Goal: Task Accomplishment & Management: Manage account settings

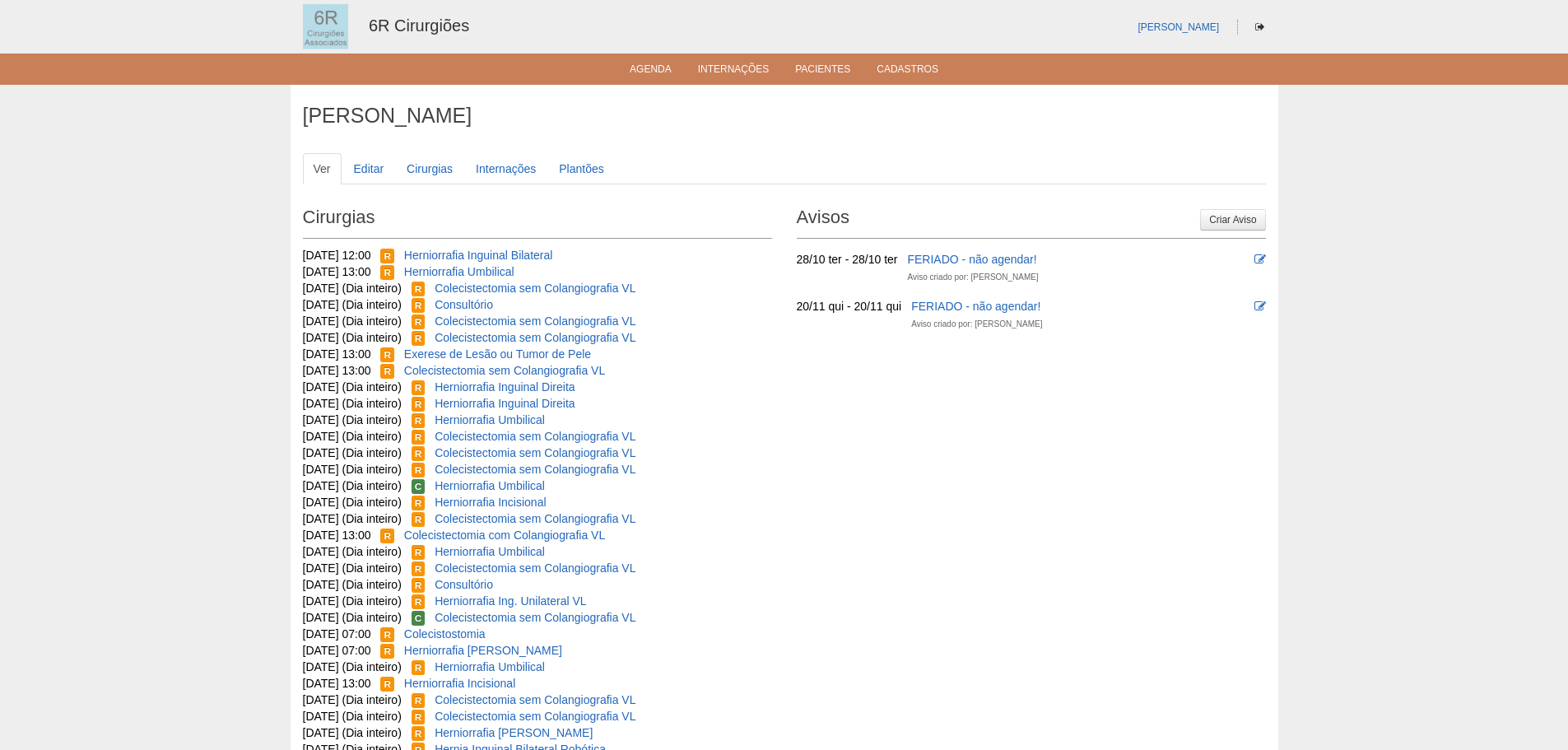
click at [644, 80] on ul "Agenda Internações Pacientes Cadastros" at bounding box center [784, 69] width 1568 height 31
click at [649, 77] on link "Agenda" at bounding box center [650, 70] width 42 height 14
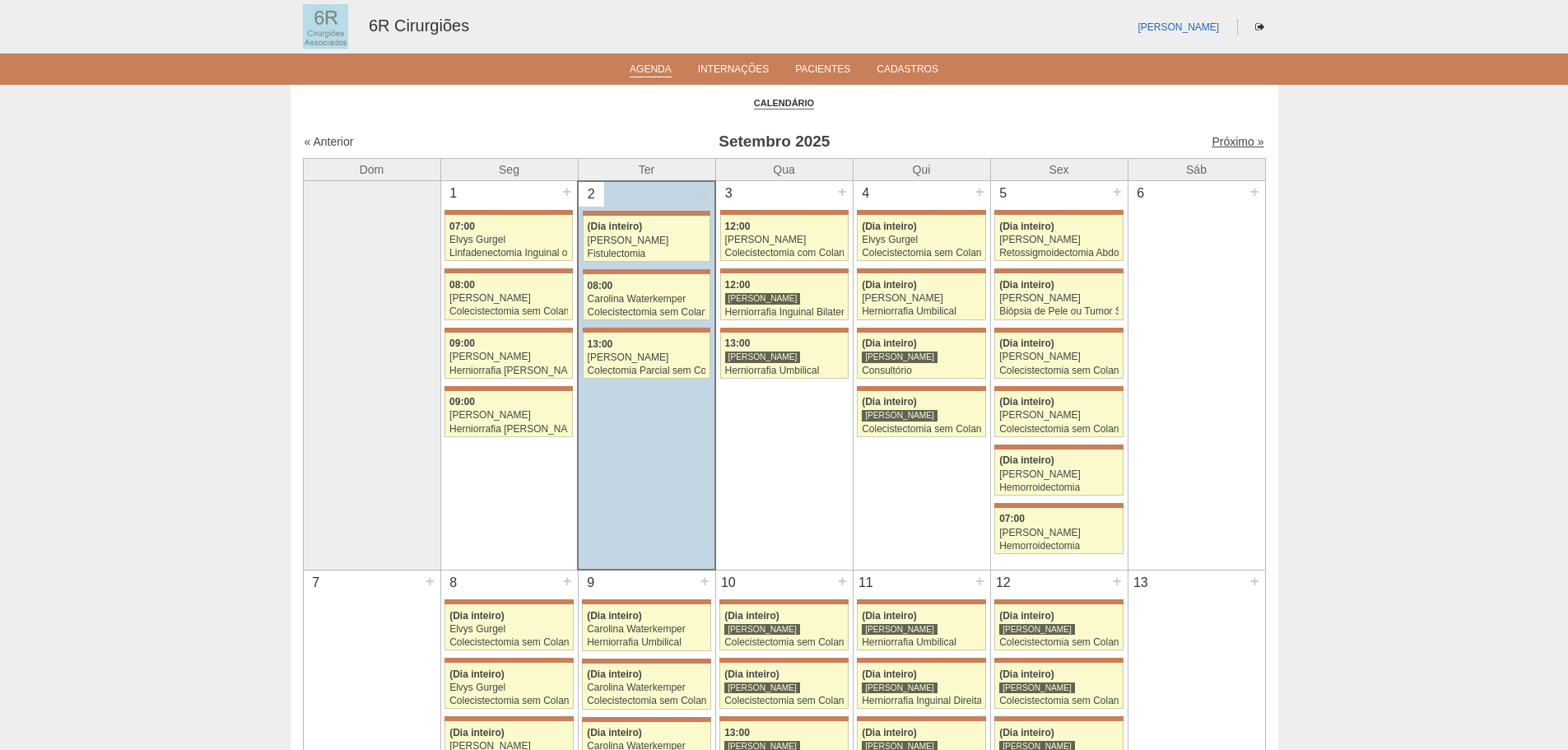
click at [1226, 141] on link "Próximo »" at bounding box center [1237, 142] width 52 height 13
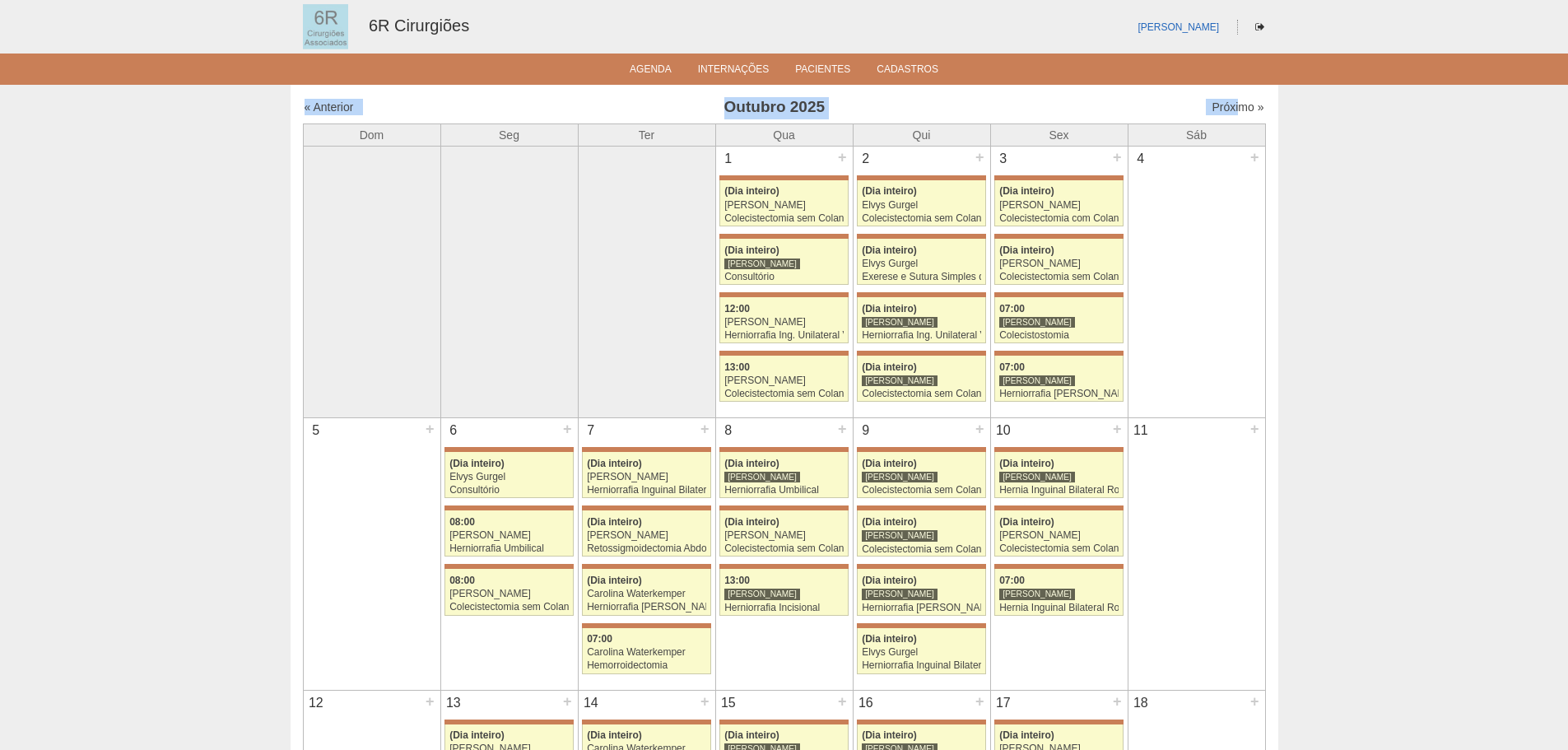
click at [1226, 112] on link "Próximo »" at bounding box center [1237, 107] width 52 height 13
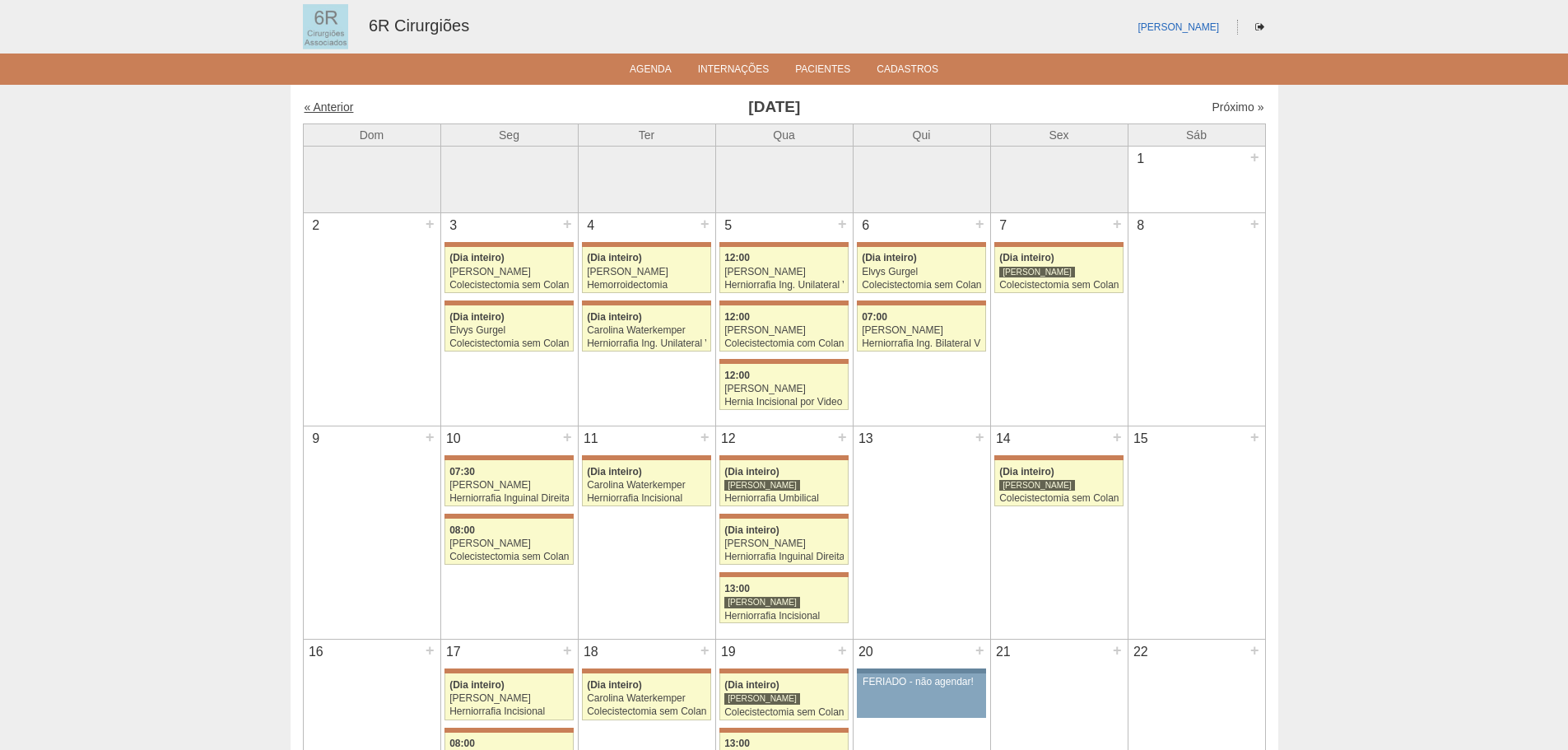
click at [337, 111] on link "« Anterior" at bounding box center [329, 107] width 49 height 13
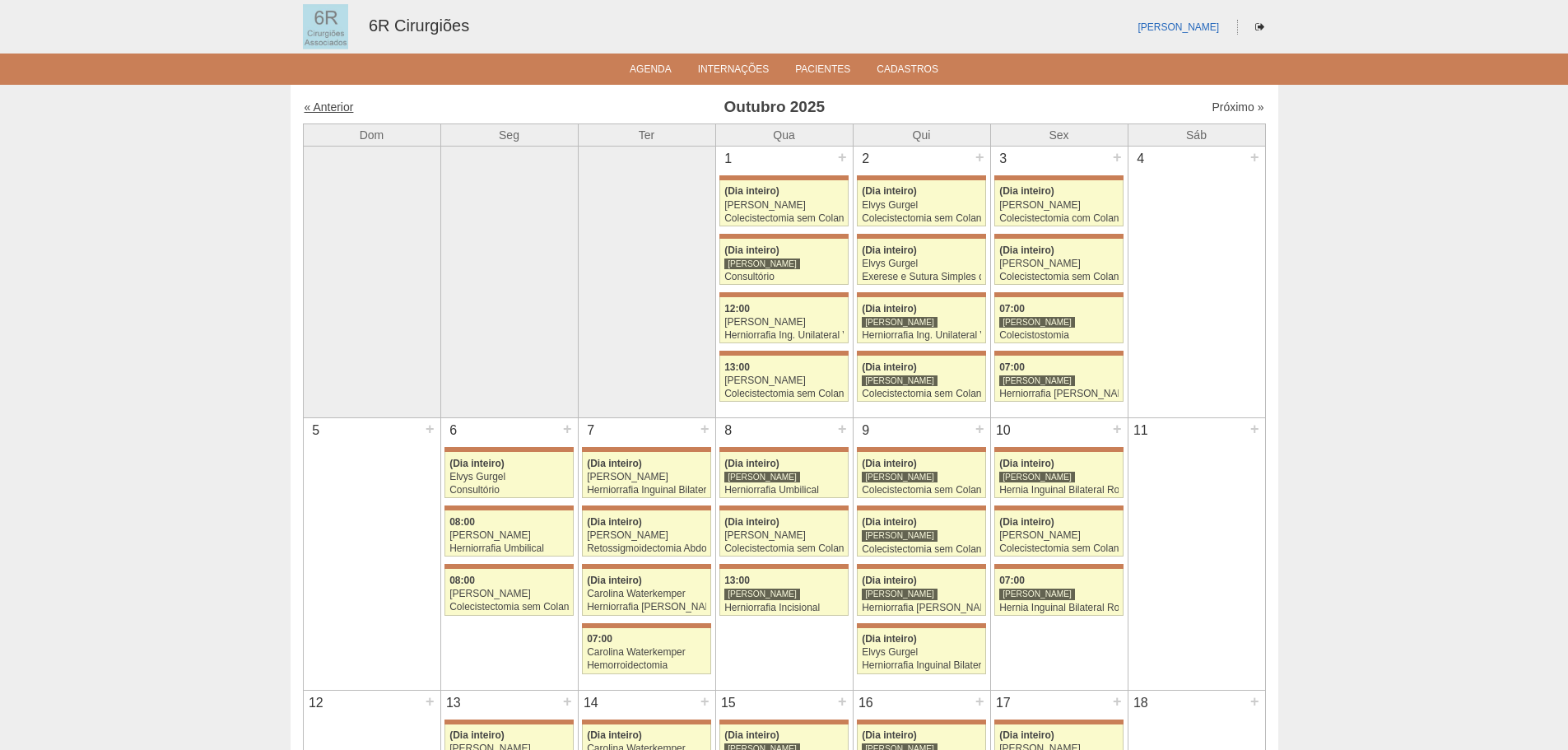
click at [329, 101] on link "« Anterior" at bounding box center [329, 107] width 49 height 13
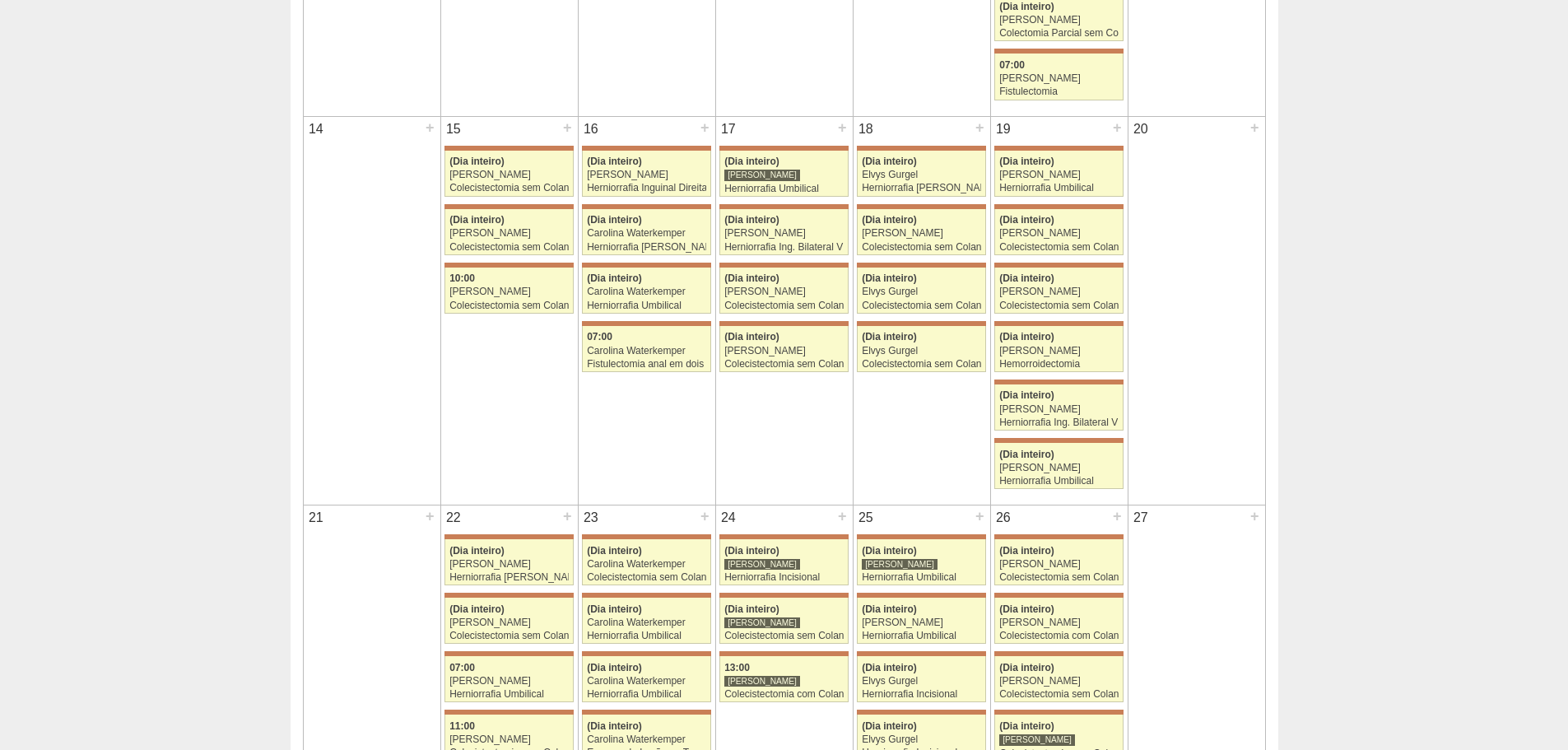
scroll to position [1152, 0]
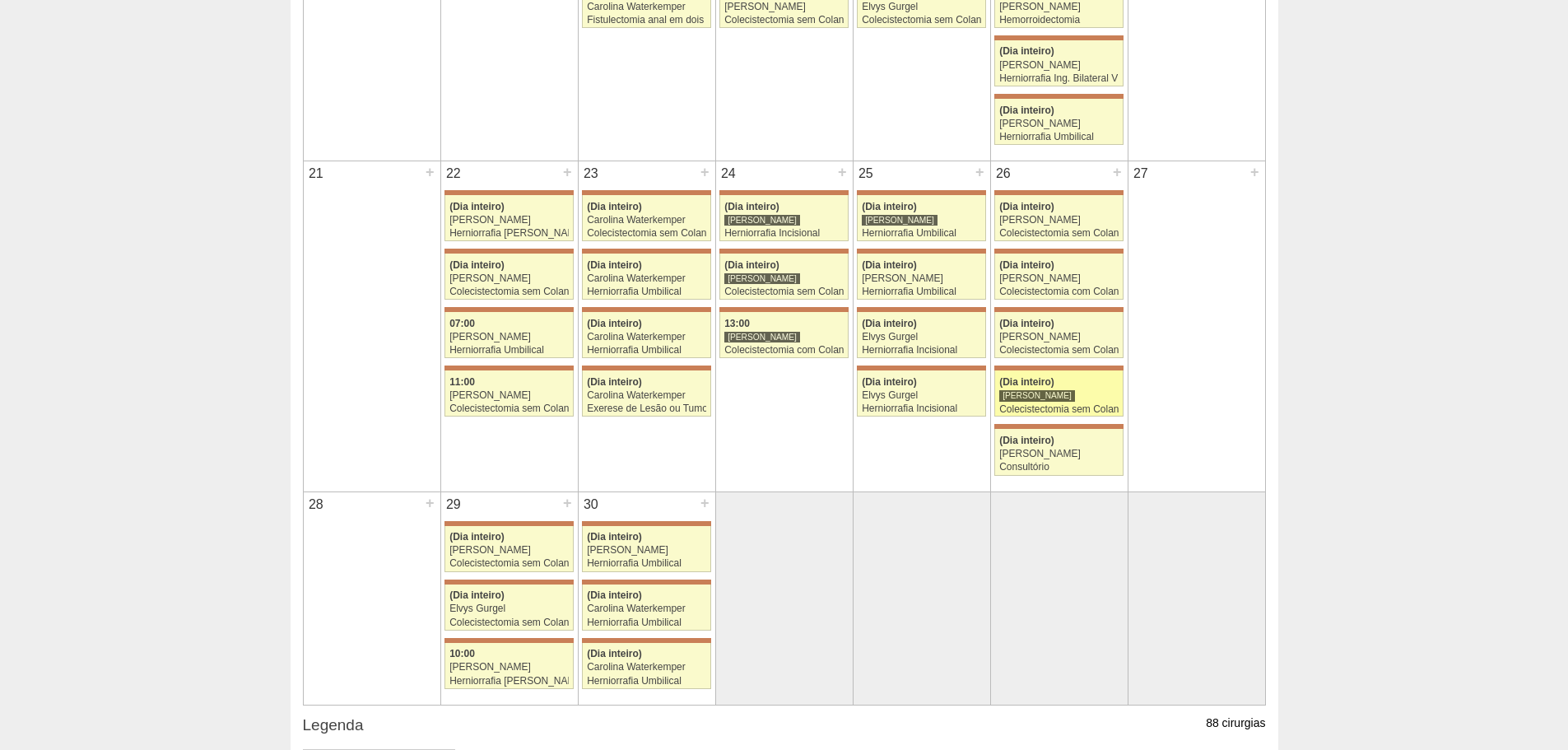
click at [1077, 397] on div "[PERSON_NAME]" at bounding box center [1058, 395] width 119 height 10
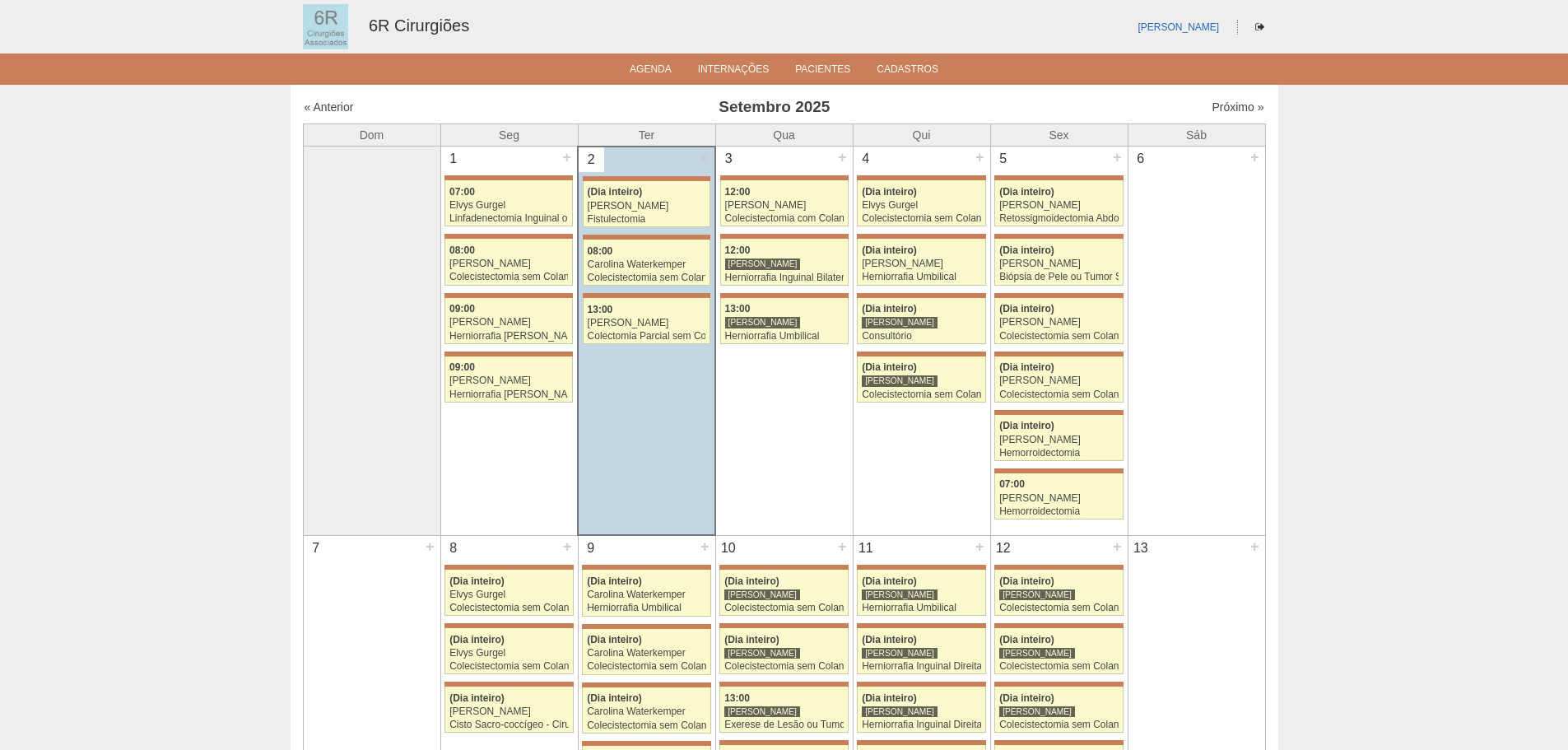
scroll to position [1152, 0]
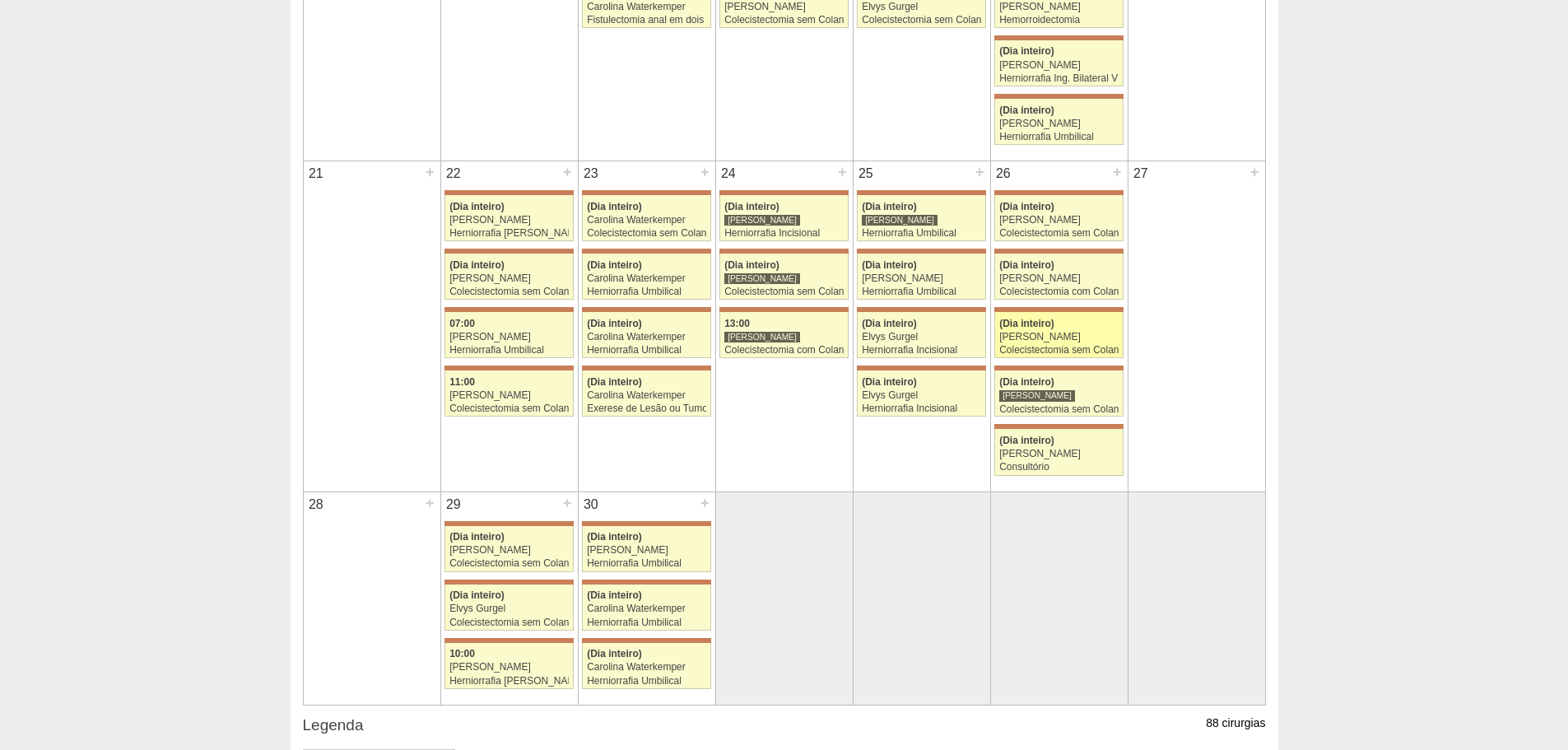
click at [1019, 319] on span "(Dia inteiro)" at bounding box center [1026, 323] width 55 height 11
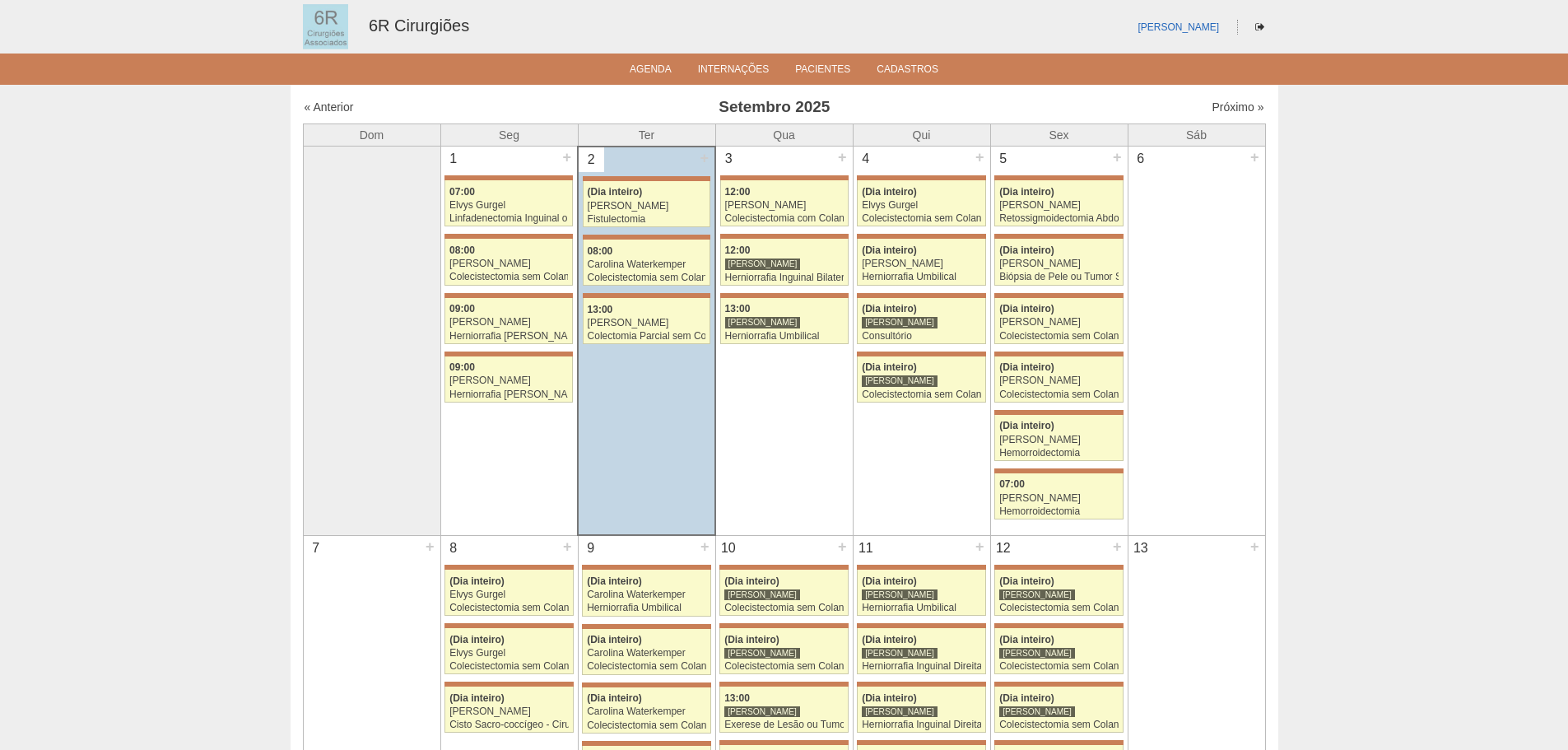
scroll to position [1152, 0]
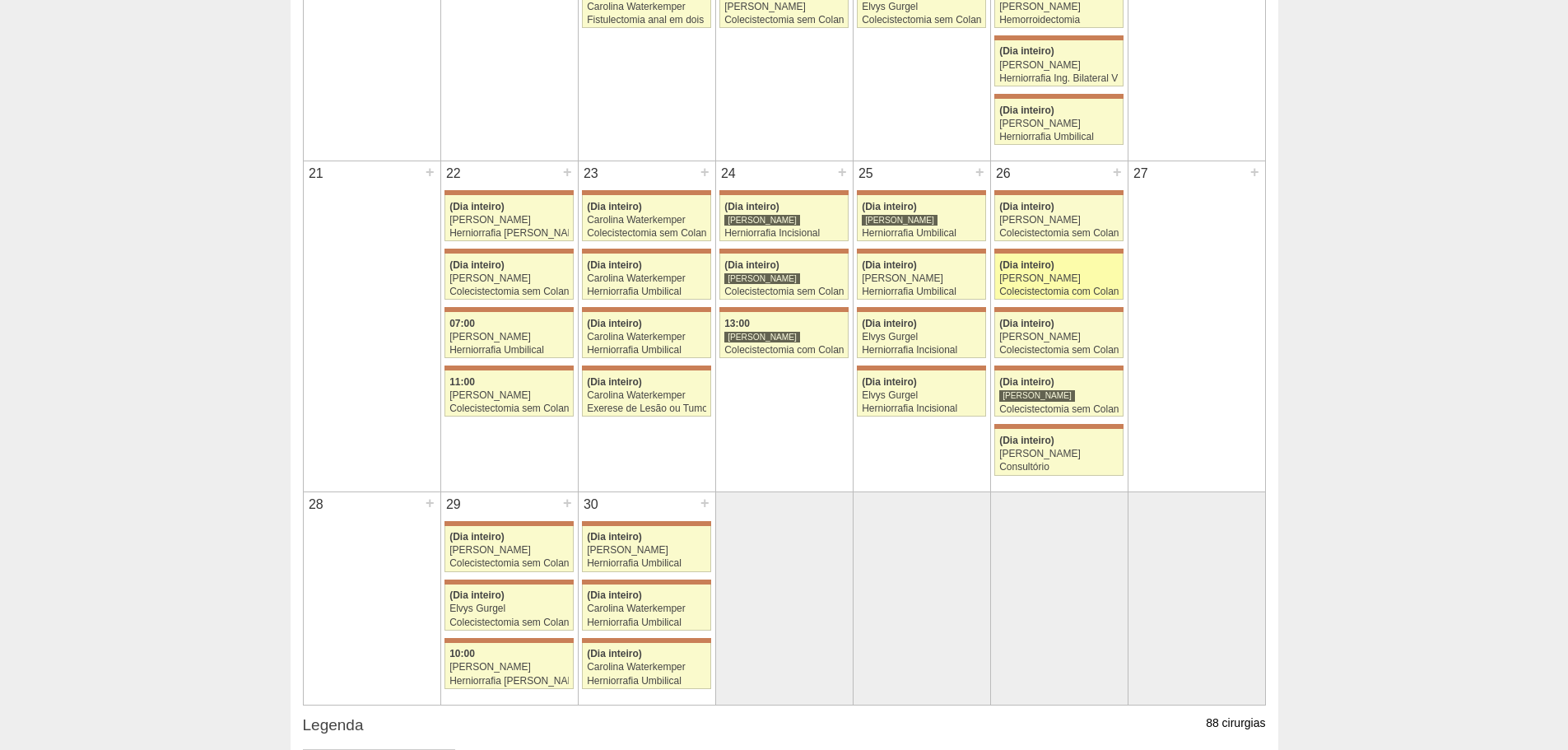
click at [1049, 265] on span "(Dia inteiro)" at bounding box center [1026, 265] width 55 height 11
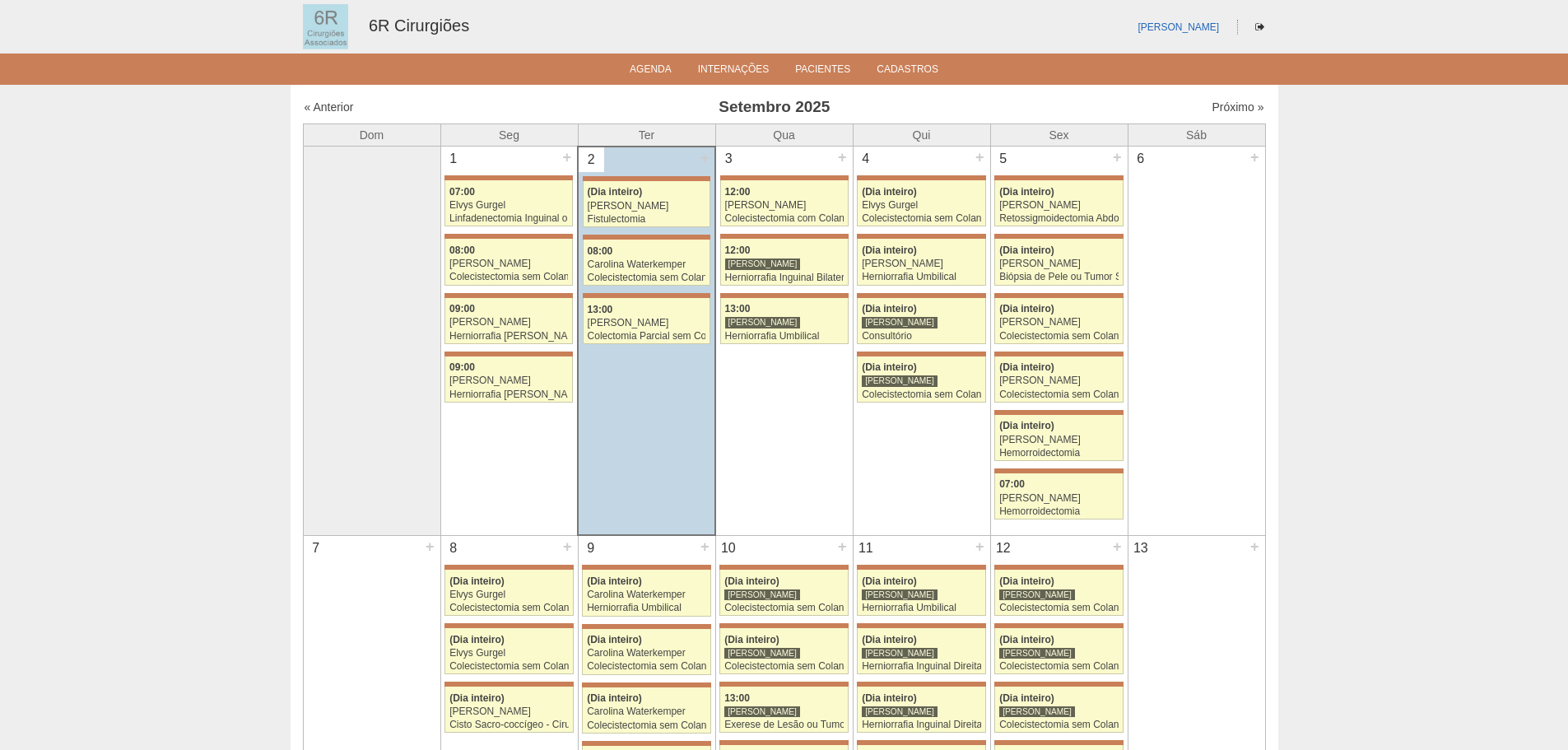
scroll to position [1152, 0]
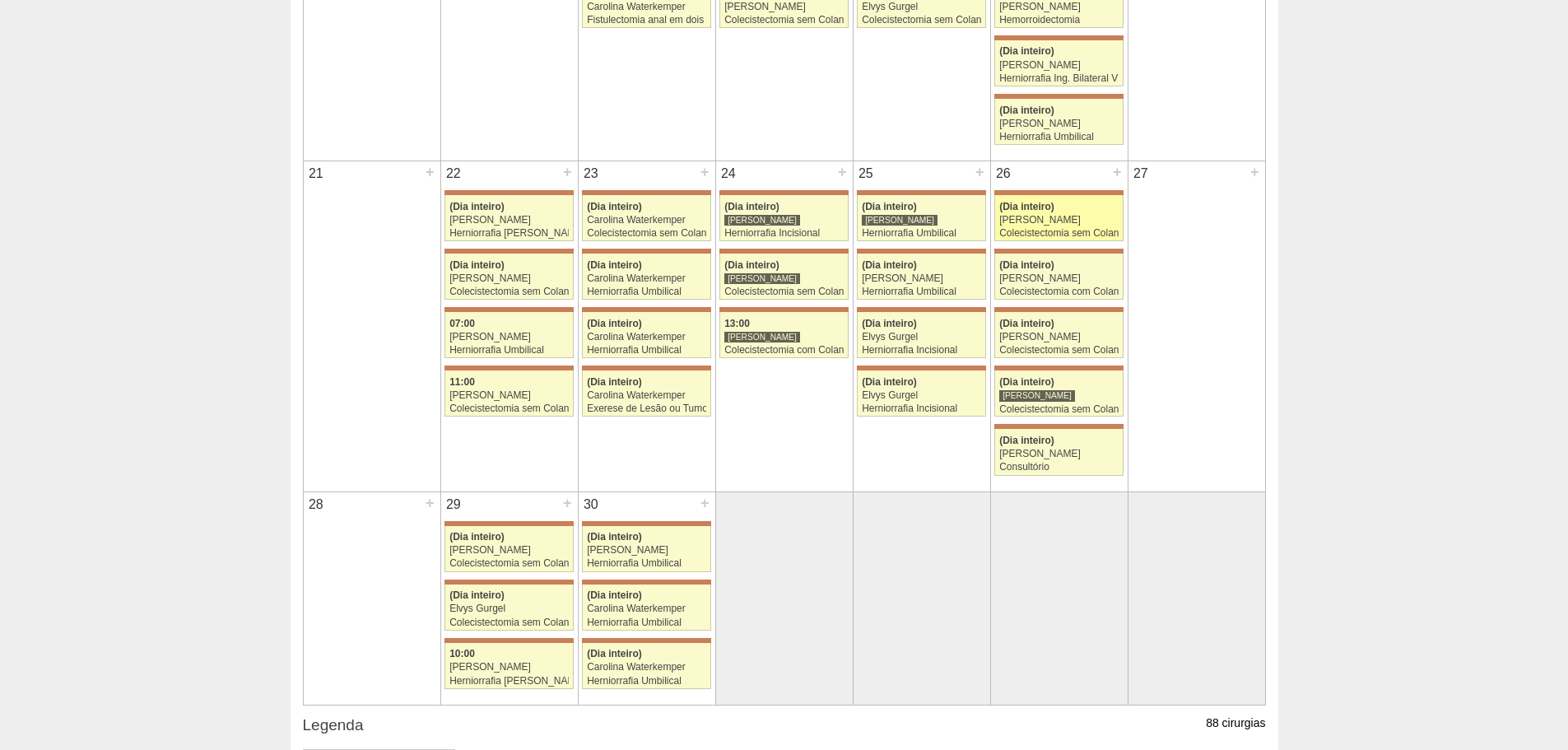
click at [1068, 233] on div "Colecistectomia sem Colangiografia VL" at bounding box center [1058, 232] width 119 height 10
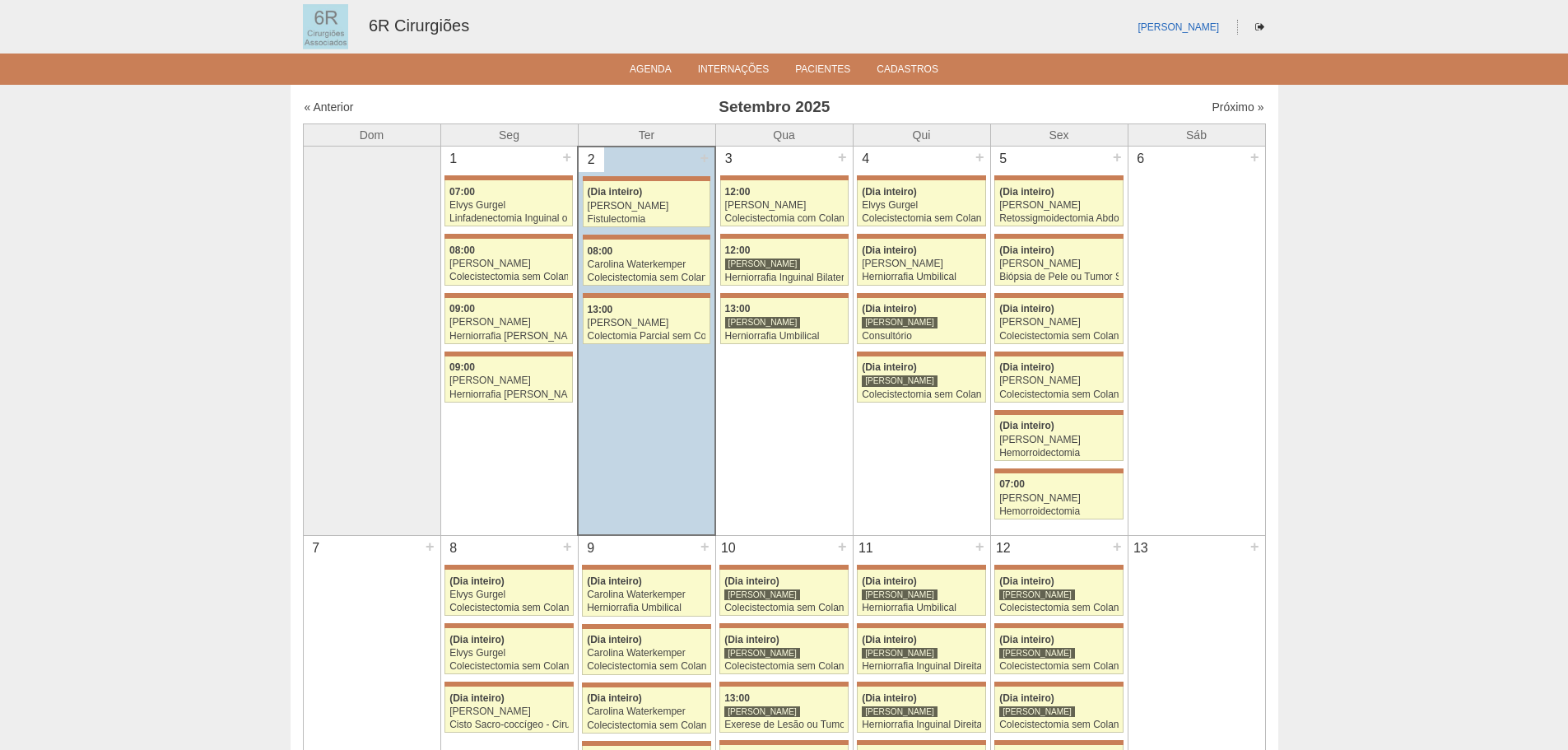
click at [644, 58] on ul "Agenda Internações Pacientes Cadastros" at bounding box center [784, 69] width 1568 height 31
click at [645, 59] on ul "Agenda Internações Pacientes Cadastros" at bounding box center [784, 69] width 1568 height 31
click at [648, 67] on link "Agenda" at bounding box center [650, 70] width 42 height 14
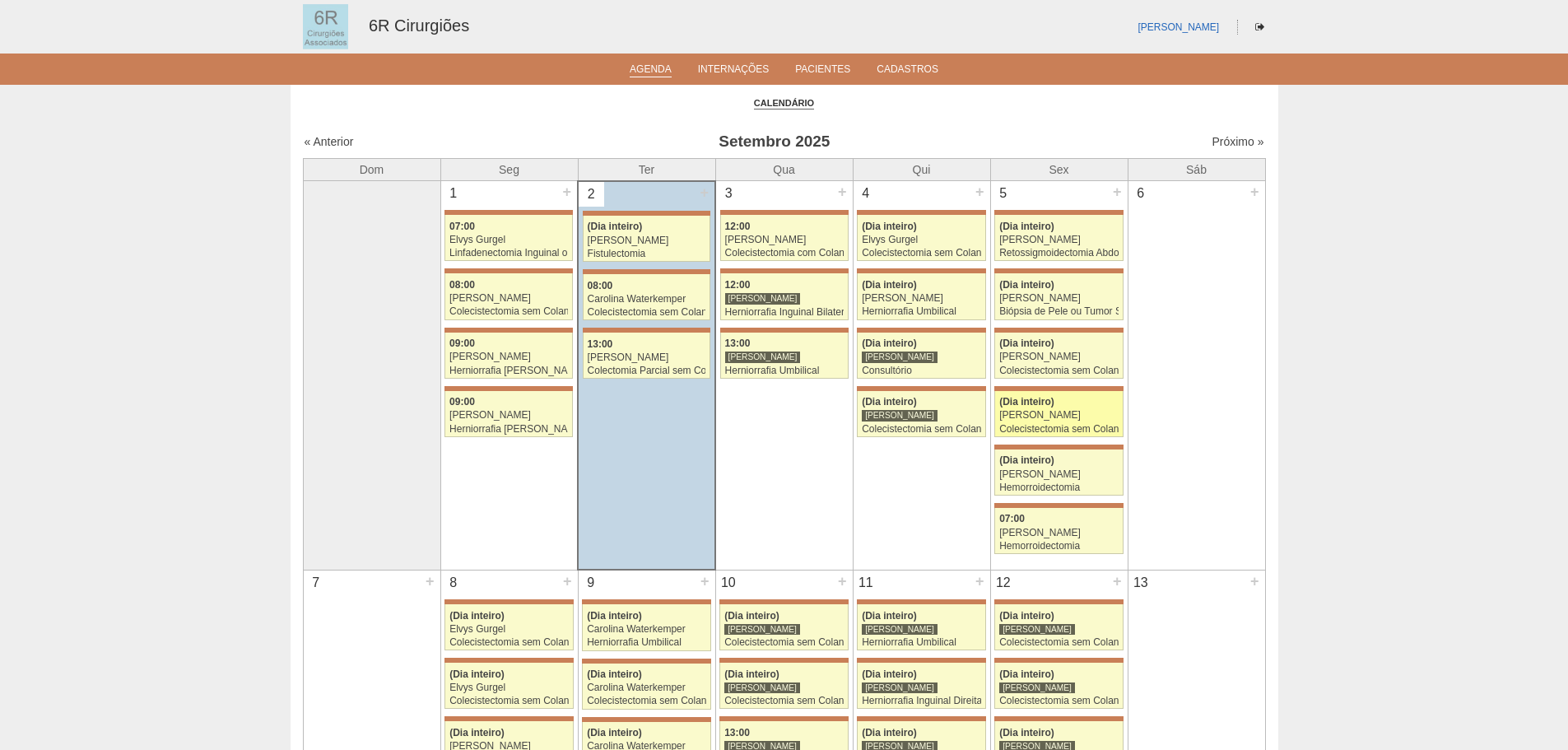
click at [1074, 404] on div "(Dia inteiro)" at bounding box center [1058, 401] width 119 height 10
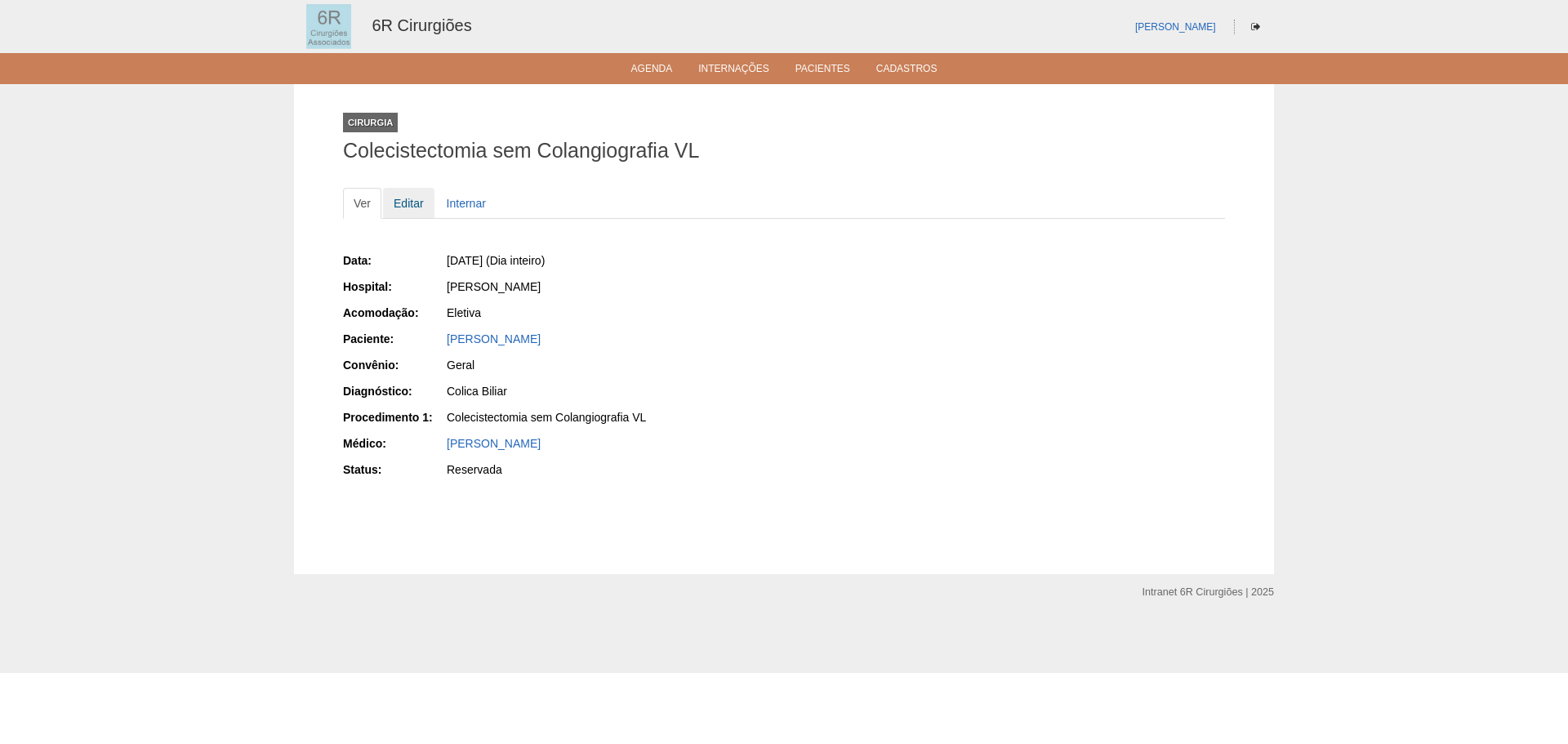
click at [419, 192] on link "Editar" at bounding box center [408, 202] width 52 height 31
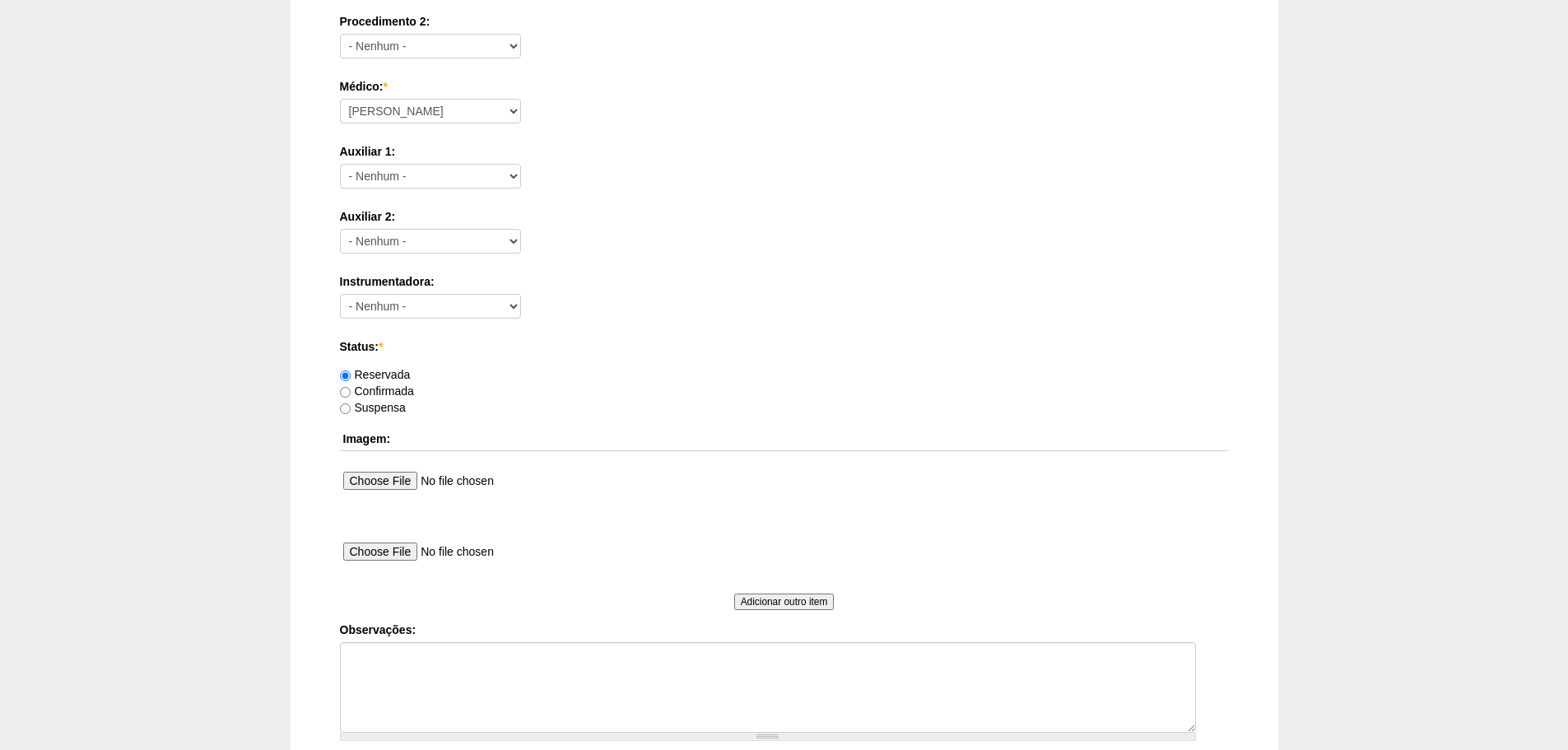
scroll to position [891, 0]
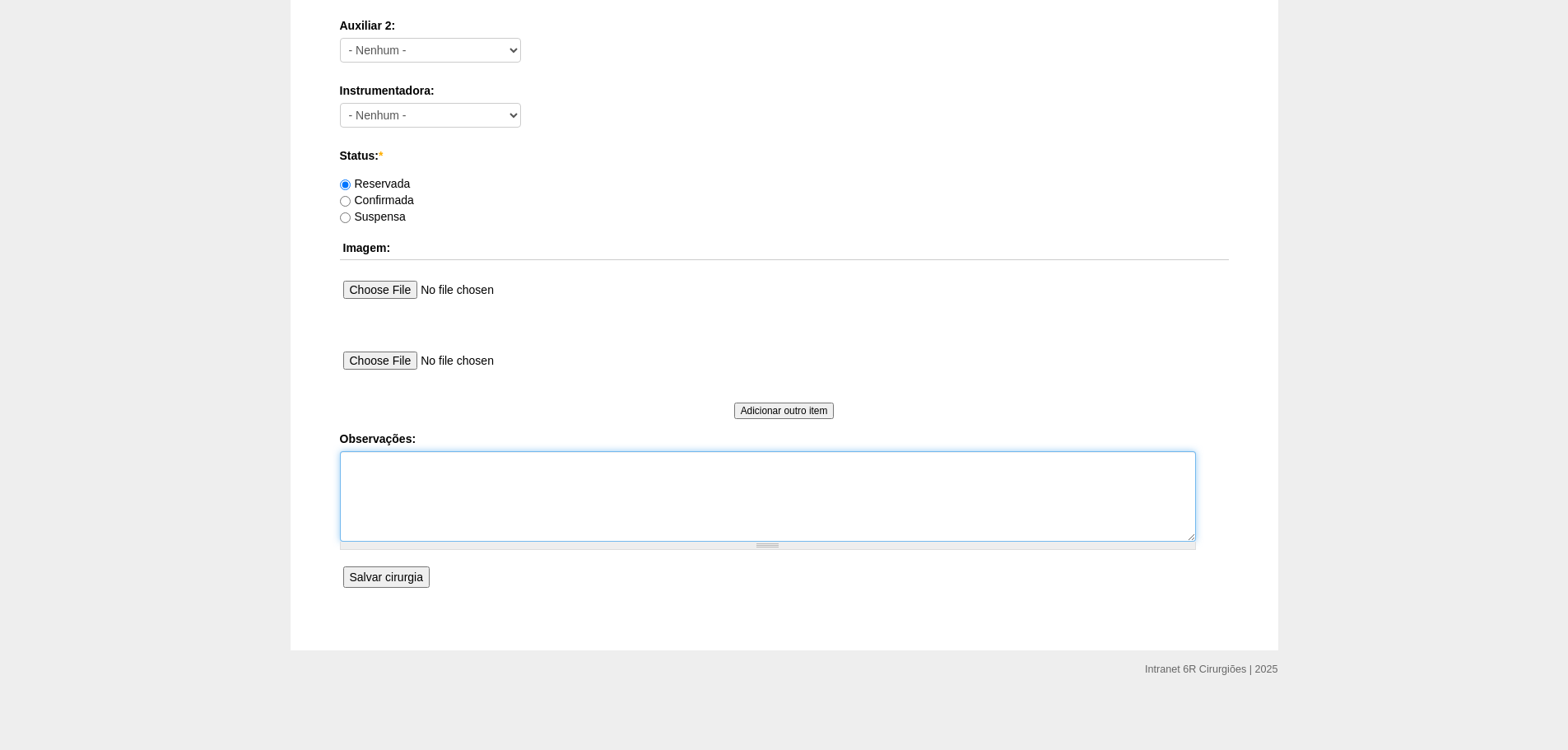
click at [635, 492] on textarea "Observações:" at bounding box center [767, 497] width 856 height 91
type textarea "REMARCADA DE 05/09 POR DEMANDA DE DIRETORIA (FALTA DE LEITOS)"
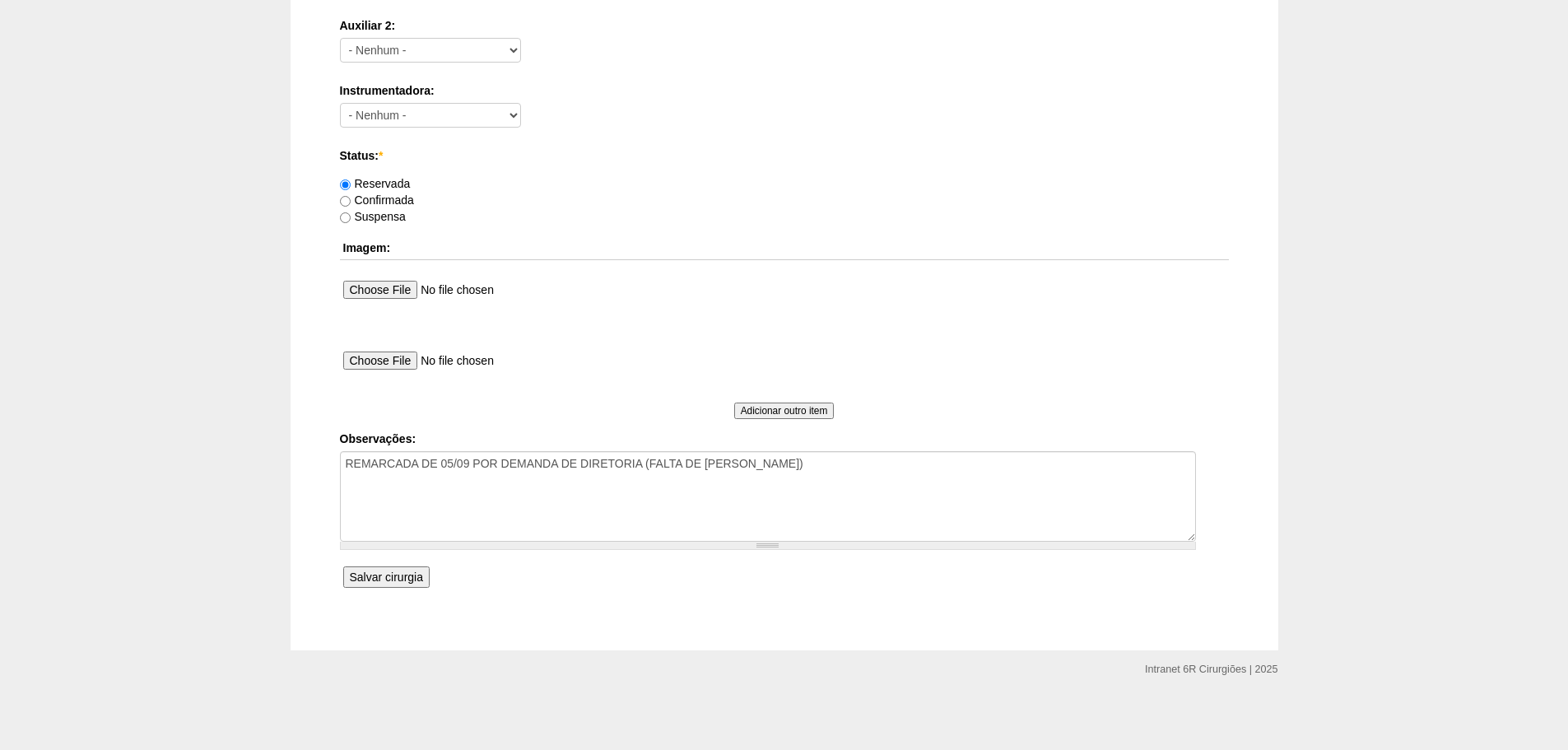
click at [426, 577] on input "Salvar cirurgia" at bounding box center [386, 577] width 87 height 22
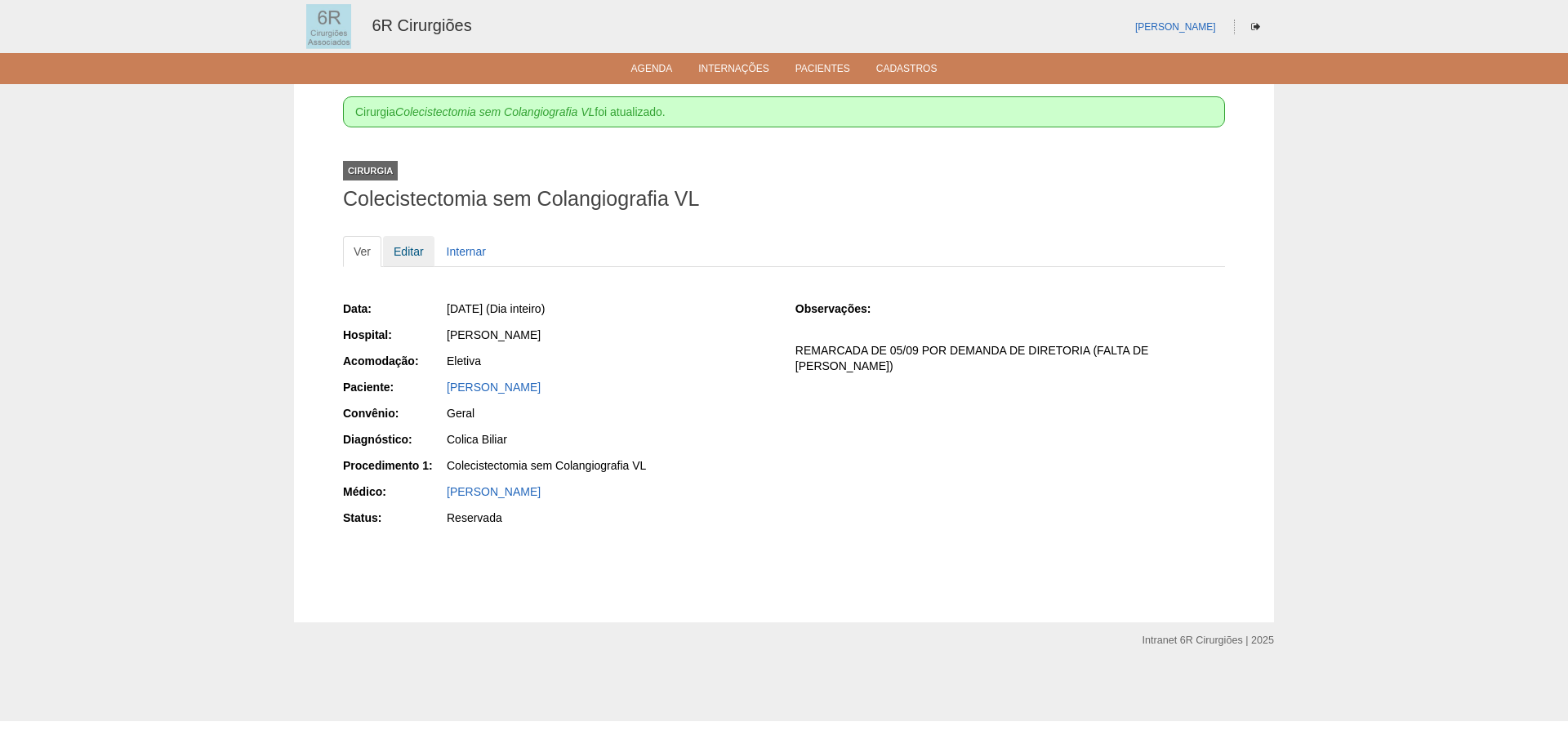
click at [410, 250] on link "Editar" at bounding box center [408, 251] width 52 height 31
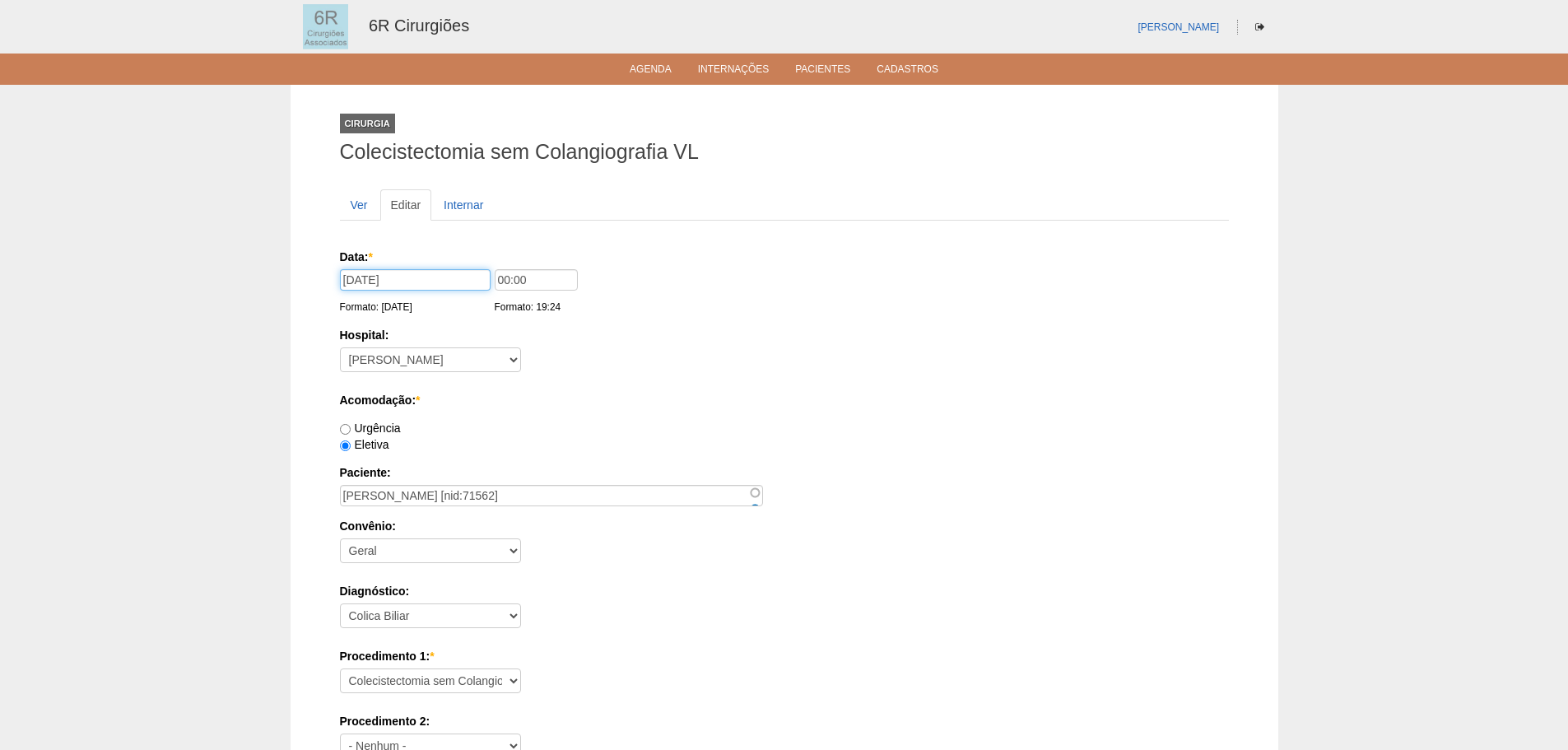
click at [393, 280] on input "[DATE]" at bounding box center [415, 280] width 151 height 22
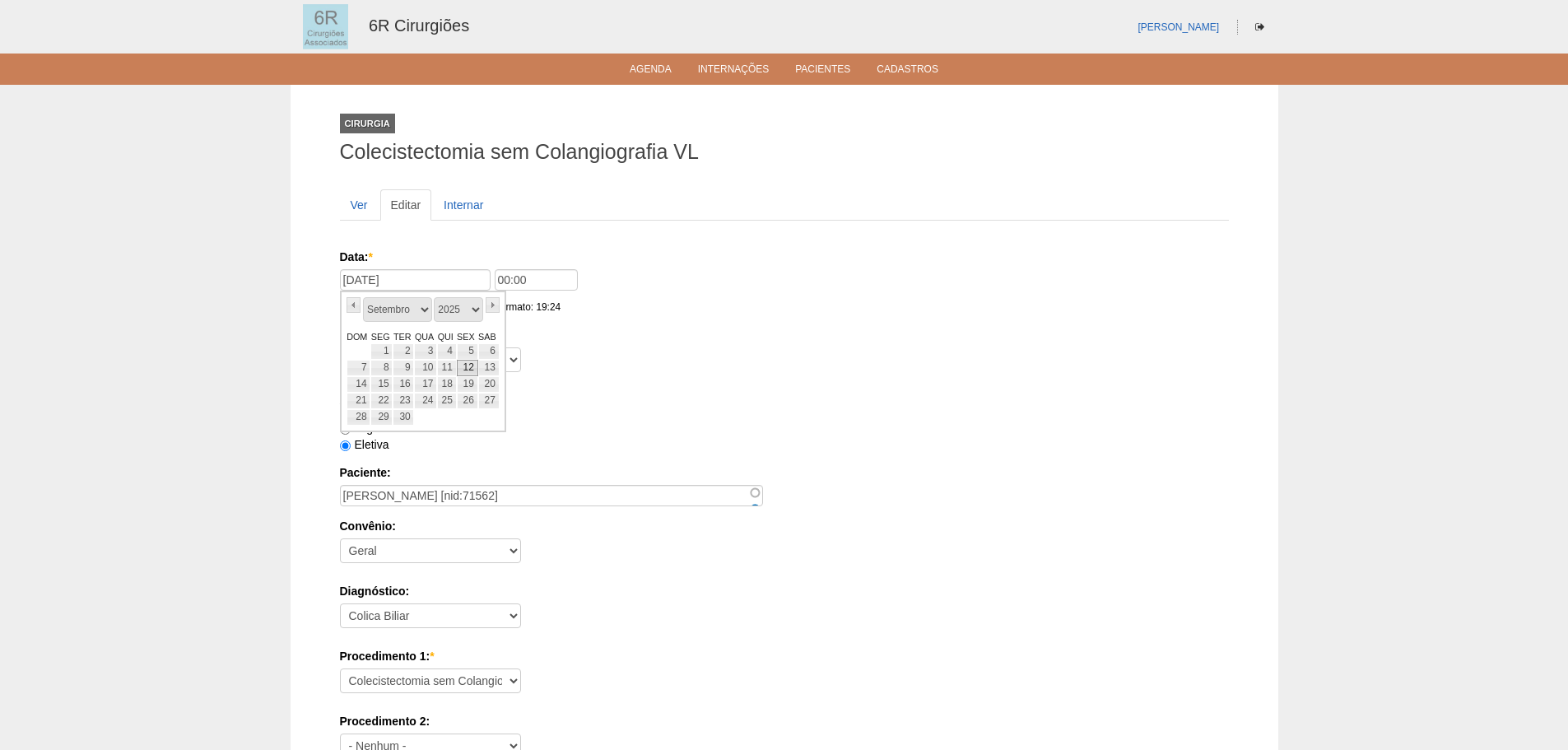
click at [461, 362] on link "12" at bounding box center [467, 367] width 22 height 16
type input "12/09/2025"
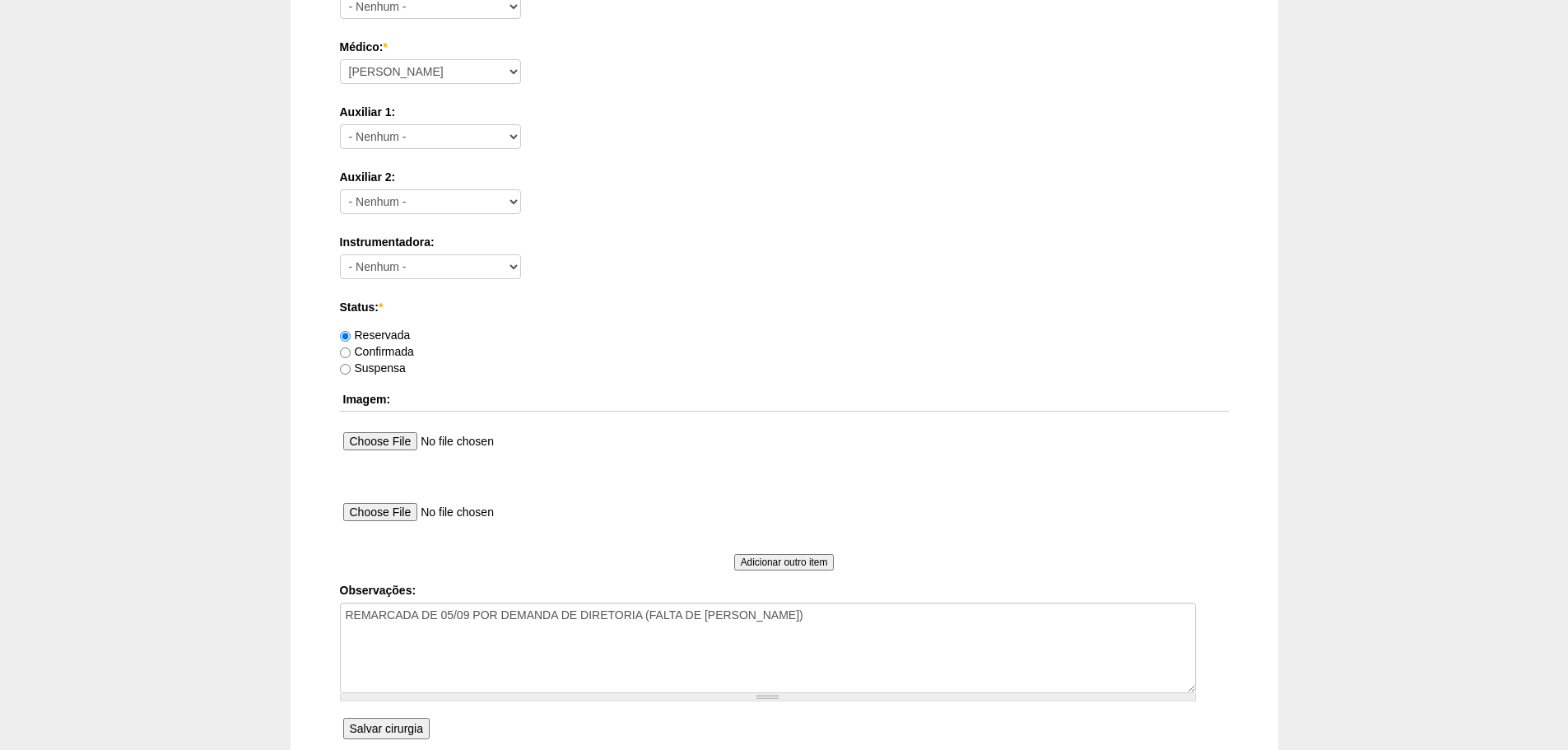
scroll to position [891, 0]
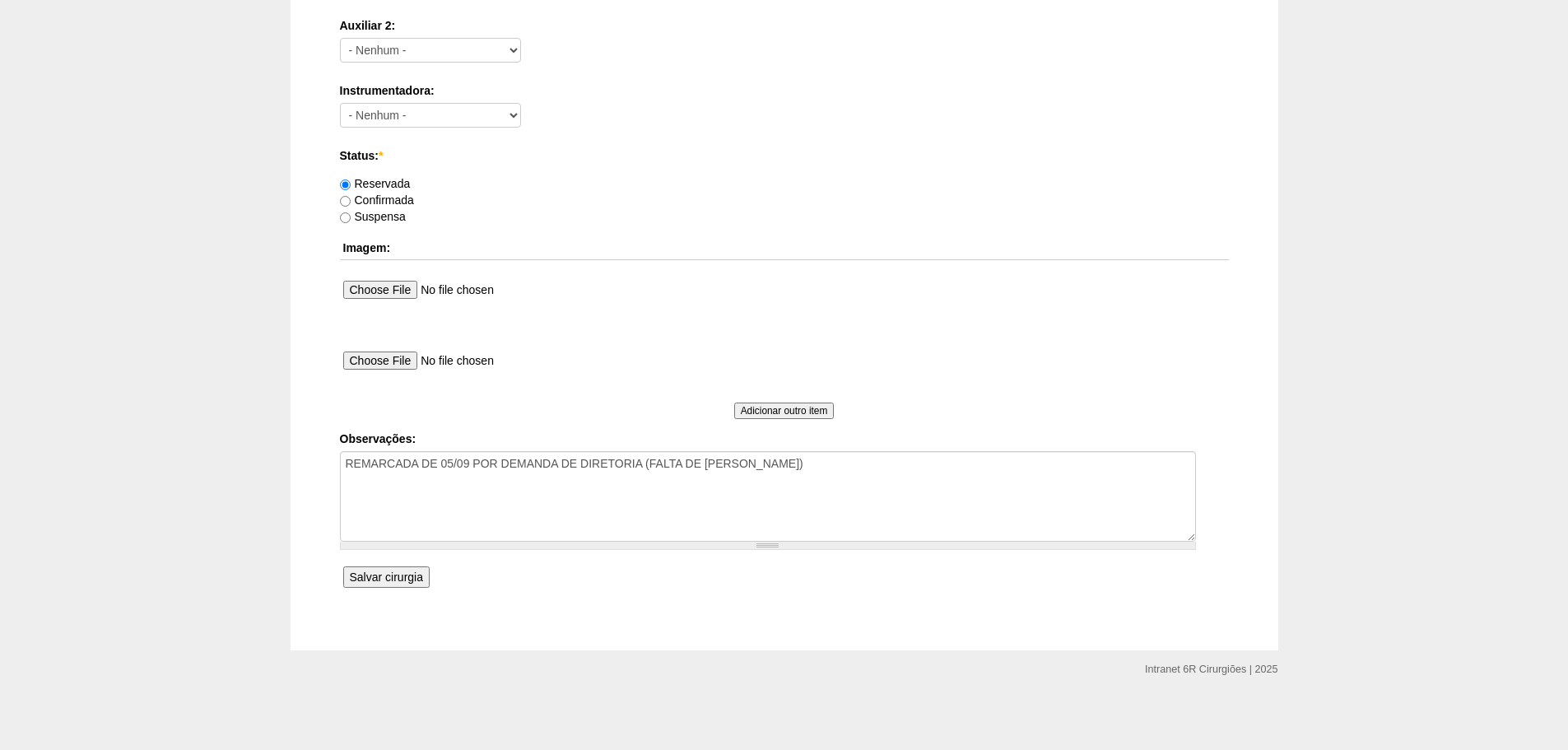
click at [395, 585] on input "Salvar cirurgia" at bounding box center [386, 577] width 87 height 22
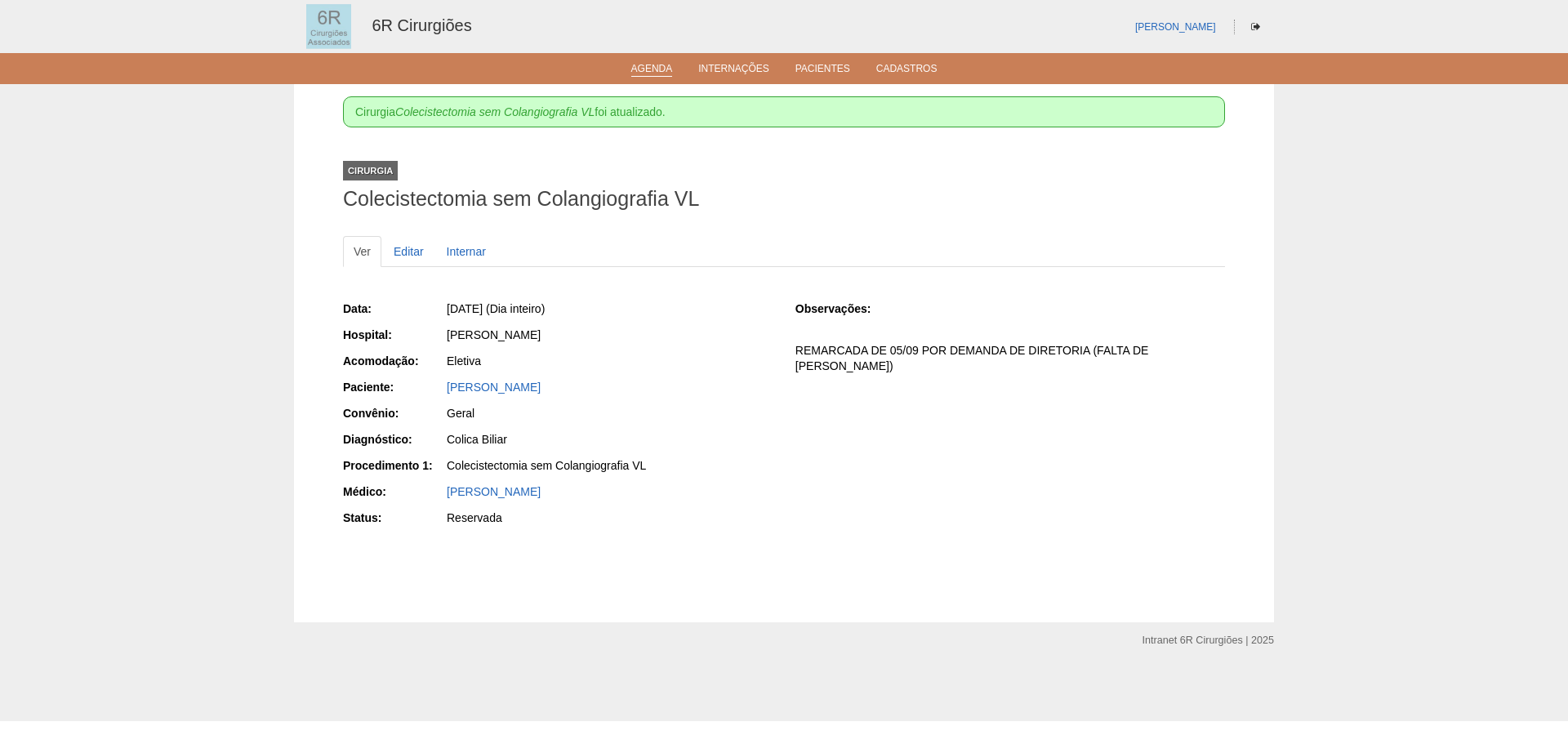
click at [639, 75] on link "Agenda" at bounding box center [652, 69] width 41 height 14
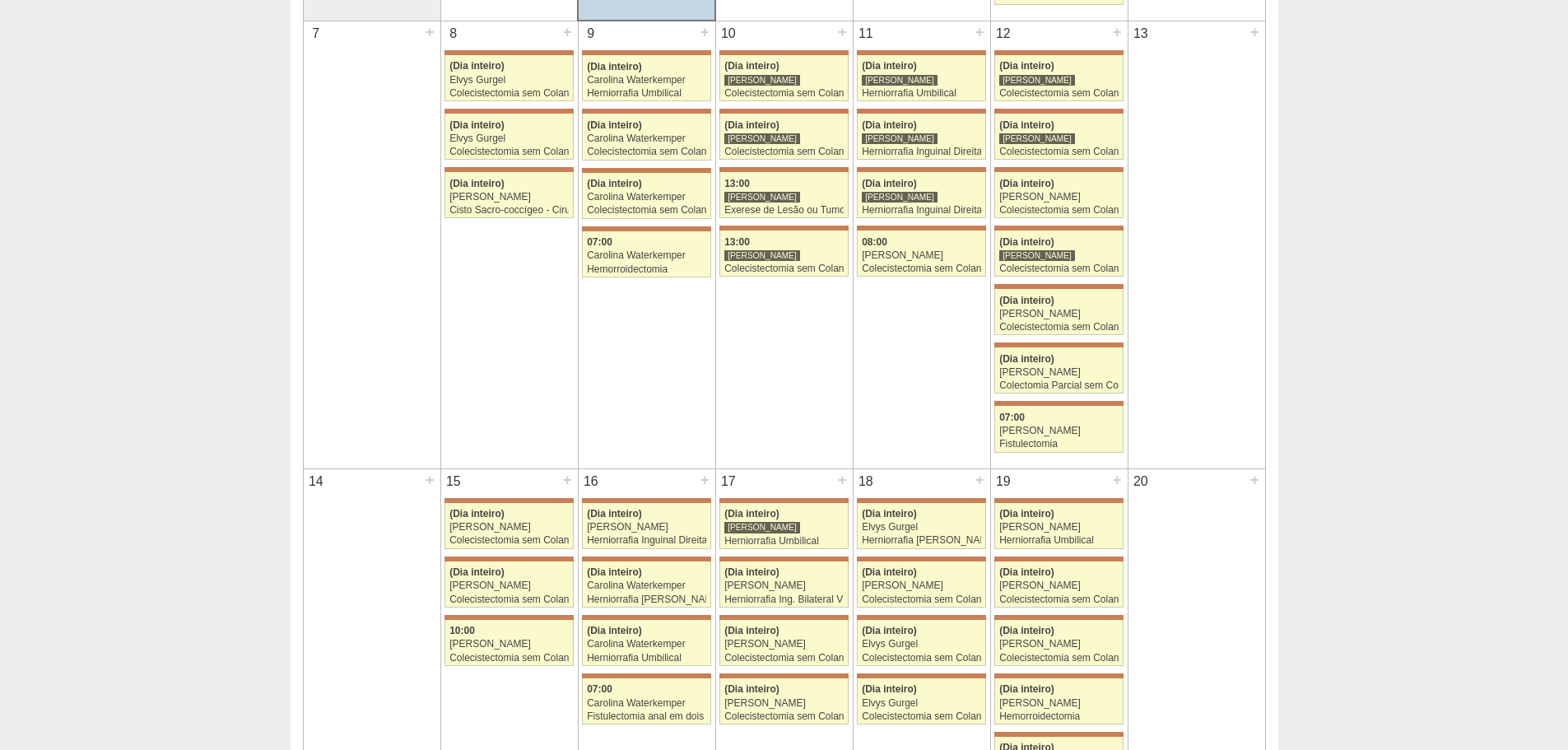
scroll to position [247, 0]
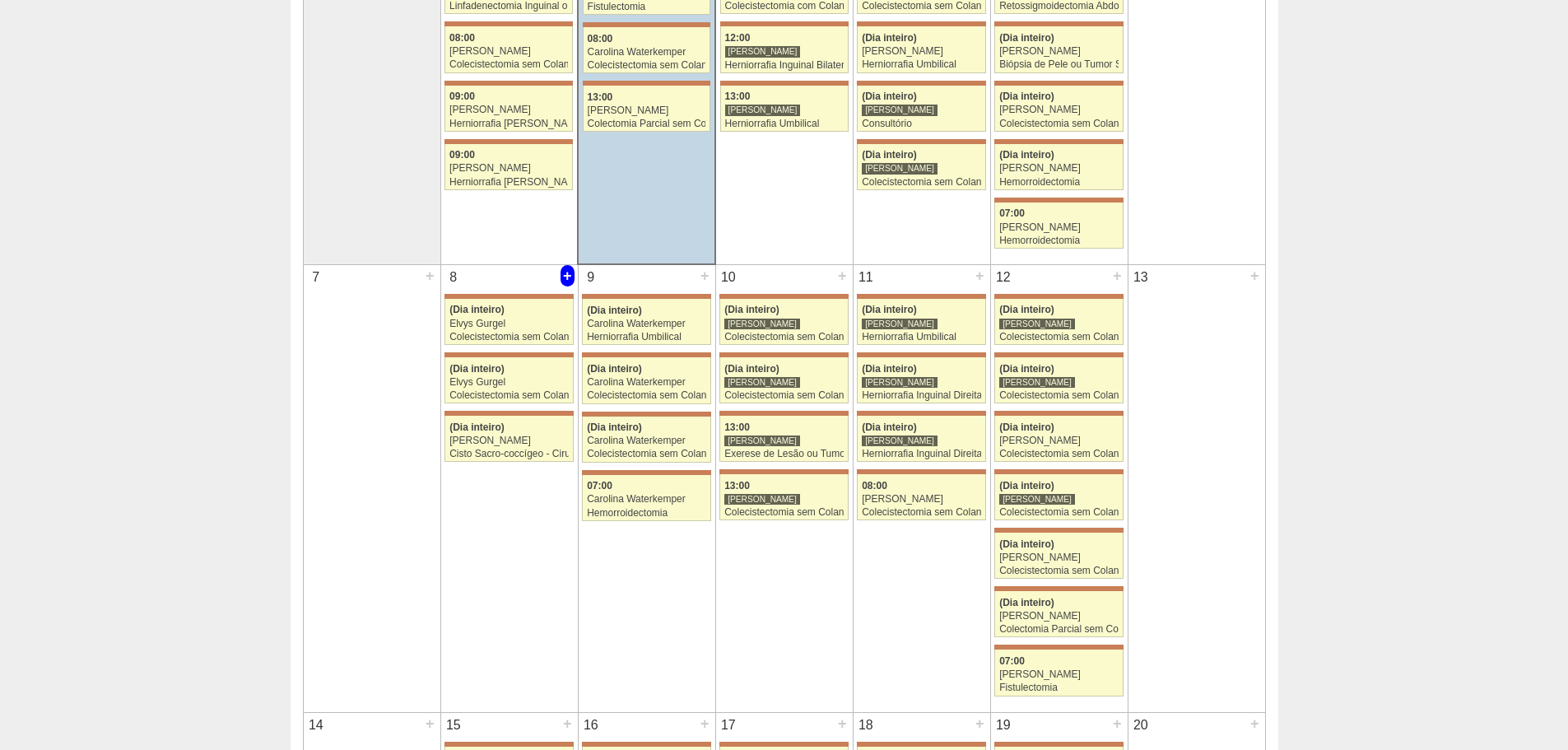
click at [574, 278] on div "+" at bounding box center [567, 276] width 14 height 22
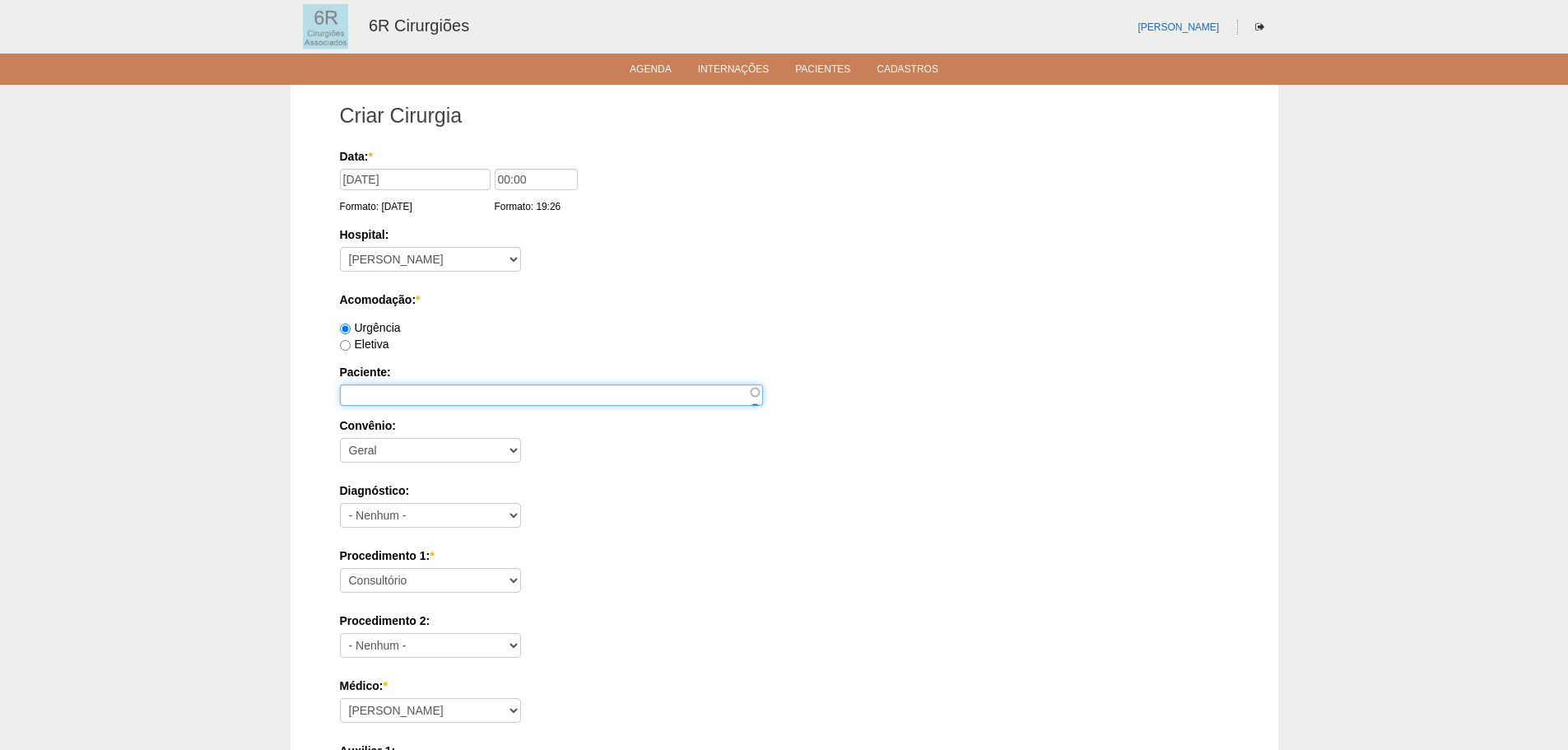
click at [389, 391] on input "Paciente:" at bounding box center [551, 395] width 423 height 22
paste input "VERA LUCIA DE SOUZA OLIVEIRA"
type input "VERA LUCIA DE SOUZA OLIVEIRA"
click at [377, 349] on div "Eletiva" at bounding box center [784, 344] width 888 height 16
click at [378, 349] on label "Eletiva" at bounding box center [364, 344] width 49 height 13
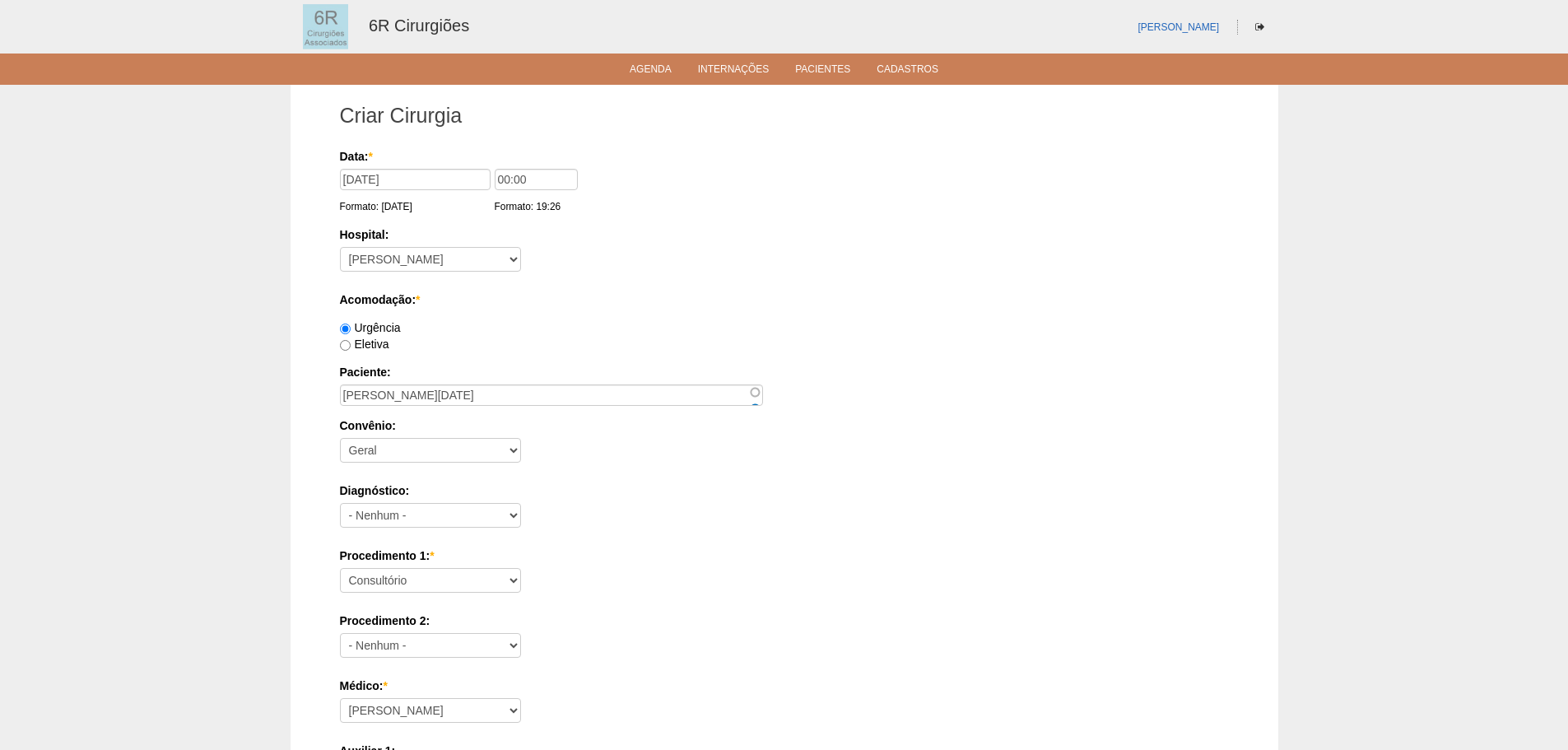
click at [350, 349] on input "Eletiva" at bounding box center [345, 345] width 10 height 10
radio input "true"
drag, startPoint x: 378, startPoint y: 575, endPoint x: 402, endPoint y: 571, distance: 24.3
click at [378, 575] on select "Consultório Abscesso Hepático - Drenagem Abscesso perianal Amputação Abdômino P…" at bounding box center [430, 580] width 181 height 25
select select "66621"
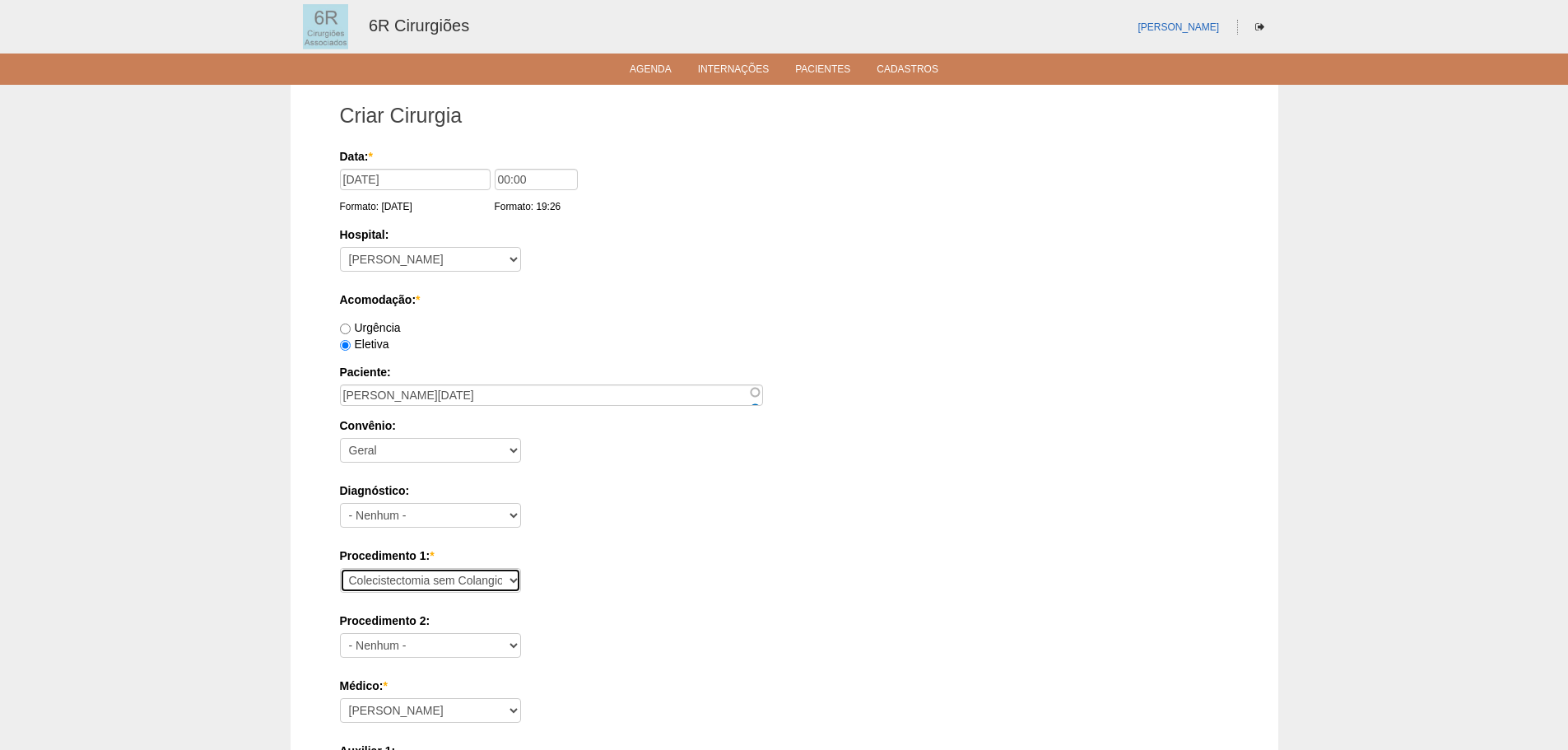
click at [340, 568] on select "Consultório Abscesso Hepático - Drenagem Abscesso perianal Amputação Abdômino P…" at bounding box center [430, 580] width 181 height 25
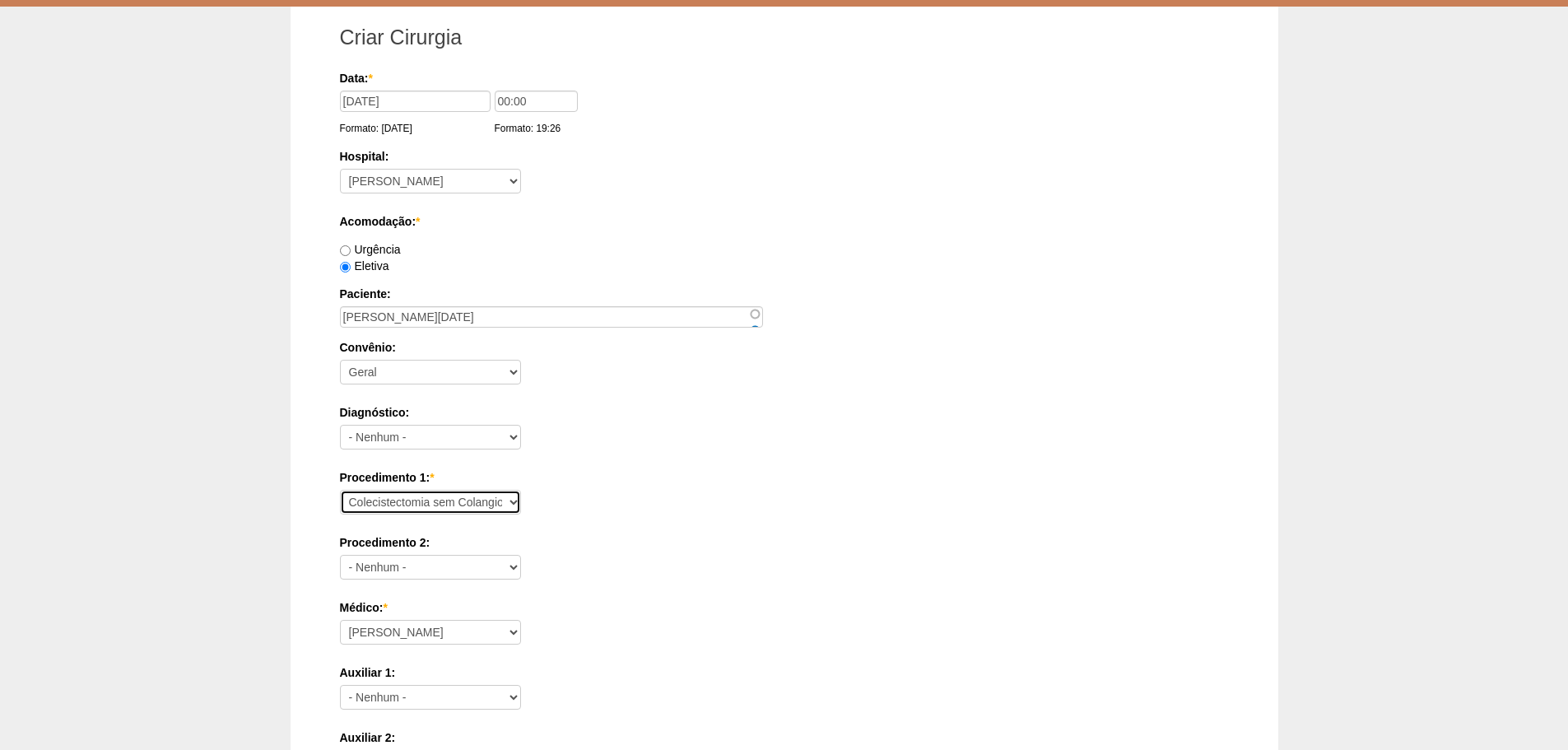
scroll to position [164, 0]
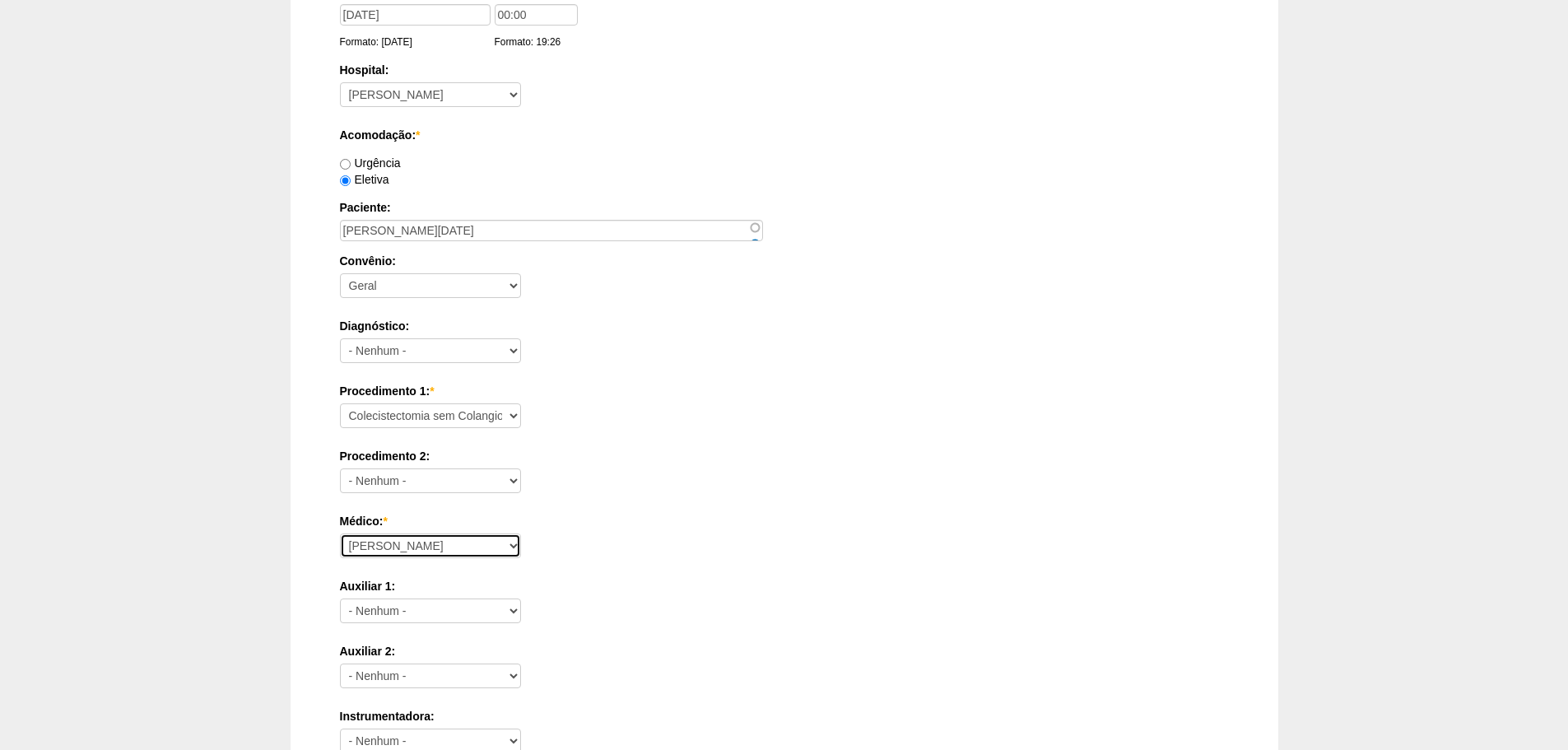
click at [440, 556] on select "Aline Zanon Bariatricas Bruno Bulisani Bruno Oliveira Carolina Waterkemper Elvy…" at bounding box center [430, 546] width 181 height 25
select select "70"
click at [340, 534] on select "Aline Zanon Bariatricas Bruno Bulisani Bruno Oliveira Carolina Waterkemper Elvy…" at bounding box center [430, 546] width 181 height 25
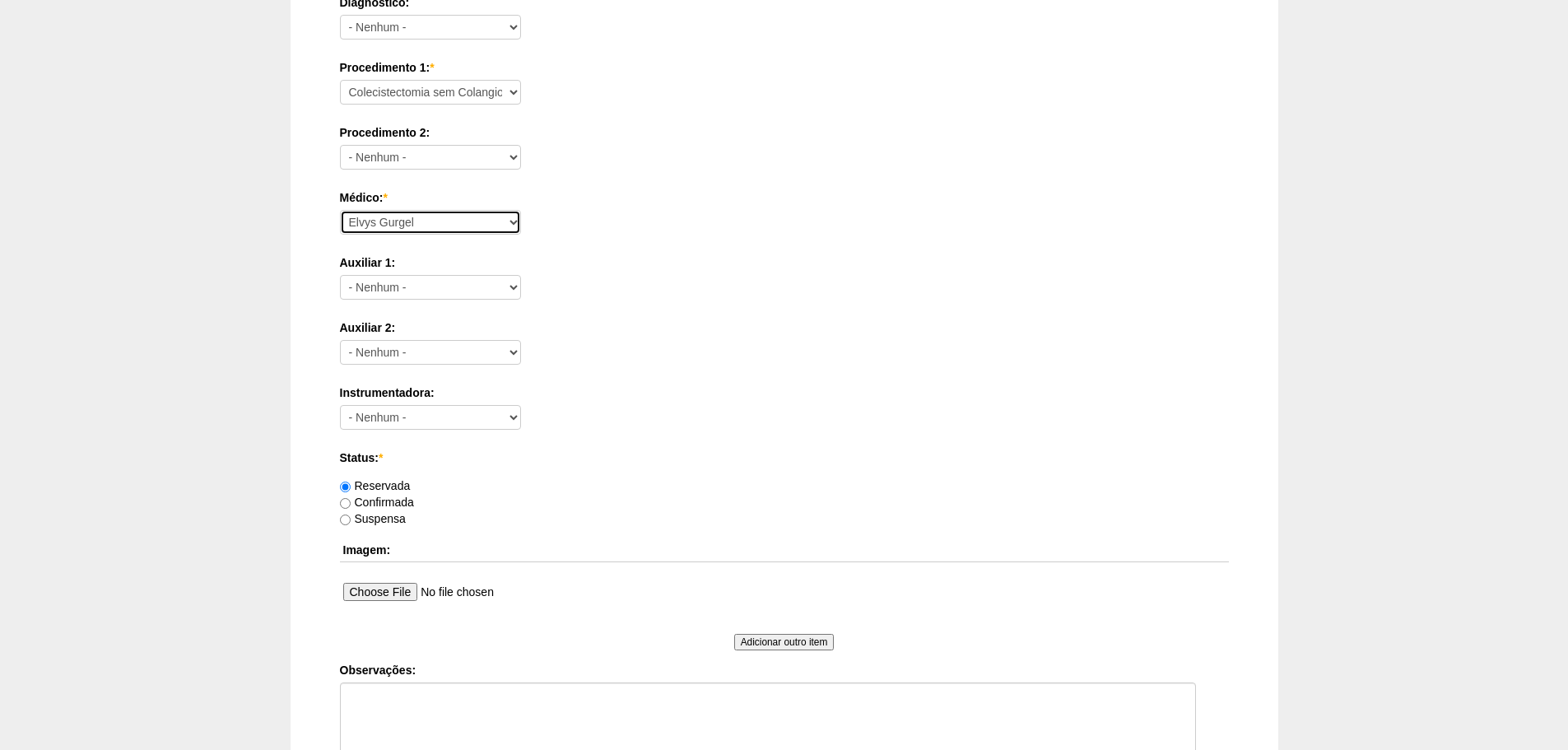
scroll to position [576, 0]
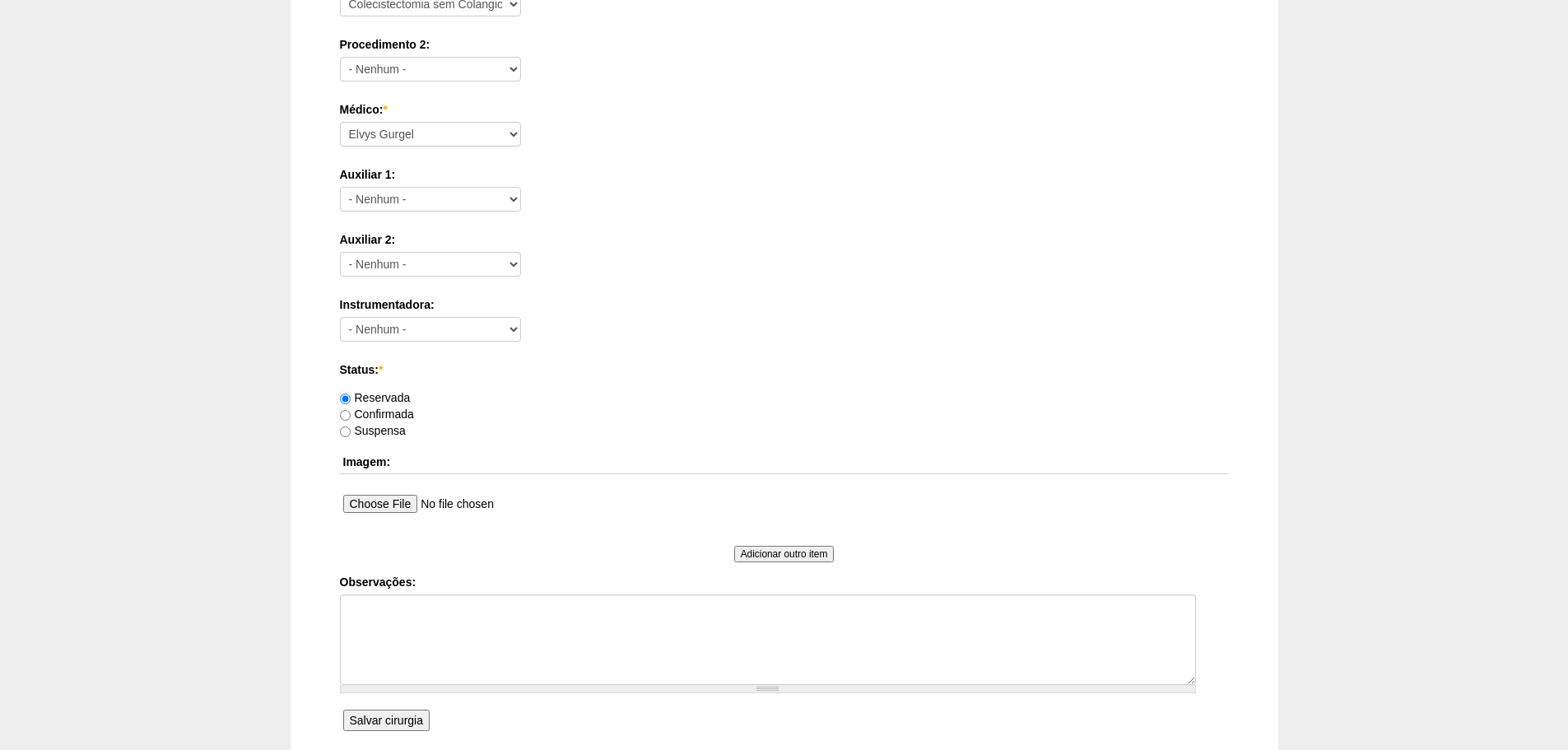
click at [399, 420] on div "Confirmada" at bounding box center [784, 414] width 888 height 16
click at [401, 418] on label "Confirmada" at bounding box center [377, 414] width 74 height 13
click at [350, 418] on input "Confirmada" at bounding box center [345, 415] width 10 height 10
radio input "true"
click at [445, 602] on textarea "Observações:" at bounding box center [767, 639] width 856 height 91
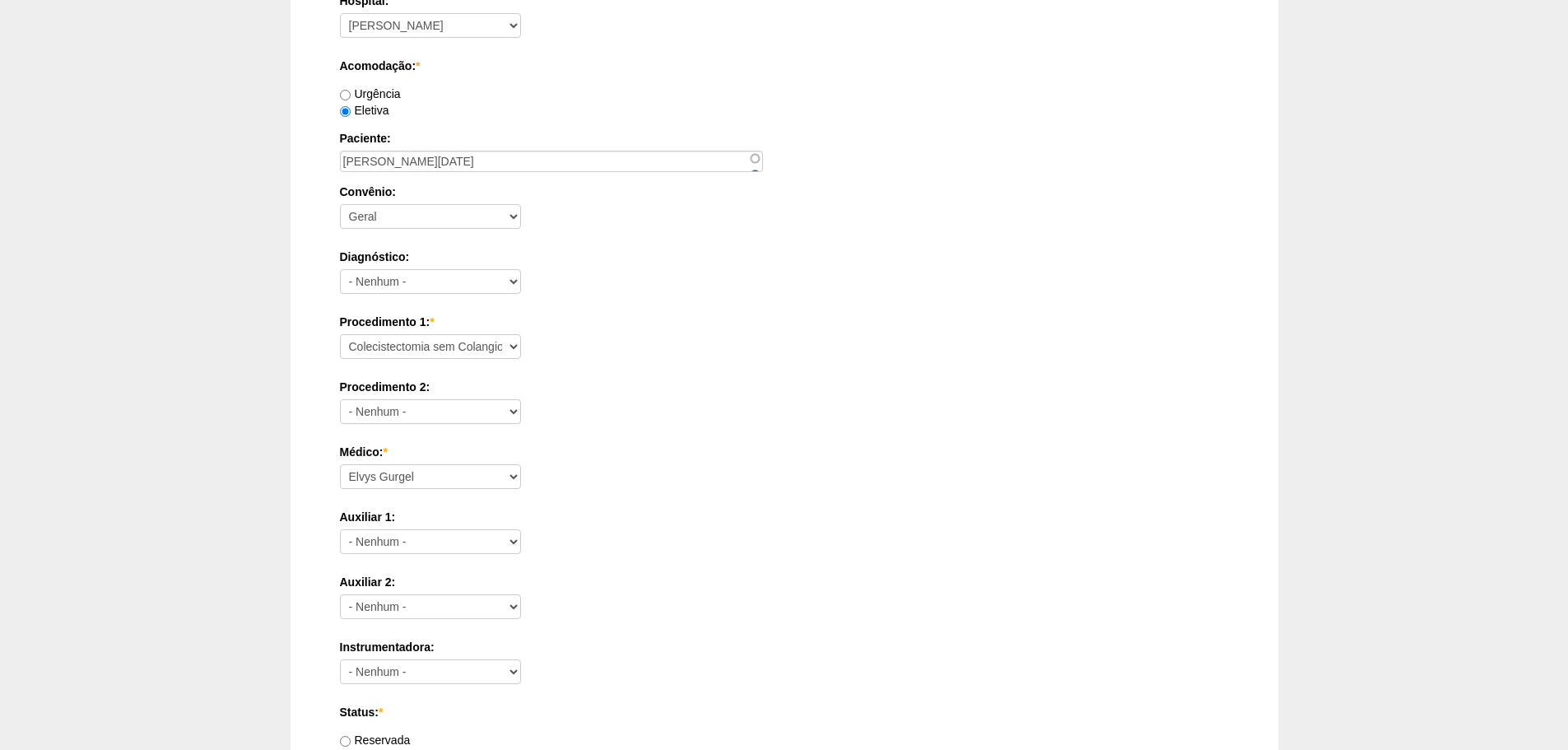
scroll to position [658, 0]
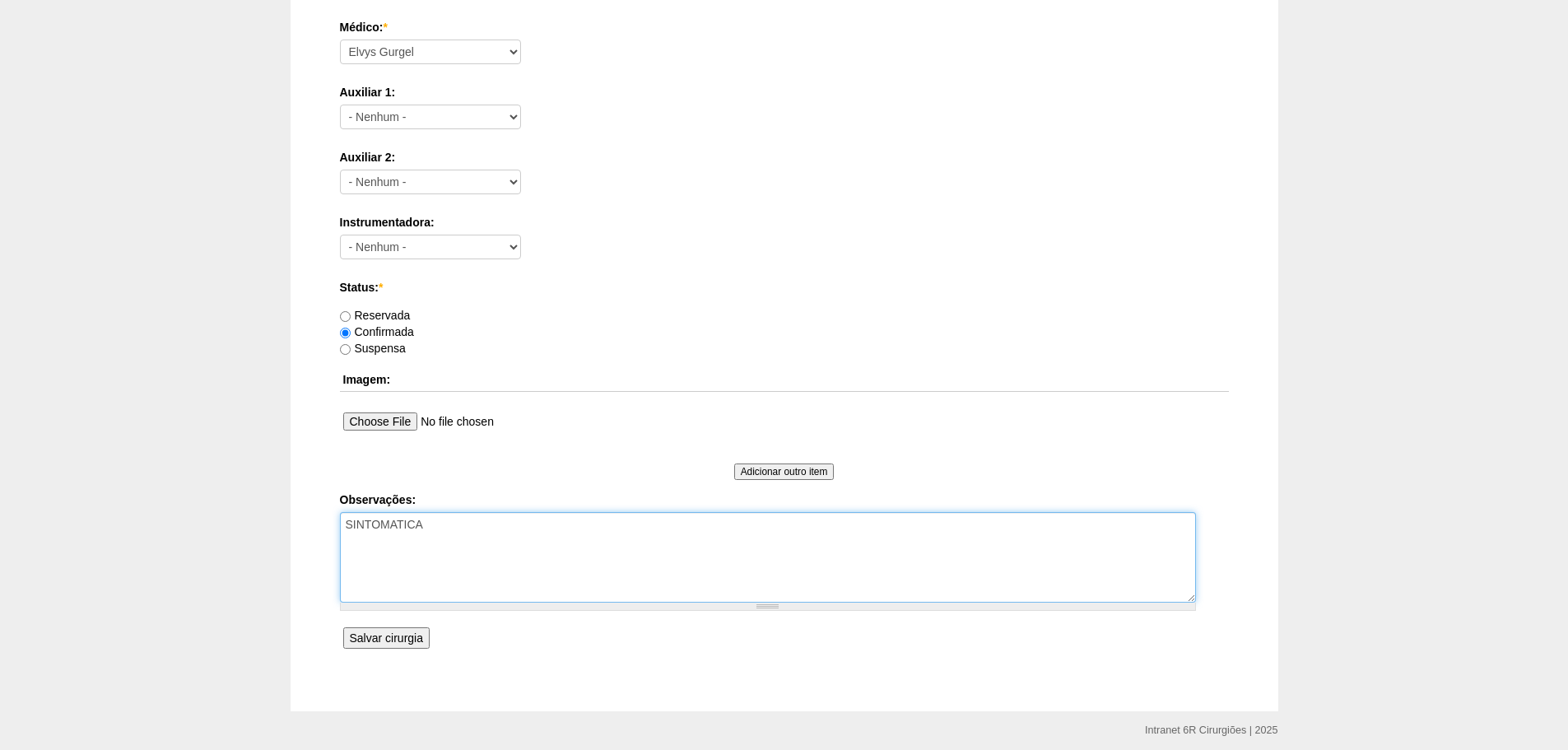
type textarea "SINTOMATICA"
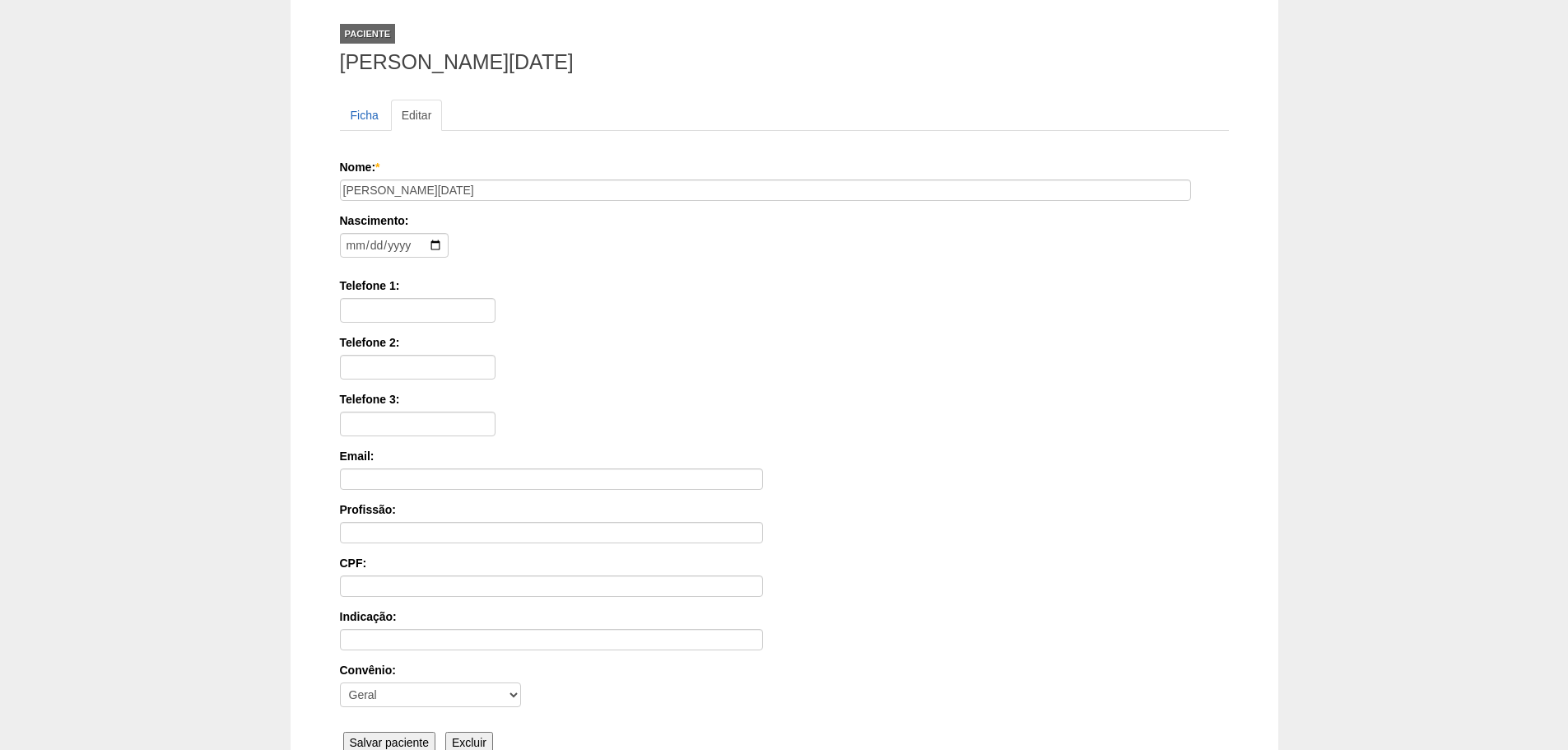
scroll to position [255, 0]
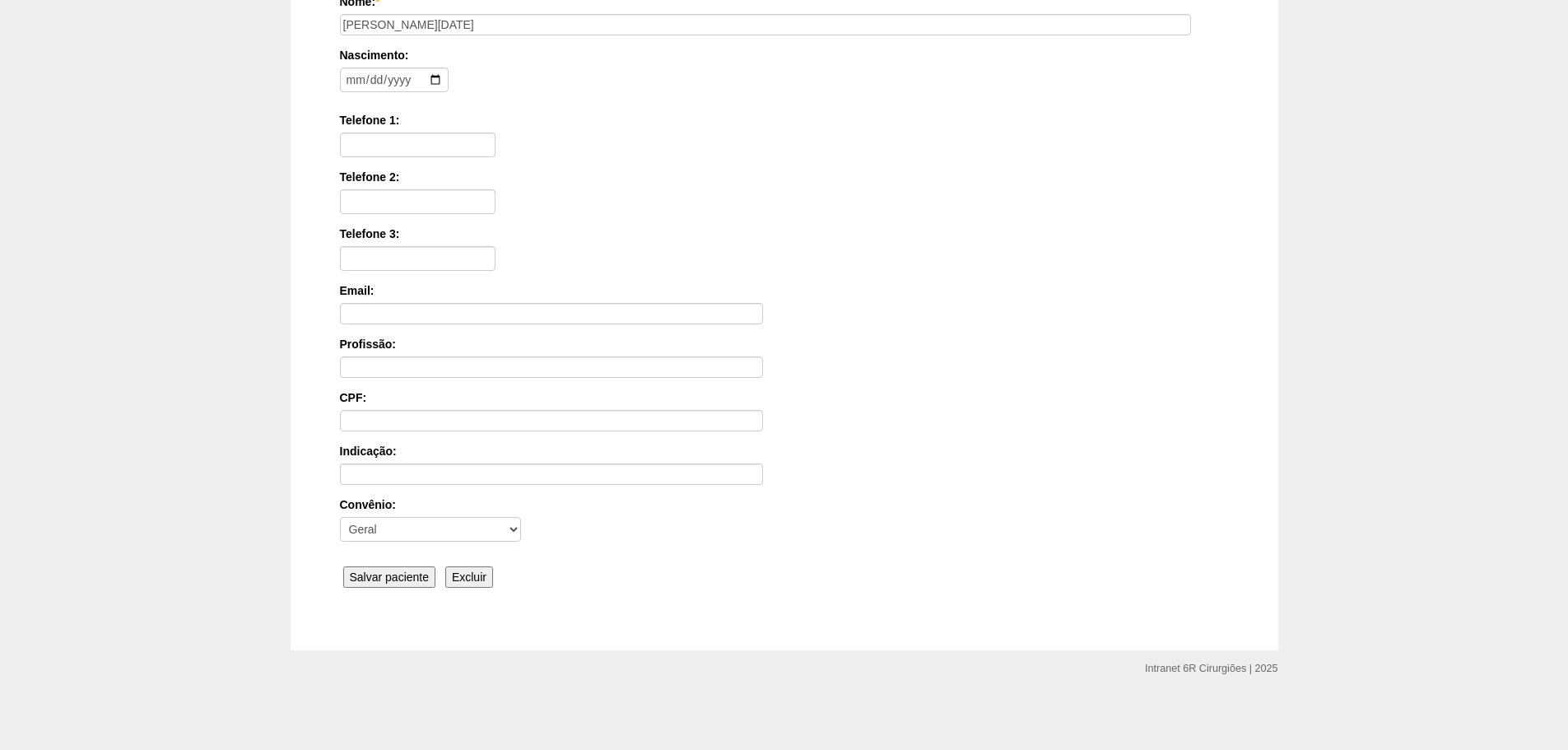
click at [419, 574] on input "Salvar paciente" at bounding box center [389, 577] width 93 height 22
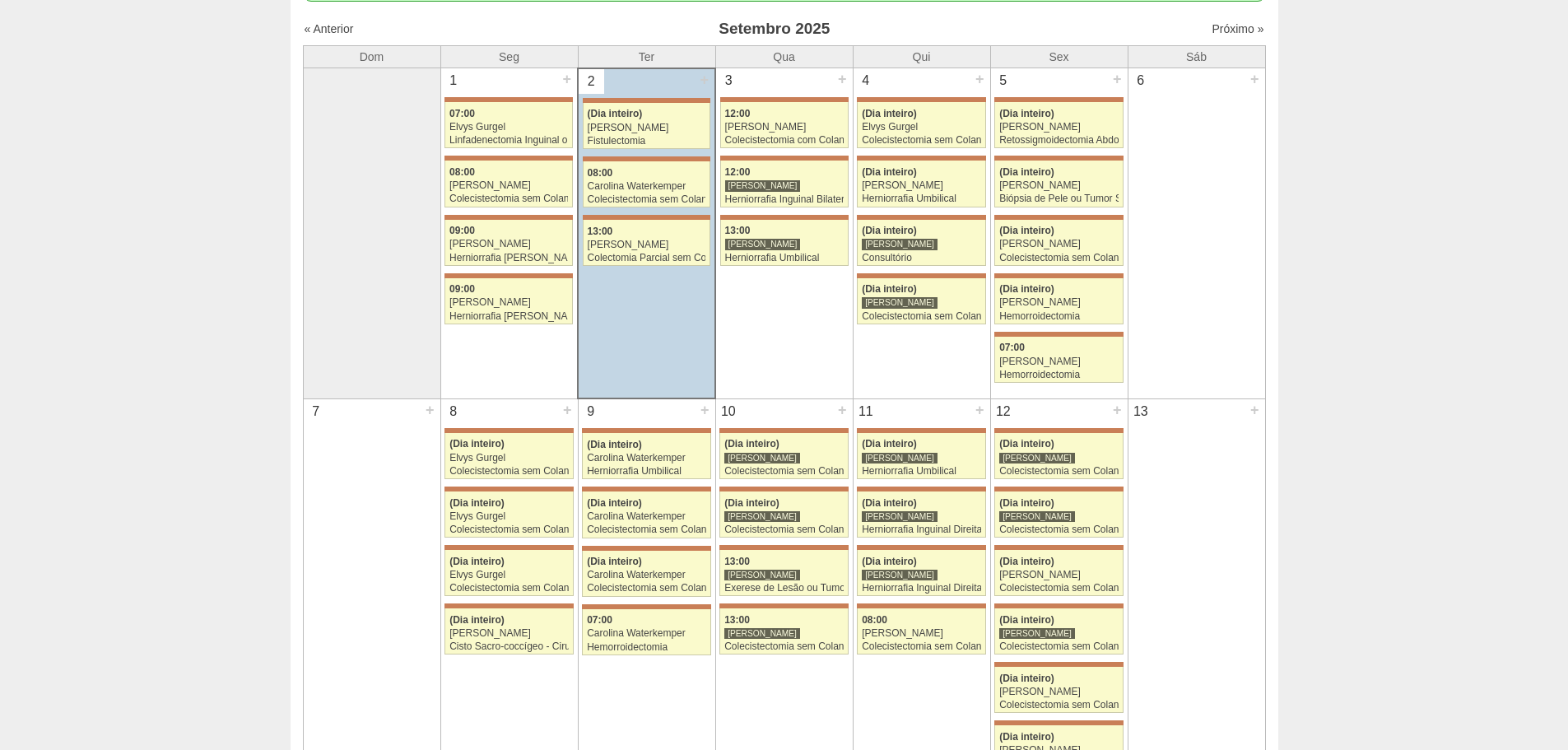
scroll to position [164, 0]
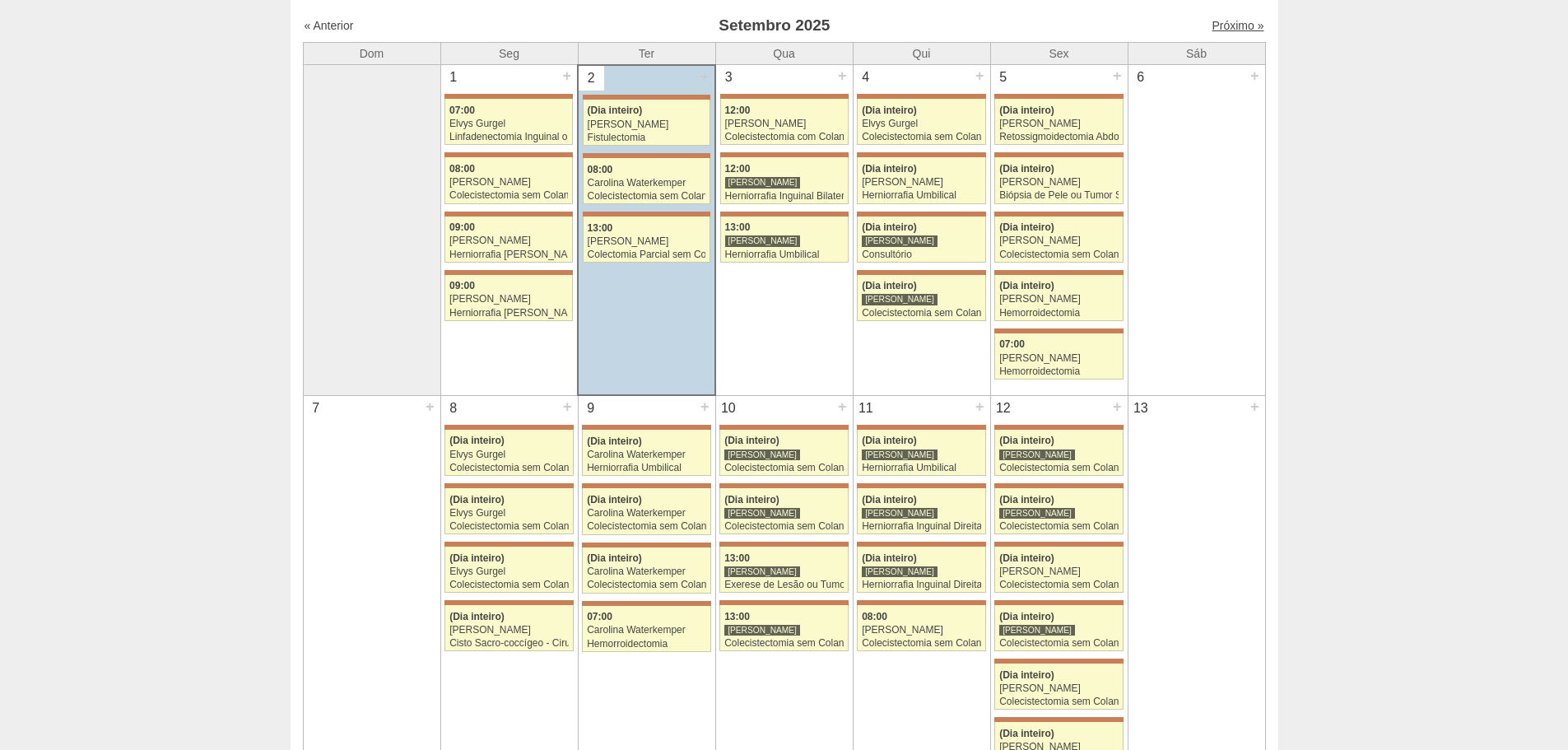
click at [1211, 23] on link "Próximo »" at bounding box center [1237, 26] width 52 height 13
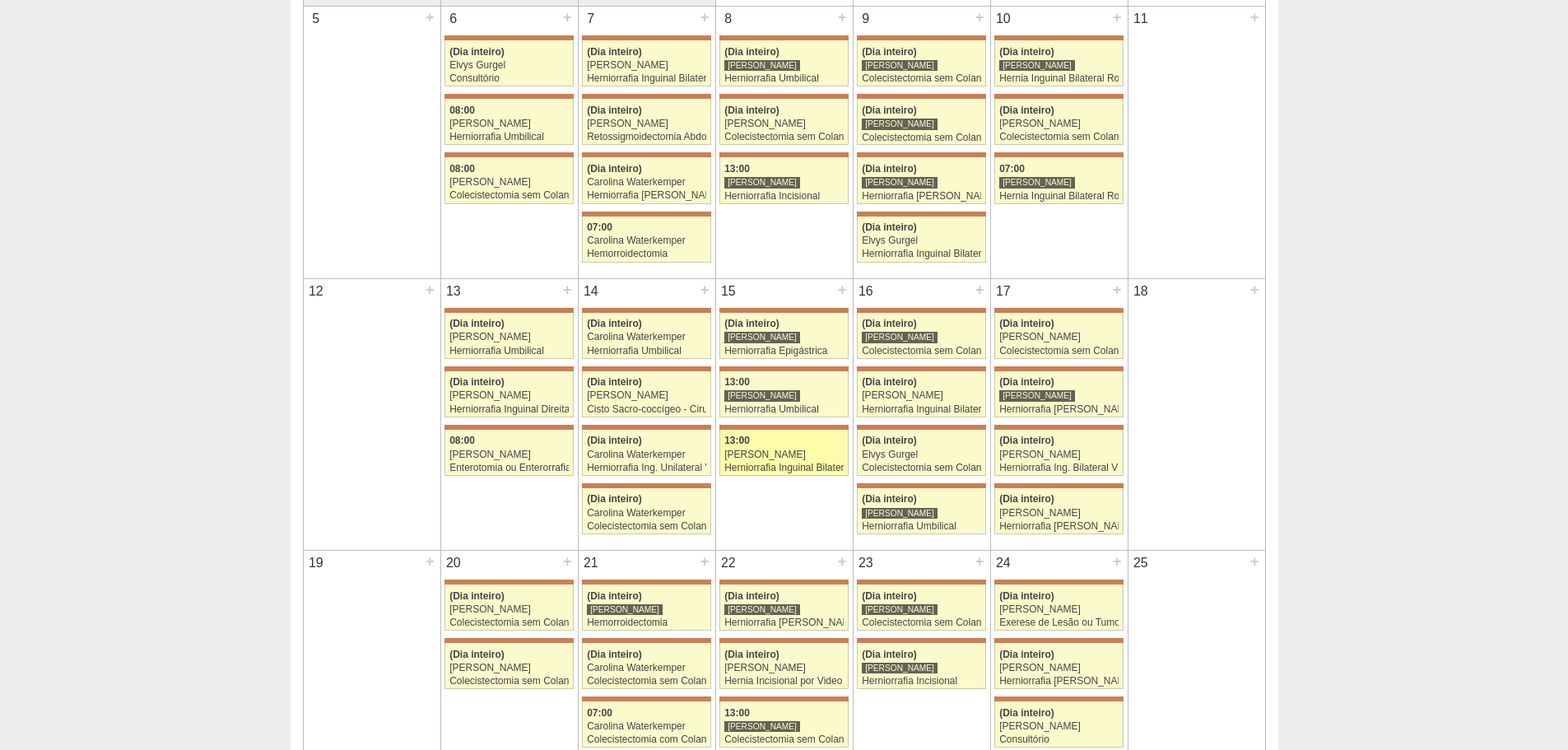
scroll to position [494, 0]
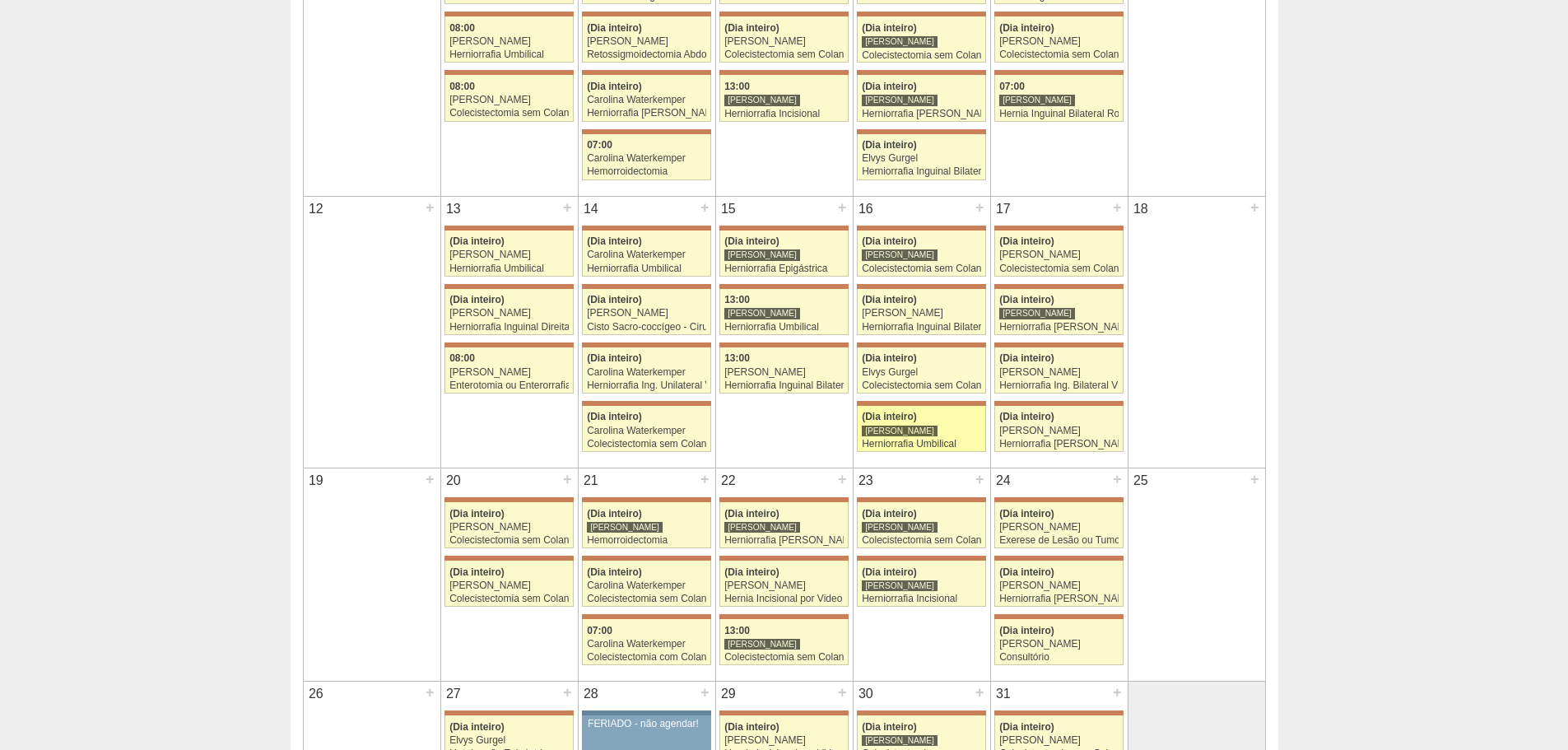
click at [943, 420] on div "(Dia inteiro)" at bounding box center [921, 417] width 119 height 10
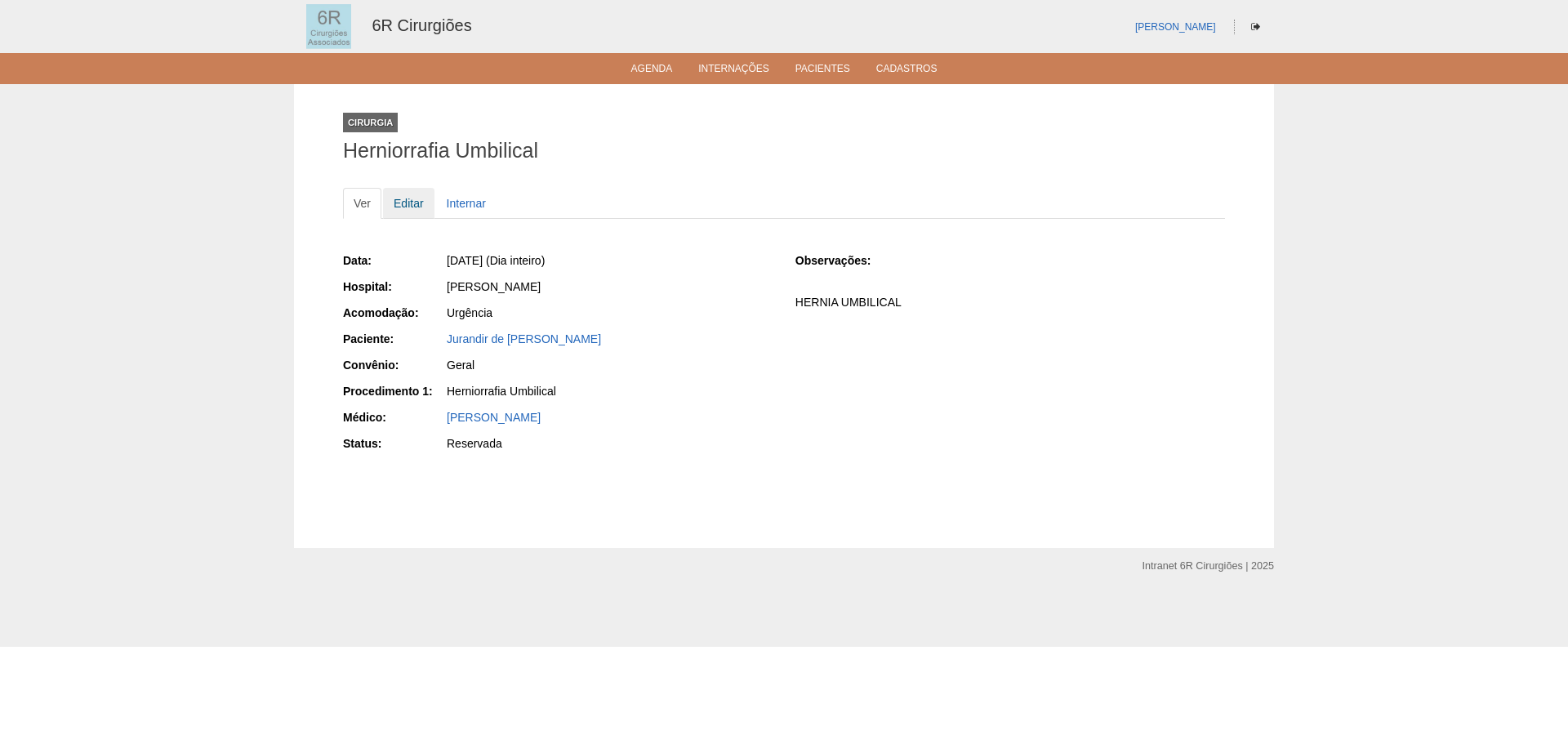
click at [422, 207] on link "Editar" at bounding box center [408, 202] width 52 height 31
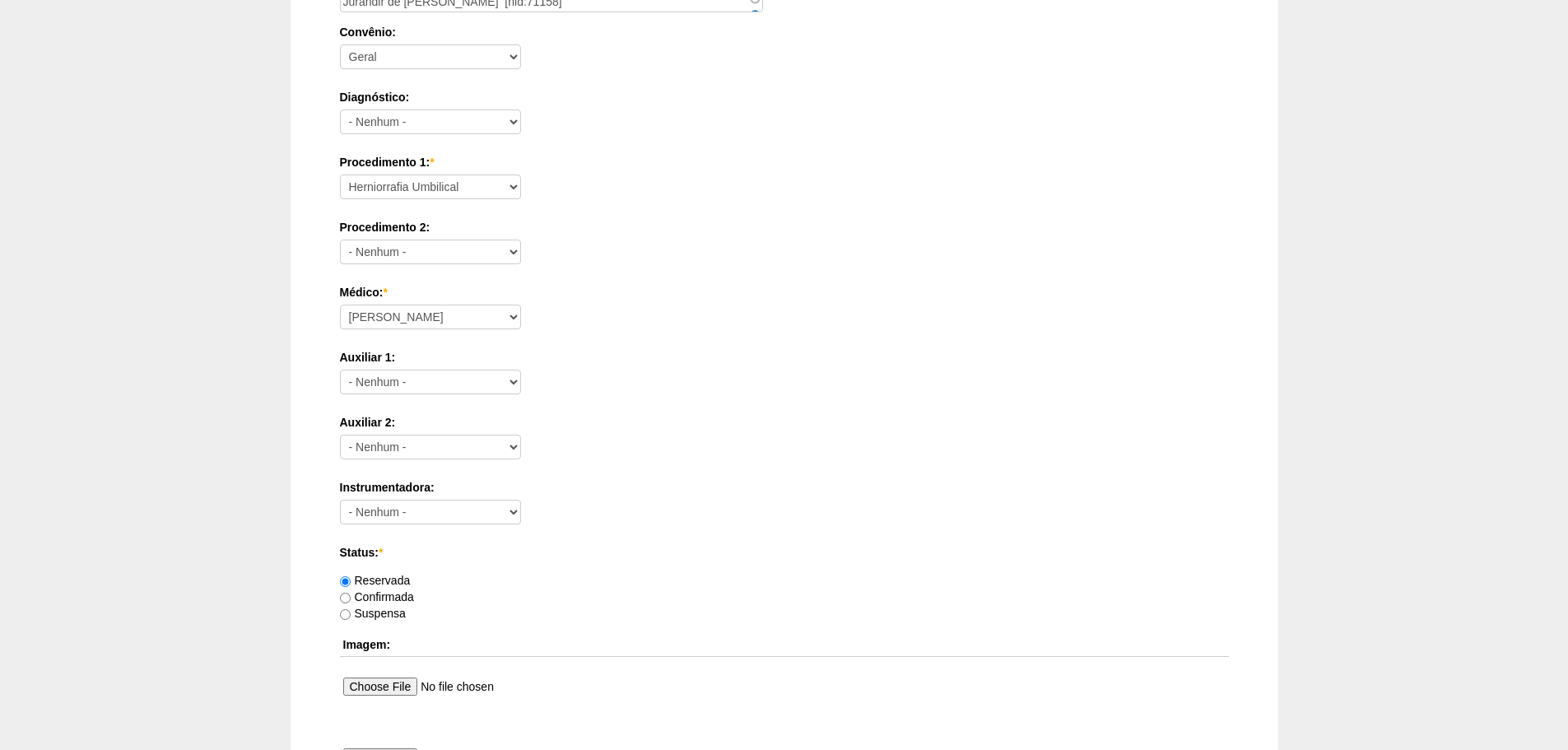
scroll to position [891, 0]
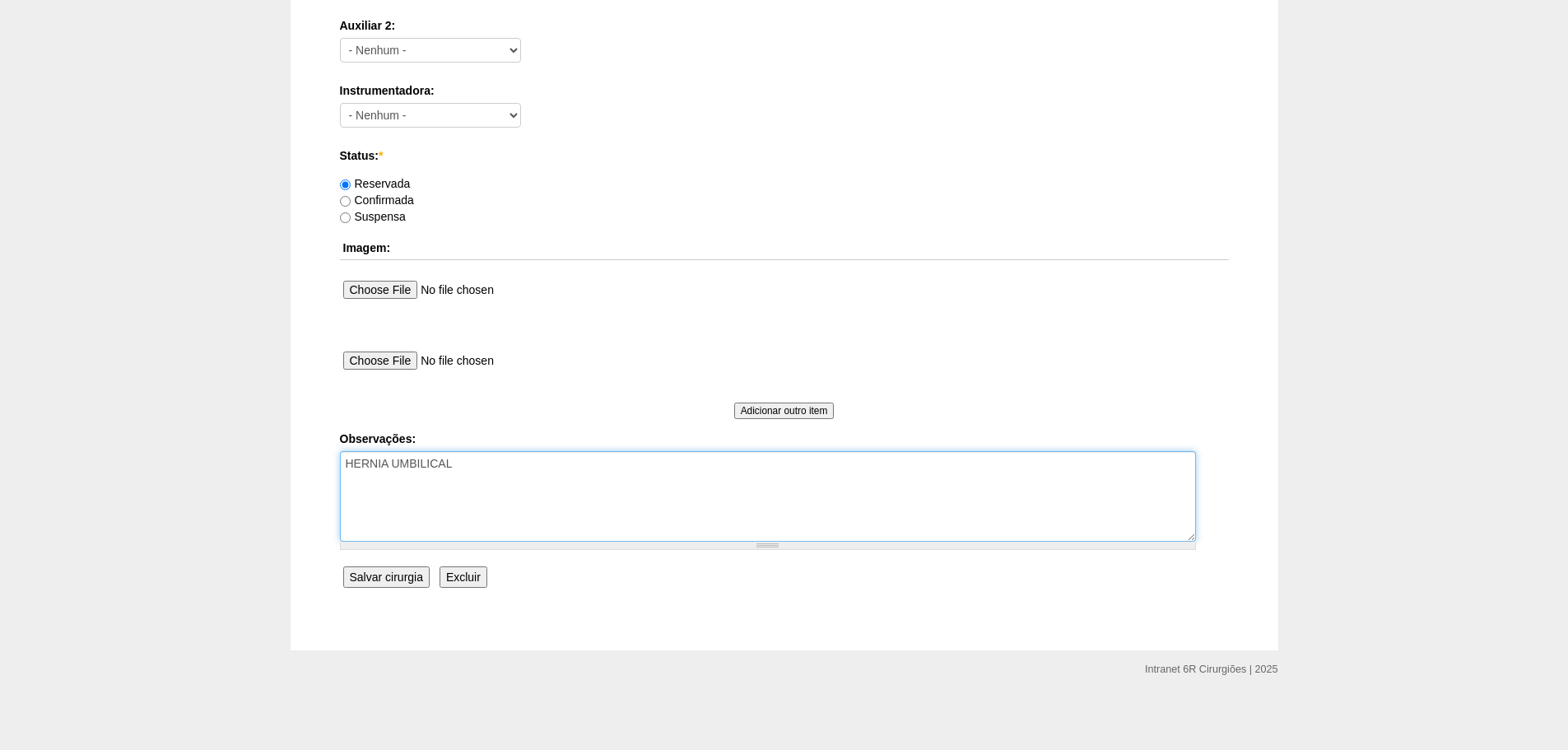
click at [593, 469] on textarea "HERNIA UMBILICAL" at bounding box center [767, 497] width 856 height 91
type textarea "HERNIA UMBILICAL REMARCADO 03/09 POR ONCOLOGICA"
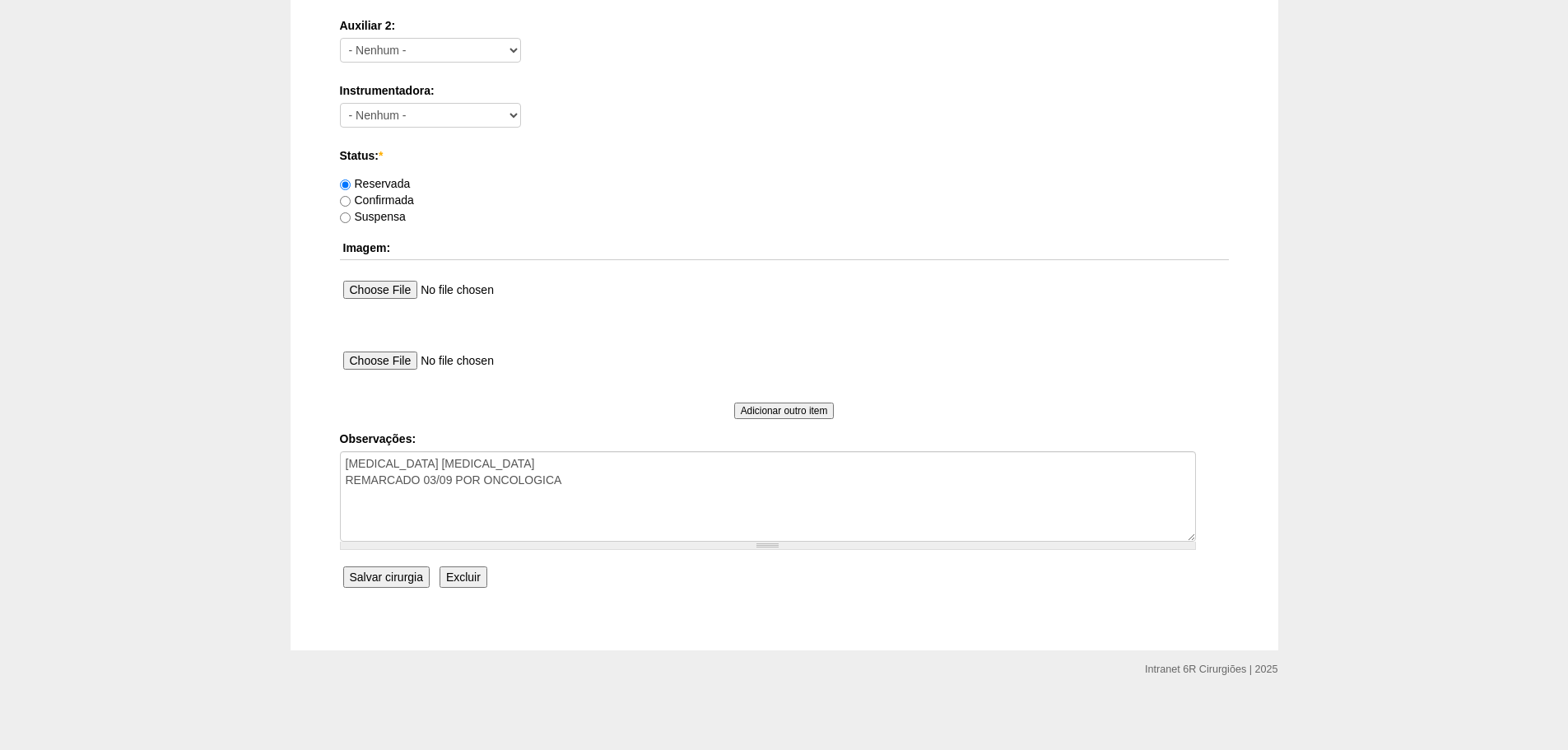
click at [364, 570] on input "Salvar cirurgia" at bounding box center [386, 577] width 87 height 22
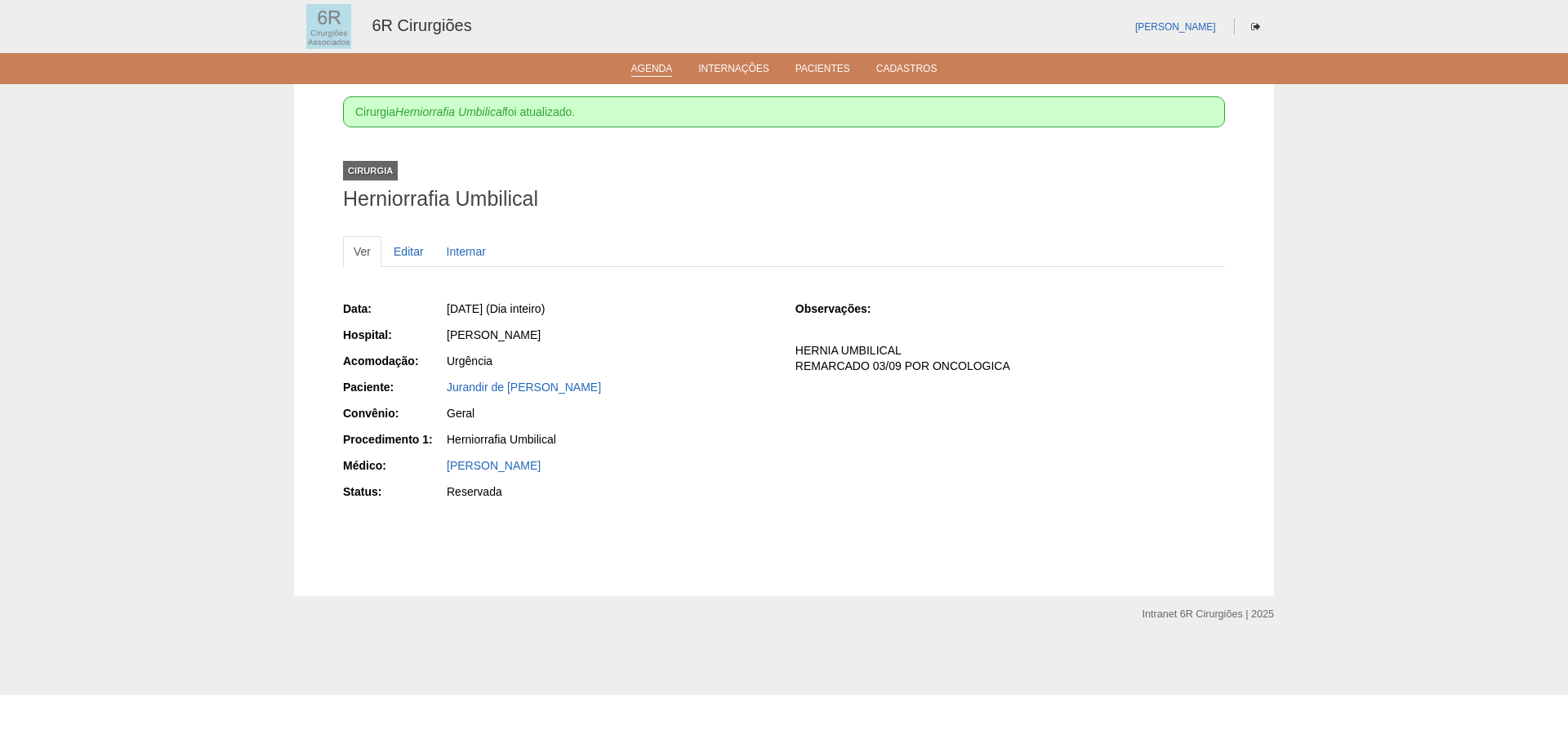
click at [652, 71] on link "Agenda" at bounding box center [652, 69] width 41 height 14
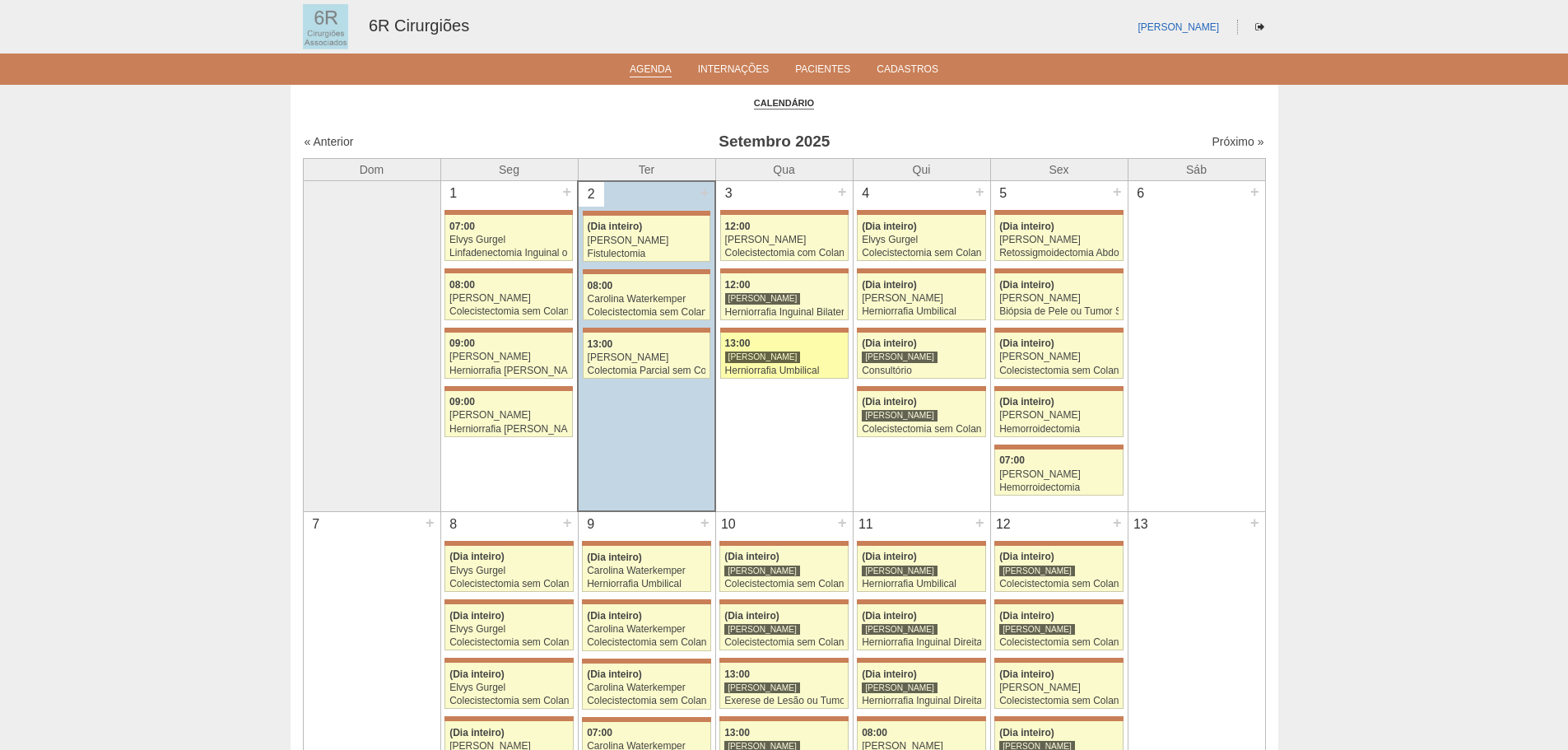
click at [770, 338] on div "13:00" at bounding box center [784, 343] width 119 height 10
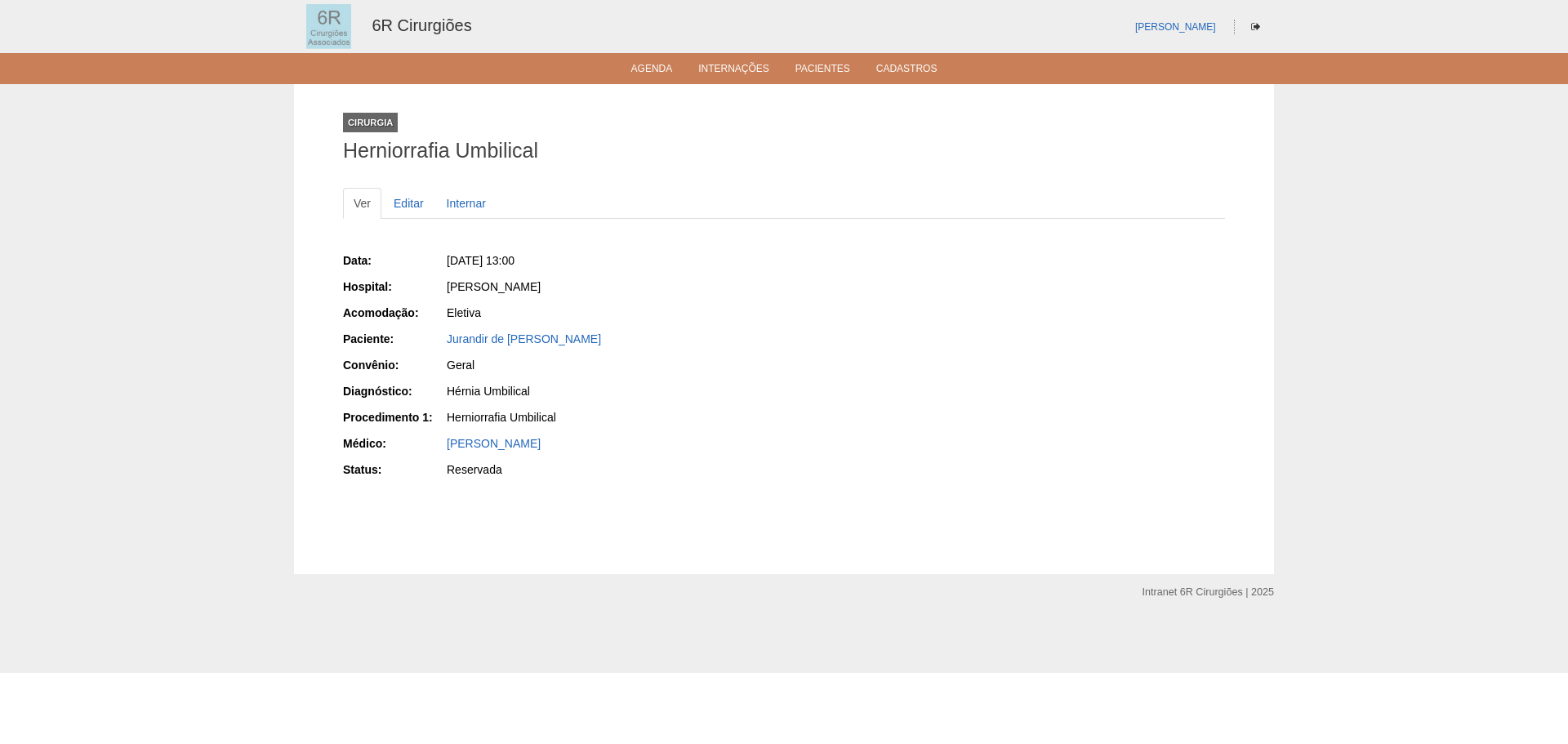
click at [410, 186] on div "Ver Editar Internar Data: Qua, 03/09/2025 - 13:00 Hospital: Maria Braido Acomod…" at bounding box center [783, 352] width 881 height 362
click at [409, 195] on link "Editar" at bounding box center [408, 202] width 52 height 31
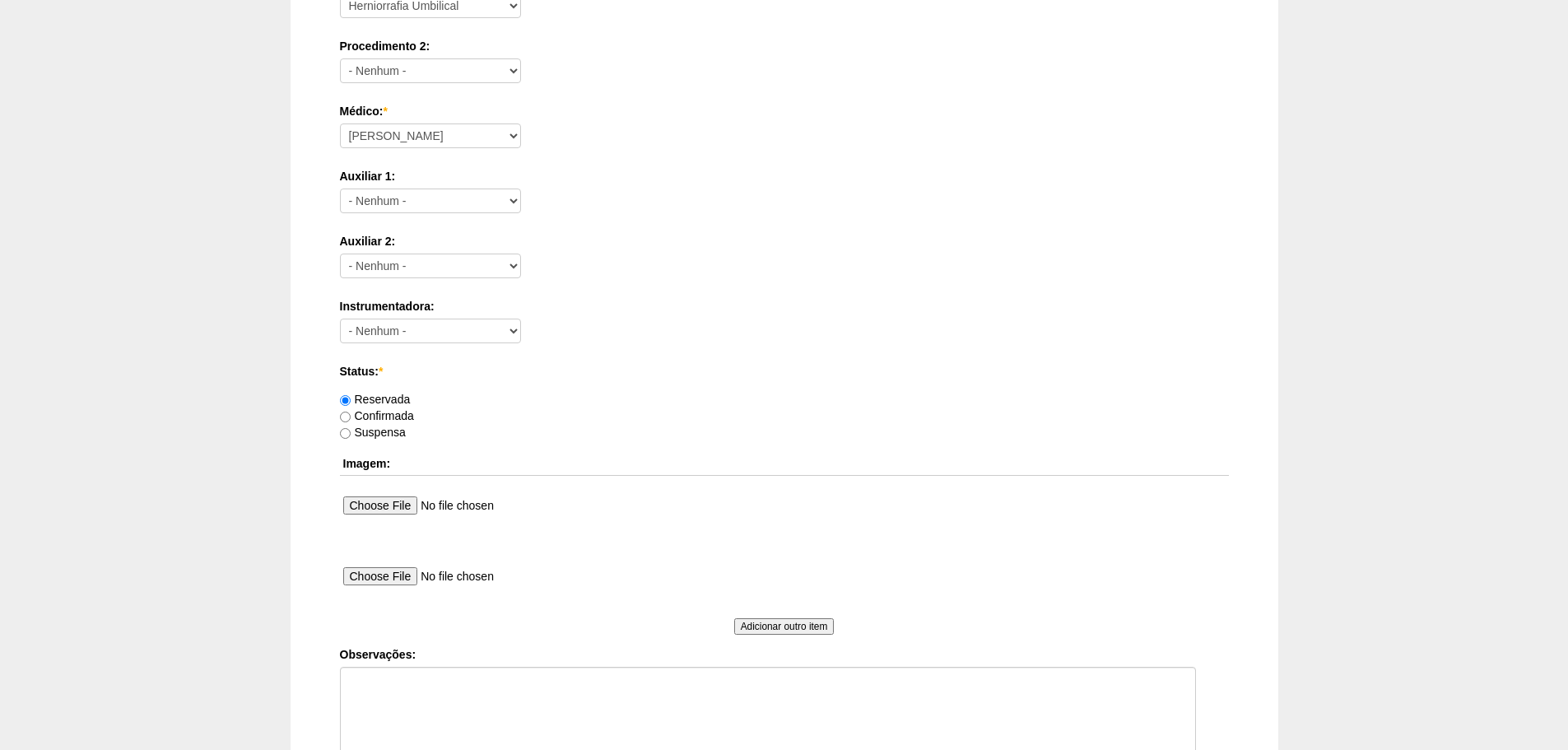
scroll to position [891, 0]
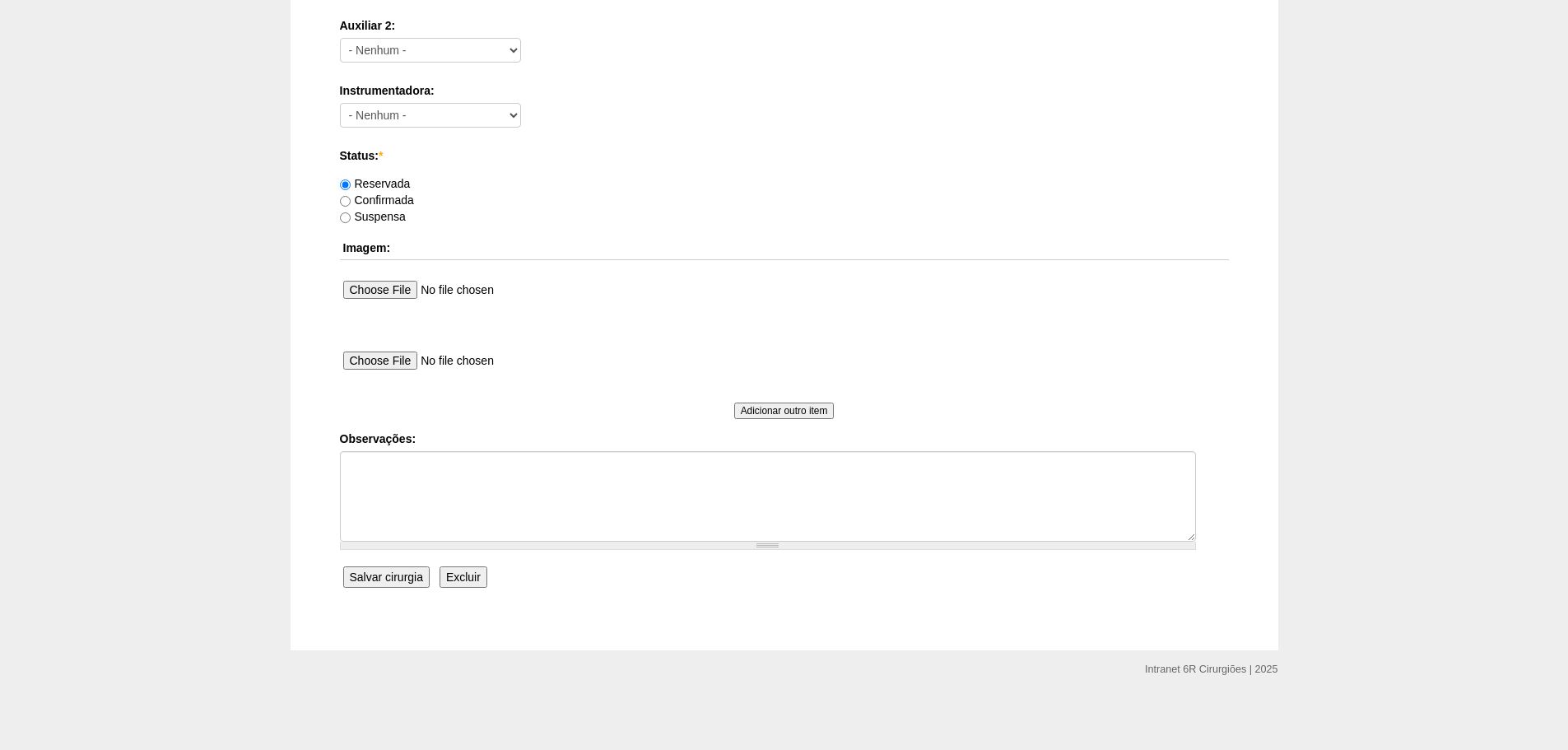
click at [484, 584] on input "Excluir" at bounding box center [463, 577] width 48 height 22
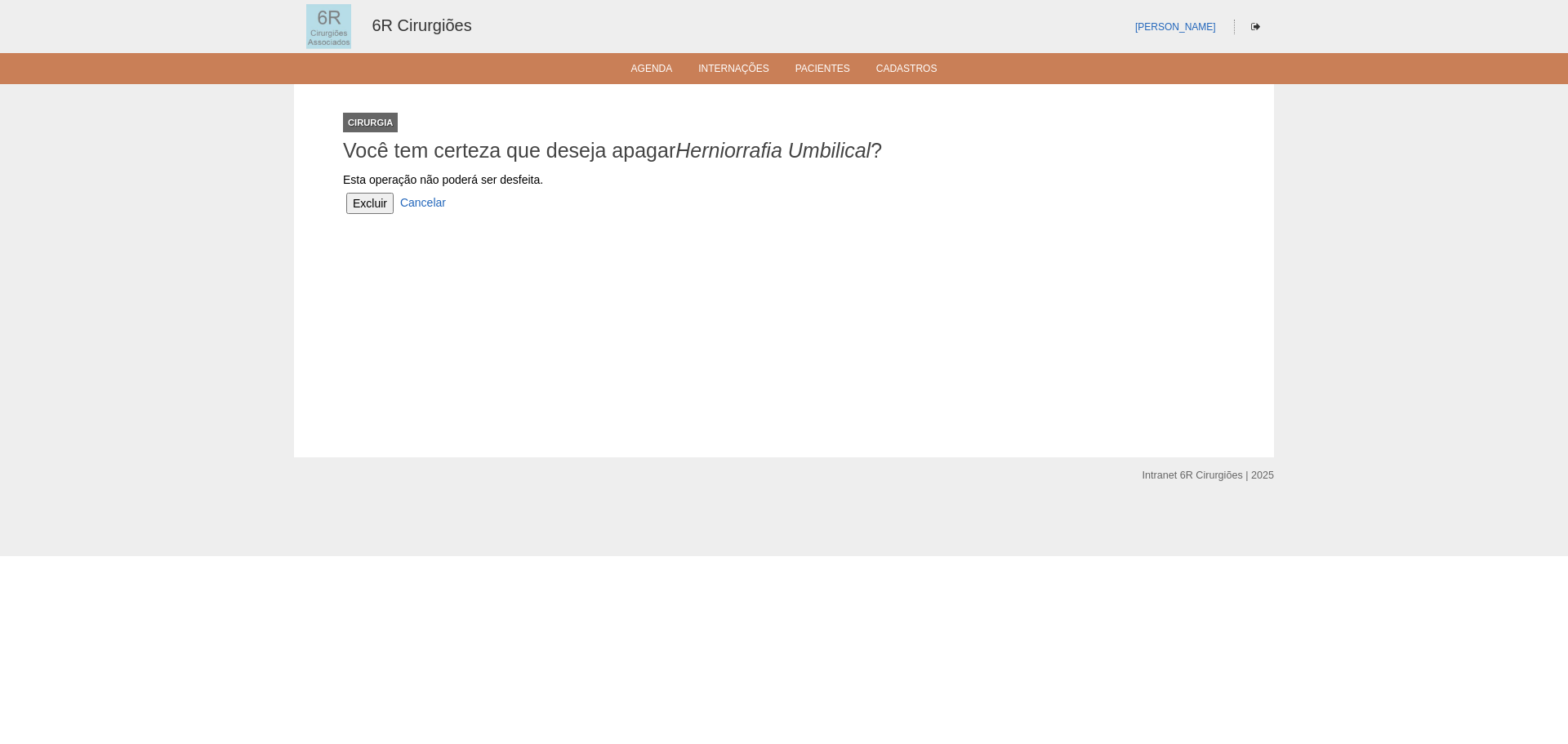
click at [387, 210] on input "Excluir" at bounding box center [370, 203] width 48 height 22
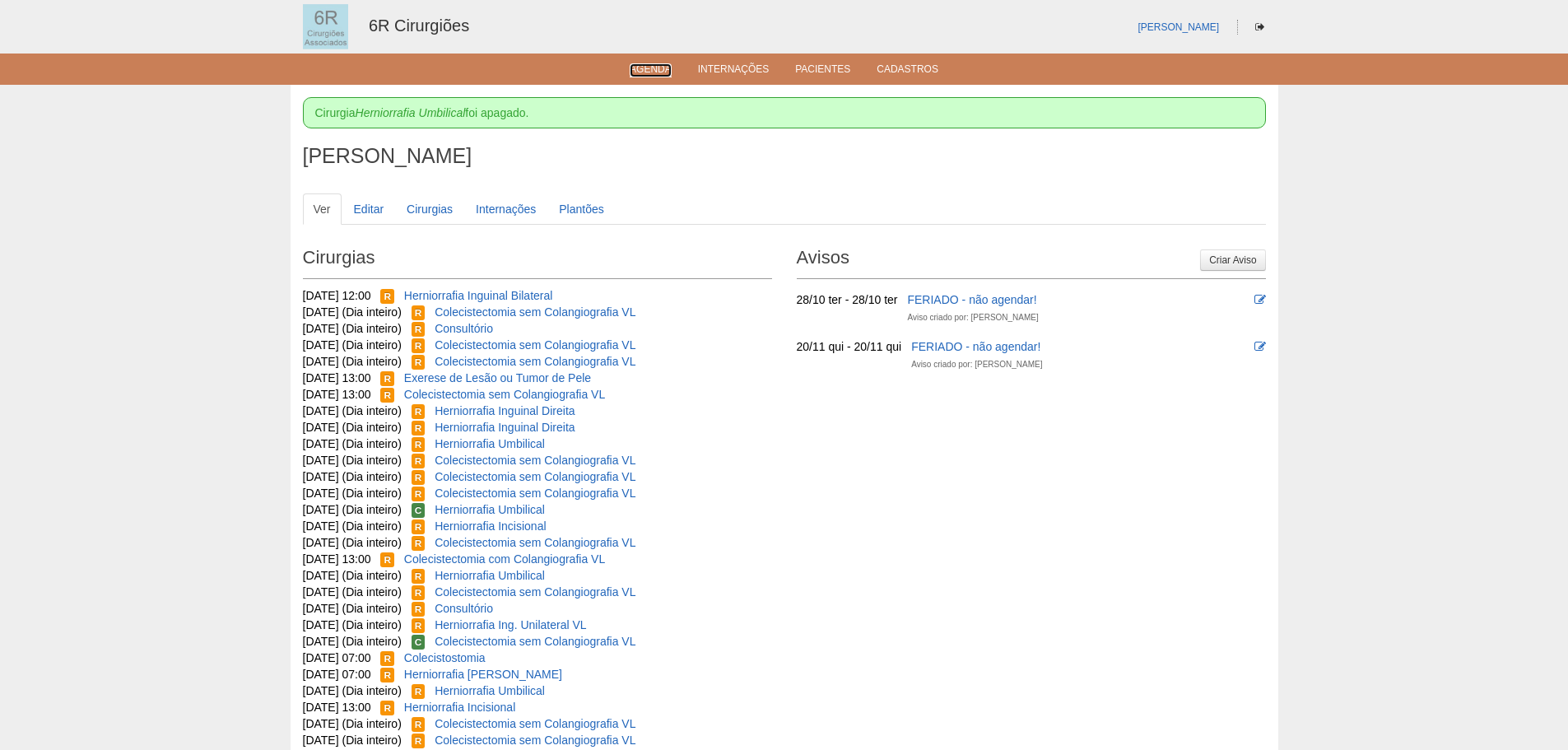
click at [645, 62] on li "Agenda" at bounding box center [650, 68] width 65 height 13
click at [651, 74] on link "Agenda" at bounding box center [650, 70] width 42 height 14
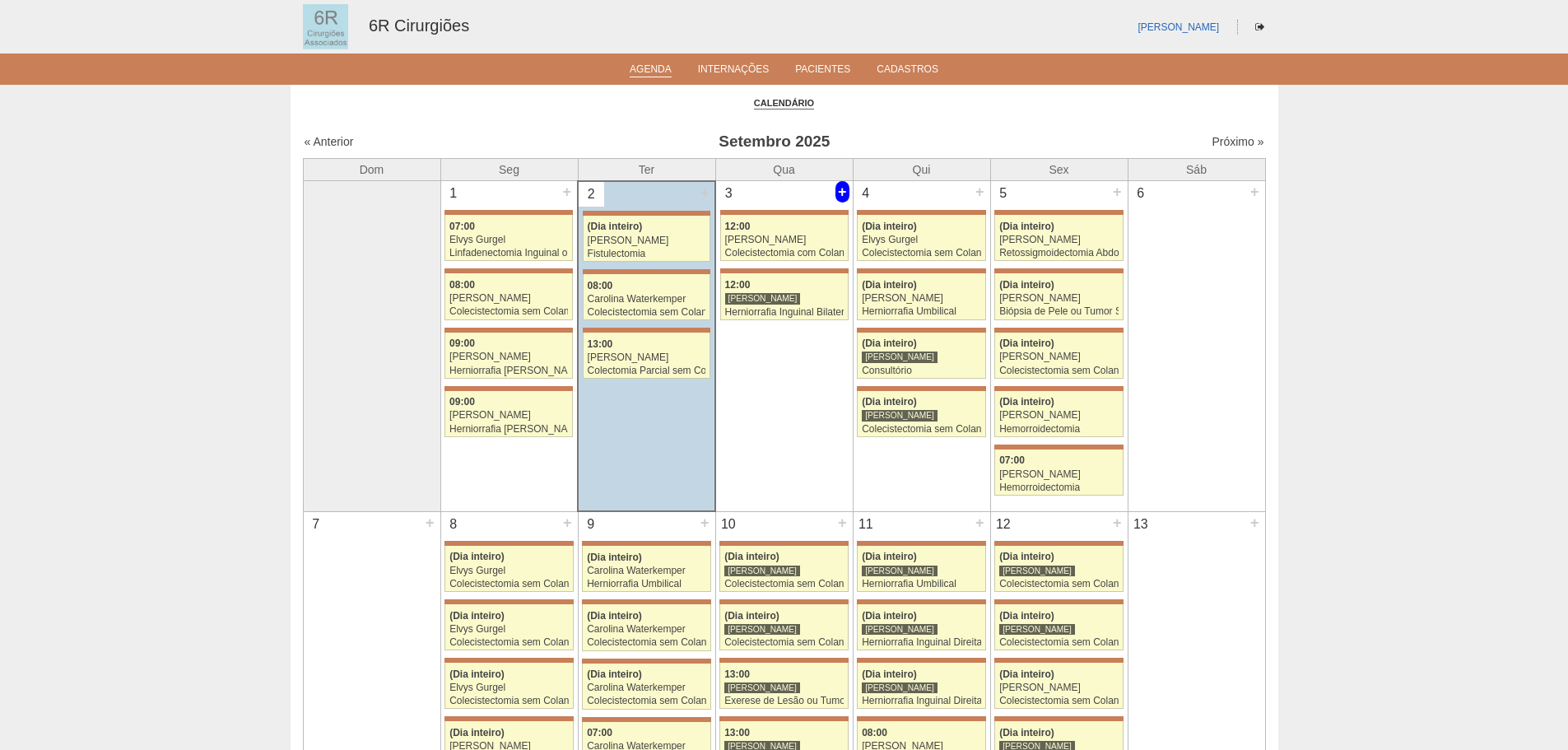
click at [846, 192] on div "+" at bounding box center [842, 192] width 14 height 22
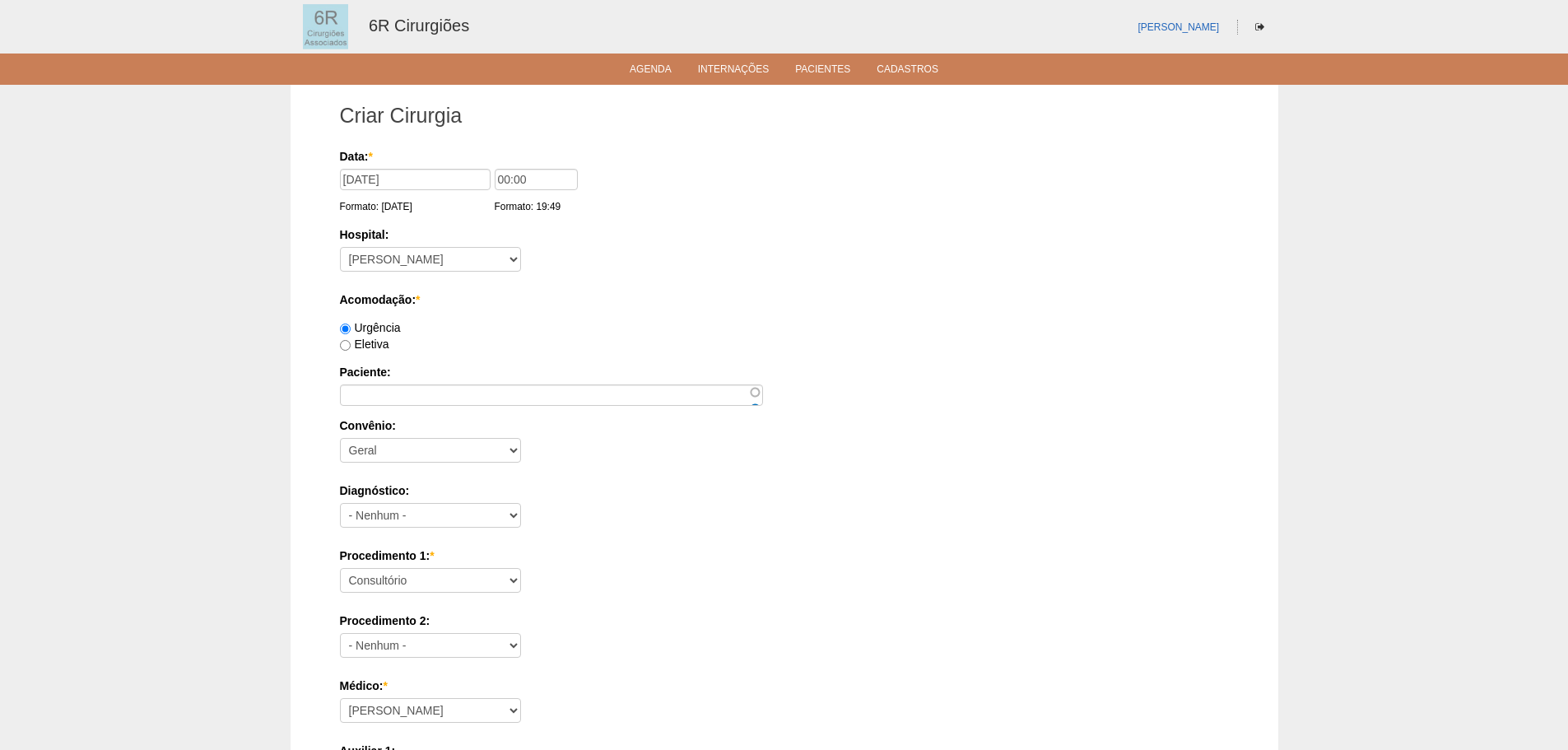
click at [362, 344] on label "Eletiva" at bounding box center [364, 344] width 49 height 13
click at [350, 344] on input "Eletiva" at bounding box center [345, 345] width 10 height 10
radio input "true"
click at [368, 393] on input "Paciente:" at bounding box center [551, 395] width 423 height 22
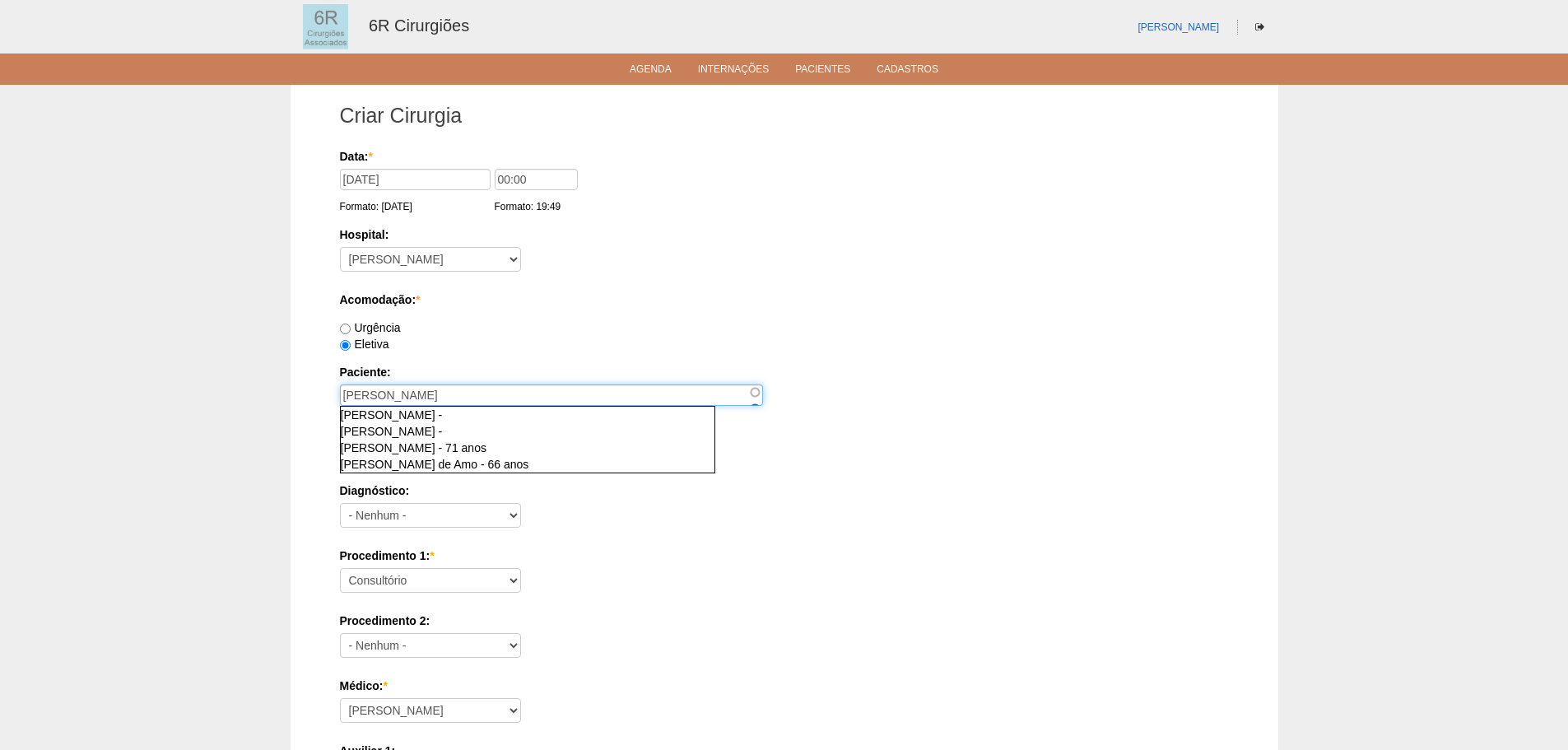
type input "SILVIA"
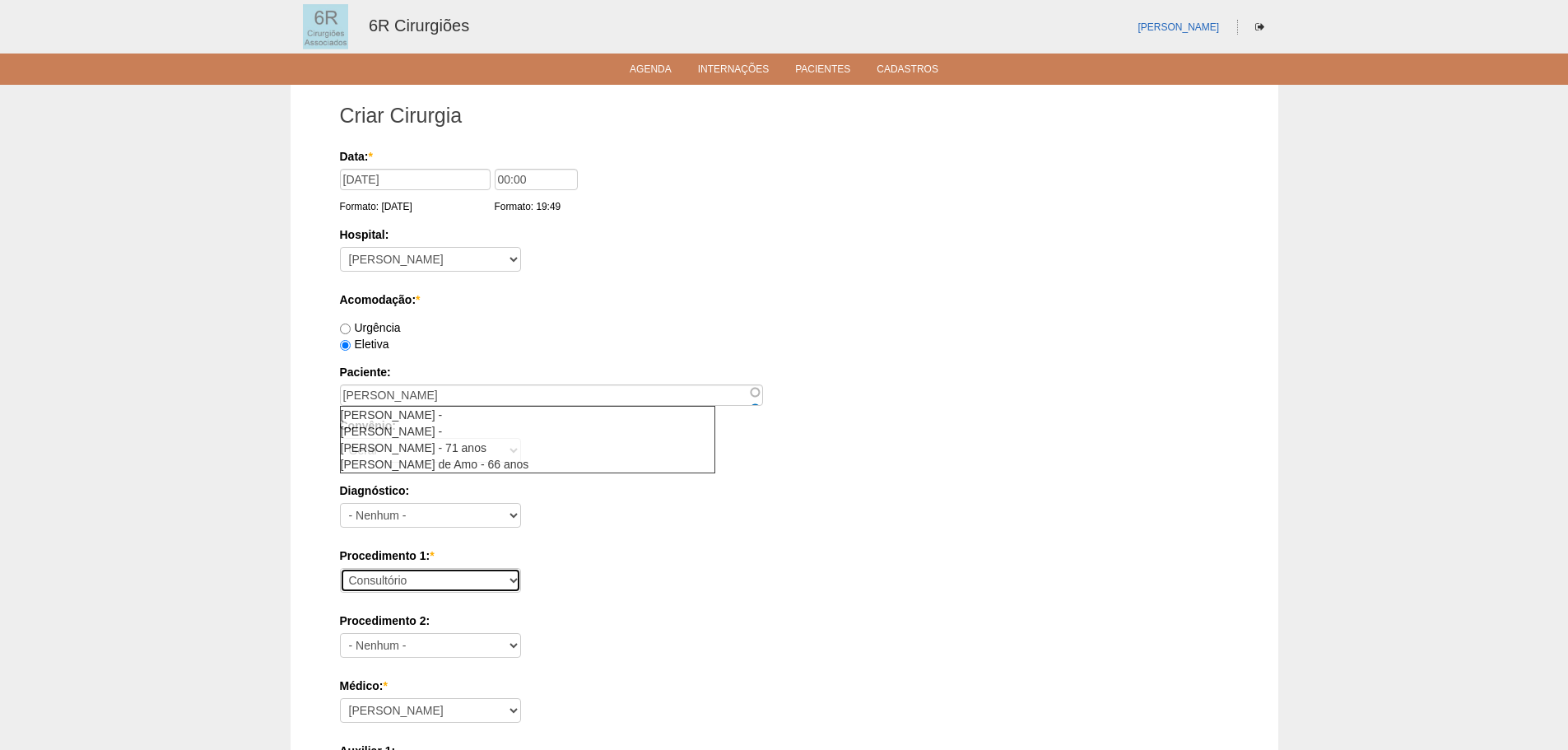
click at [371, 583] on select "Consultório Abscesso Hepático - Drenagem Abscesso perianal Amputação Abdômino P…" at bounding box center [430, 580] width 181 height 25
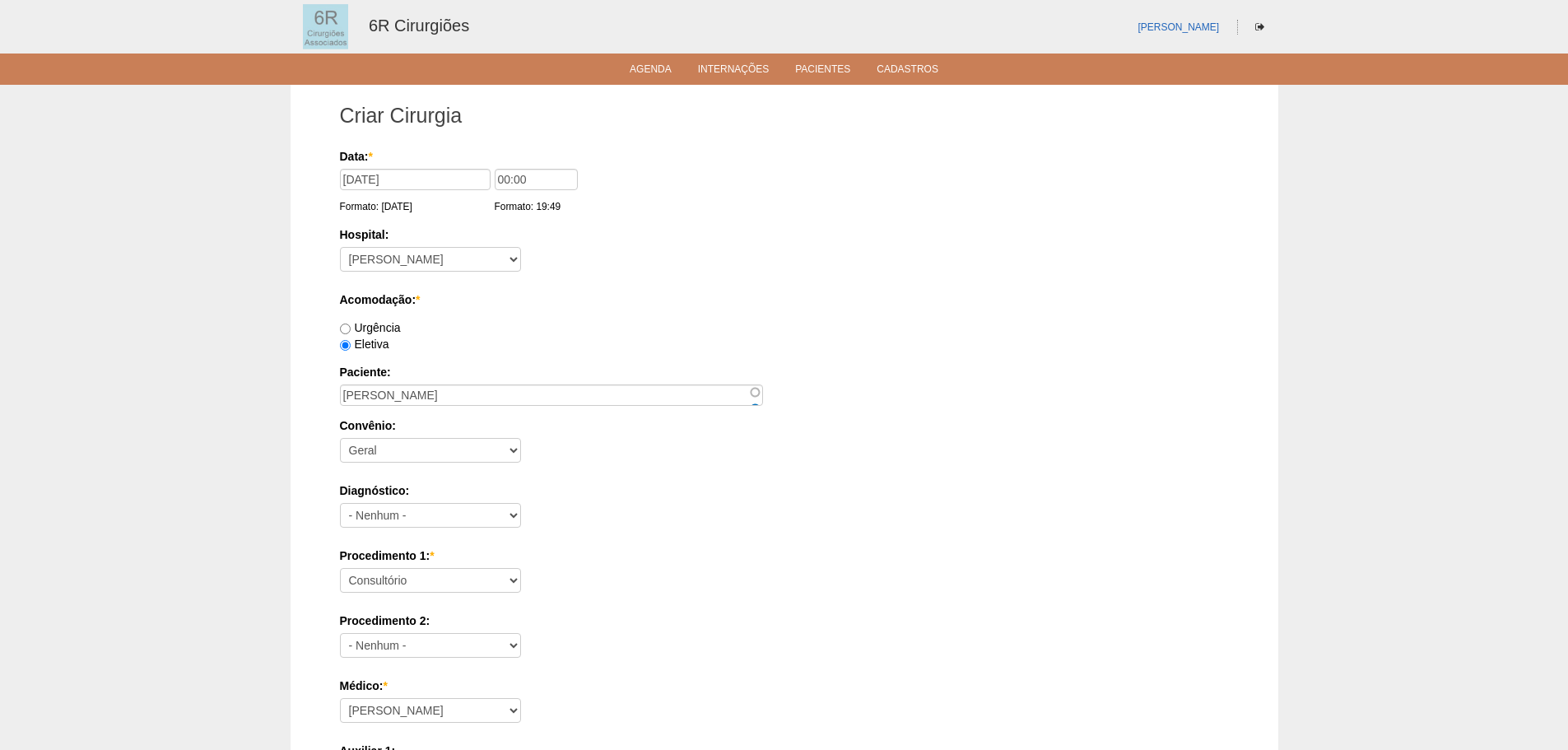
click at [864, 418] on label "Convênio:" at bounding box center [784, 425] width 888 height 16
click at [521, 438] on select "- Nenhum - Geral" at bounding box center [430, 451] width 181 height 25
click at [457, 575] on select "Consultório Abscesso Hepático - Drenagem Abscesso perianal Amputação Abdômino P…" at bounding box center [430, 580] width 181 height 25
select select "66639"
click at [340, 568] on select "Consultório Abscesso Hepático - Drenagem Abscesso perianal Amputação Abdômino P…" at bounding box center [430, 580] width 181 height 25
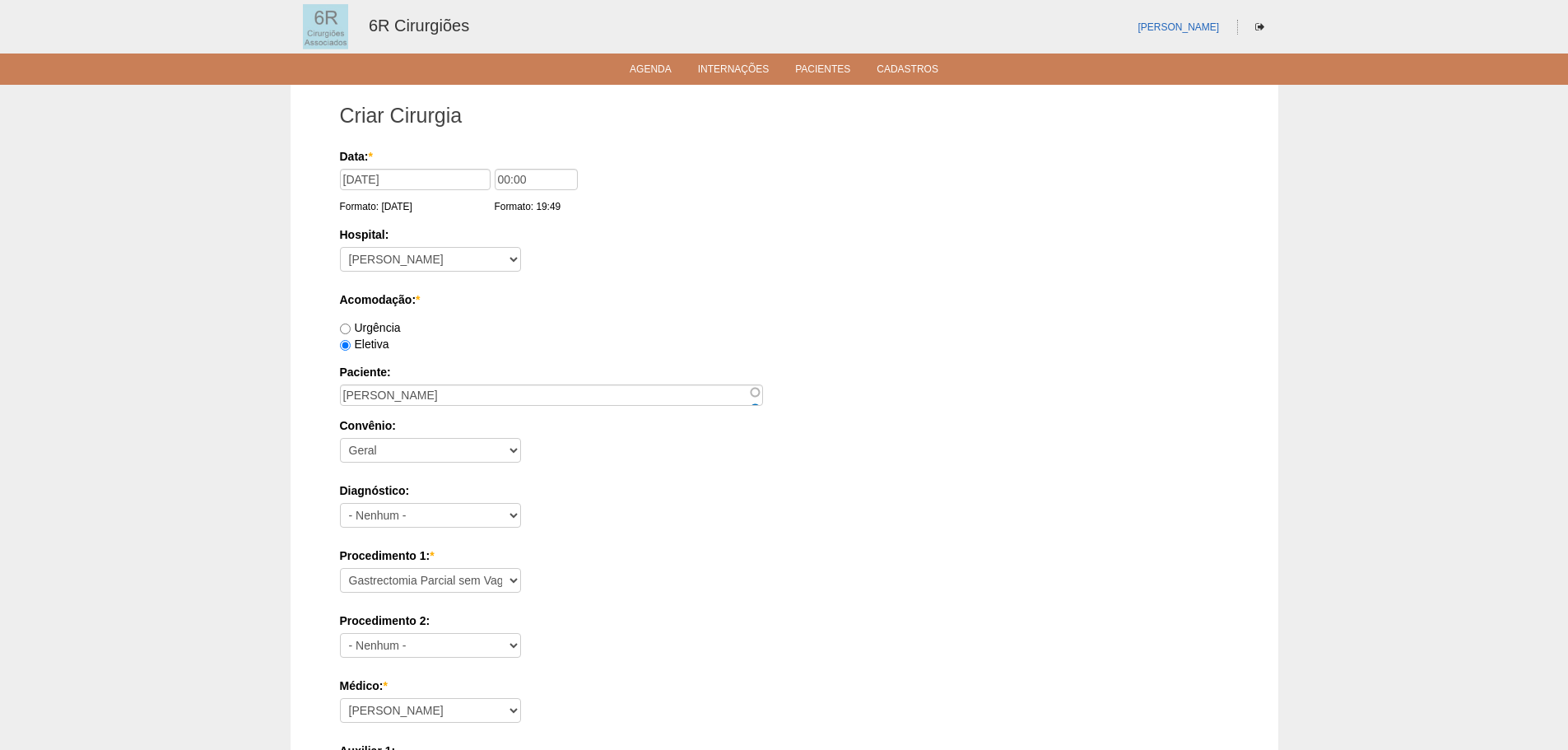
click at [874, 329] on div "Urgência" at bounding box center [784, 327] width 888 height 16
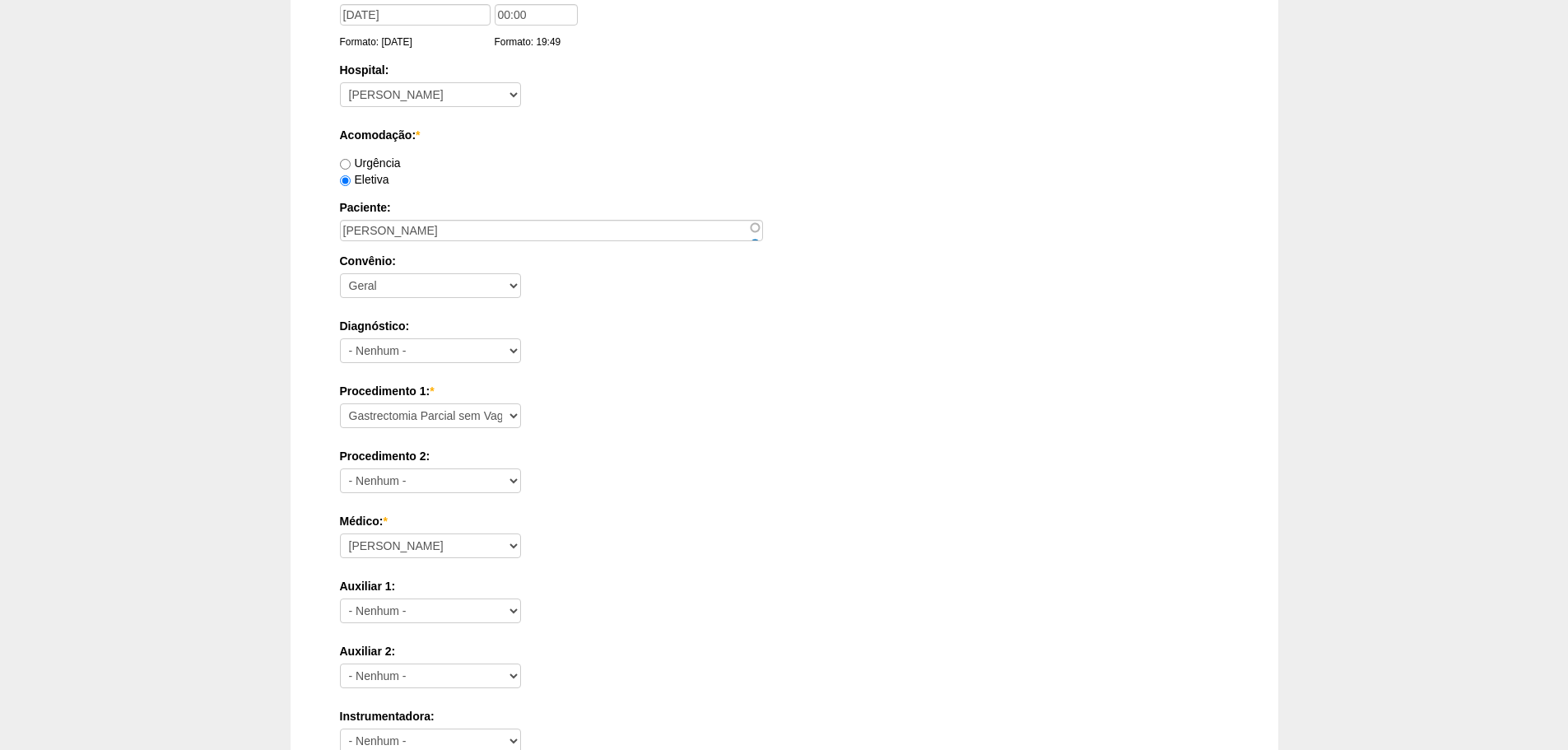
scroll to position [576, 0]
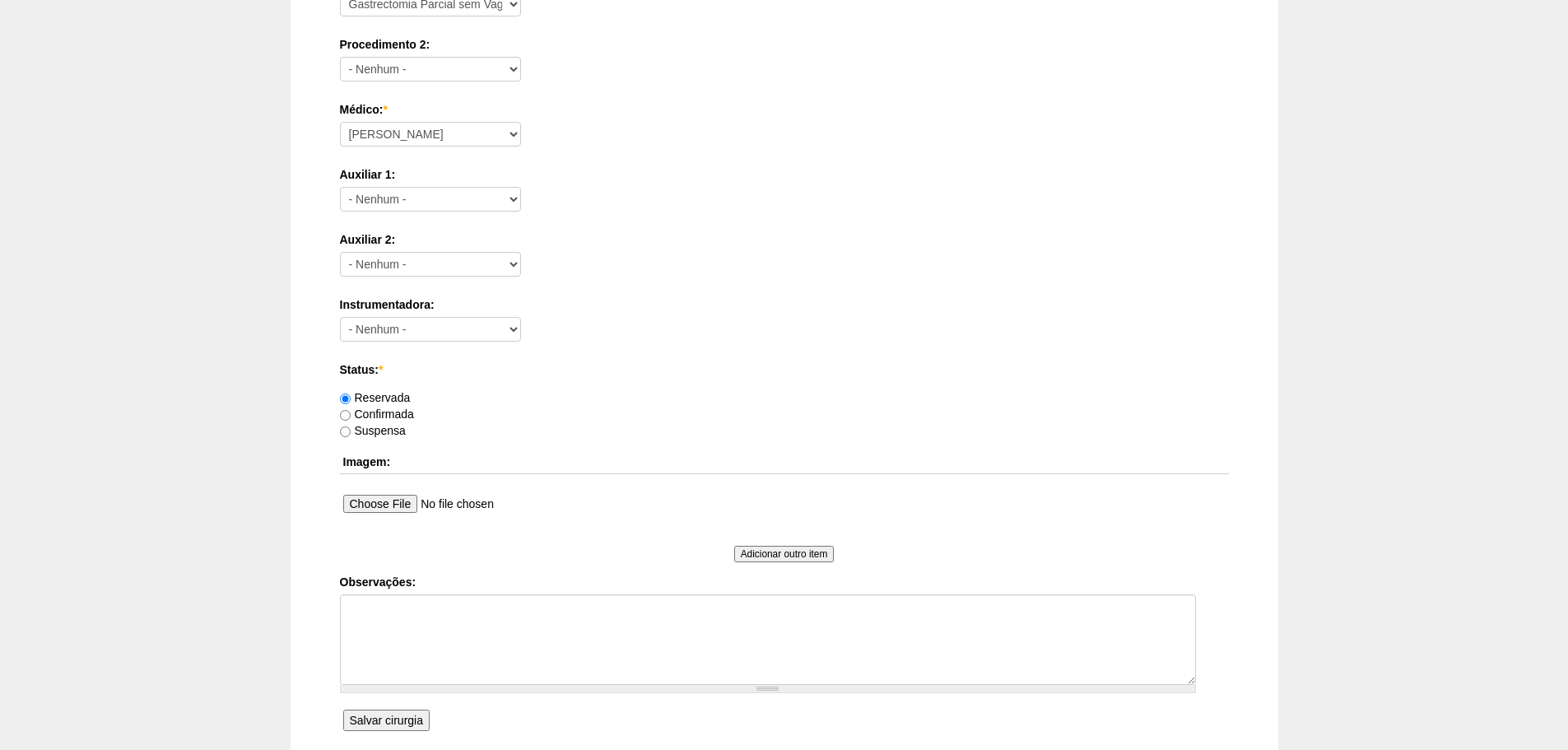
click at [395, 715] on input "Salvar cirurgia" at bounding box center [386, 720] width 87 height 22
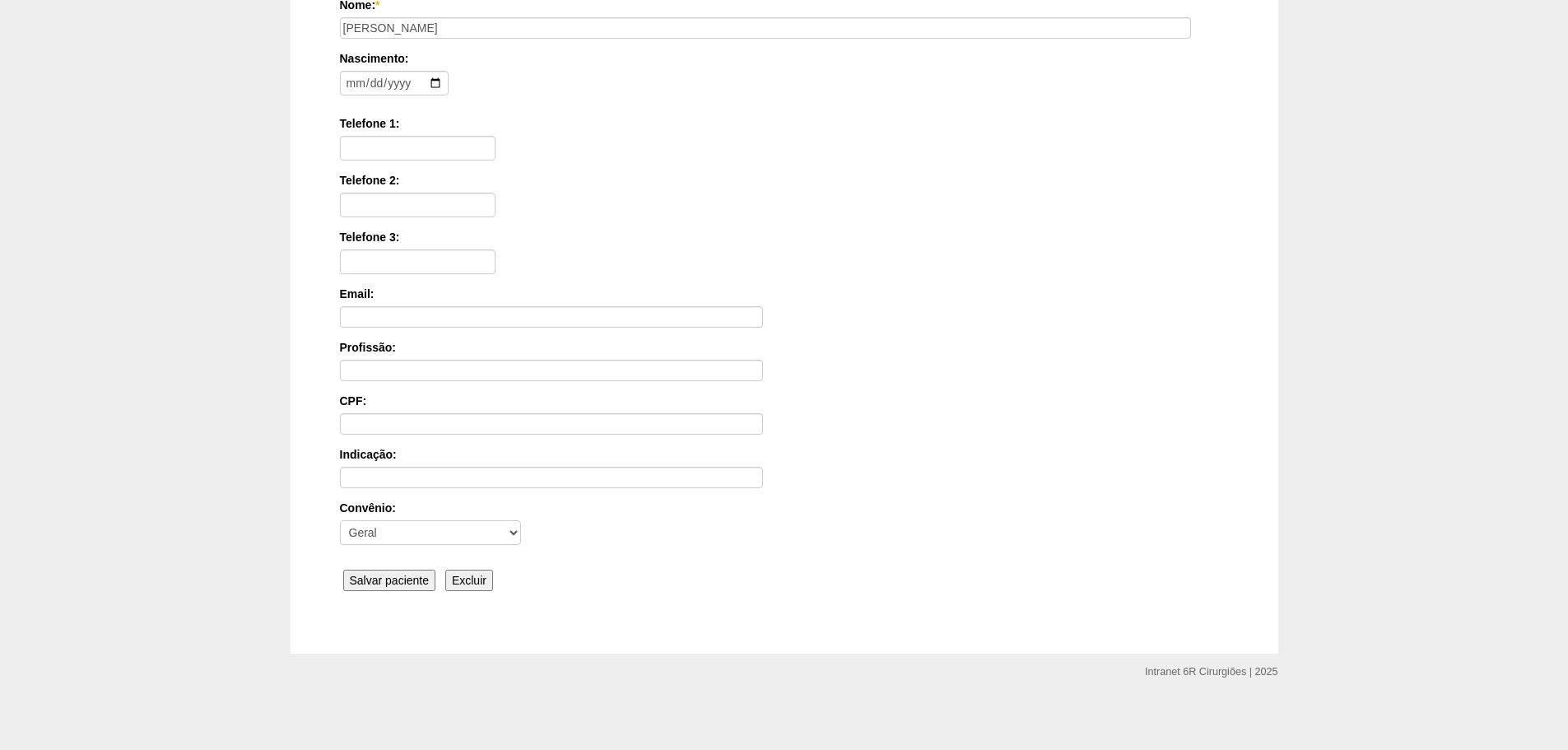
scroll to position [255, 0]
click at [378, 581] on input "Salvar paciente" at bounding box center [389, 577] width 93 height 22
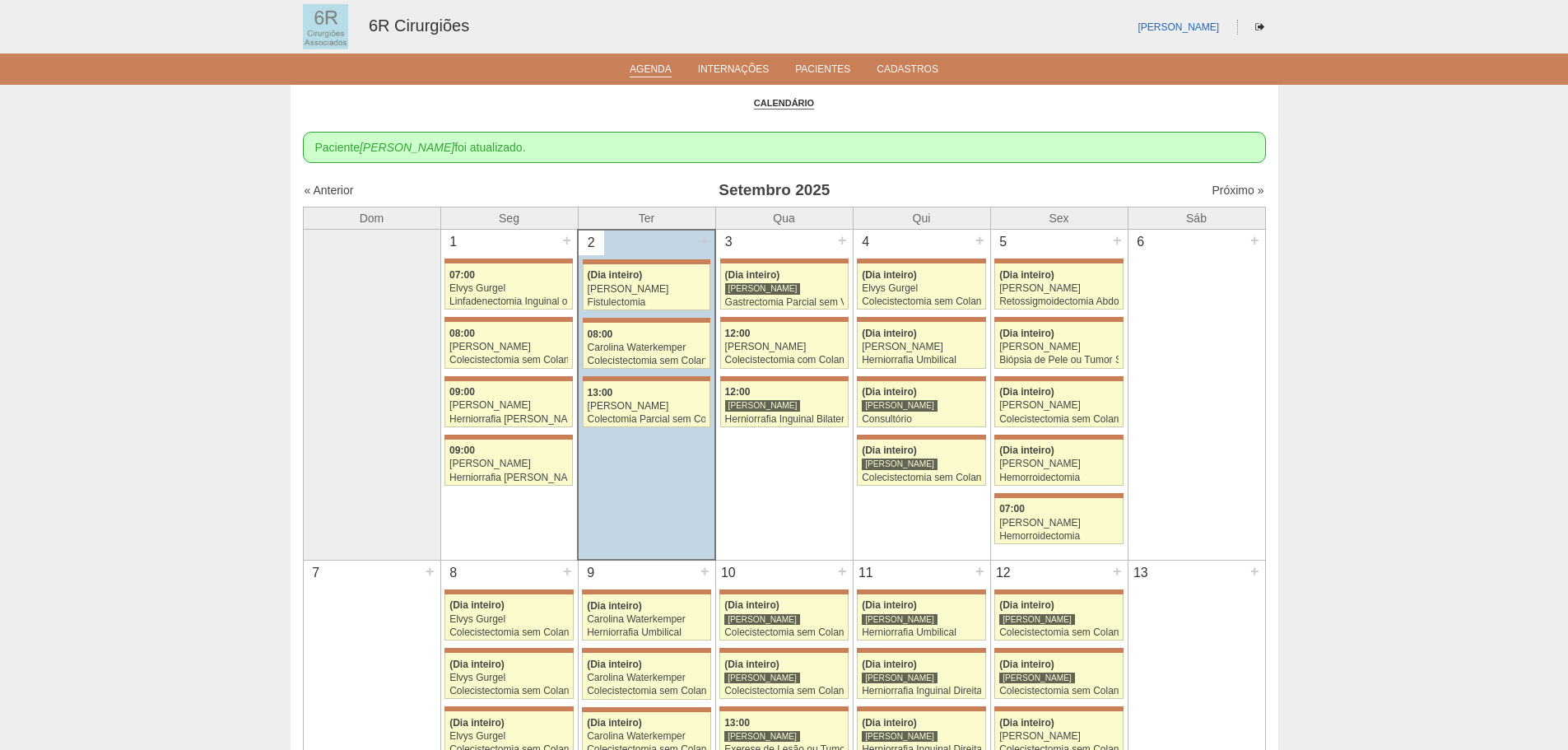
click at [664, 315] on div "2 + 71240 [PERSON_NAME] (Dia inteiro) [PERSON_NAME] Fistulectomia [GEOGRAPHIC_D…" at bounding box center [647, 329] width 136 height 196
click at [666, 286] on div "[PERSON_NAME]" at bounding box center [647, 289] width 119 height 10
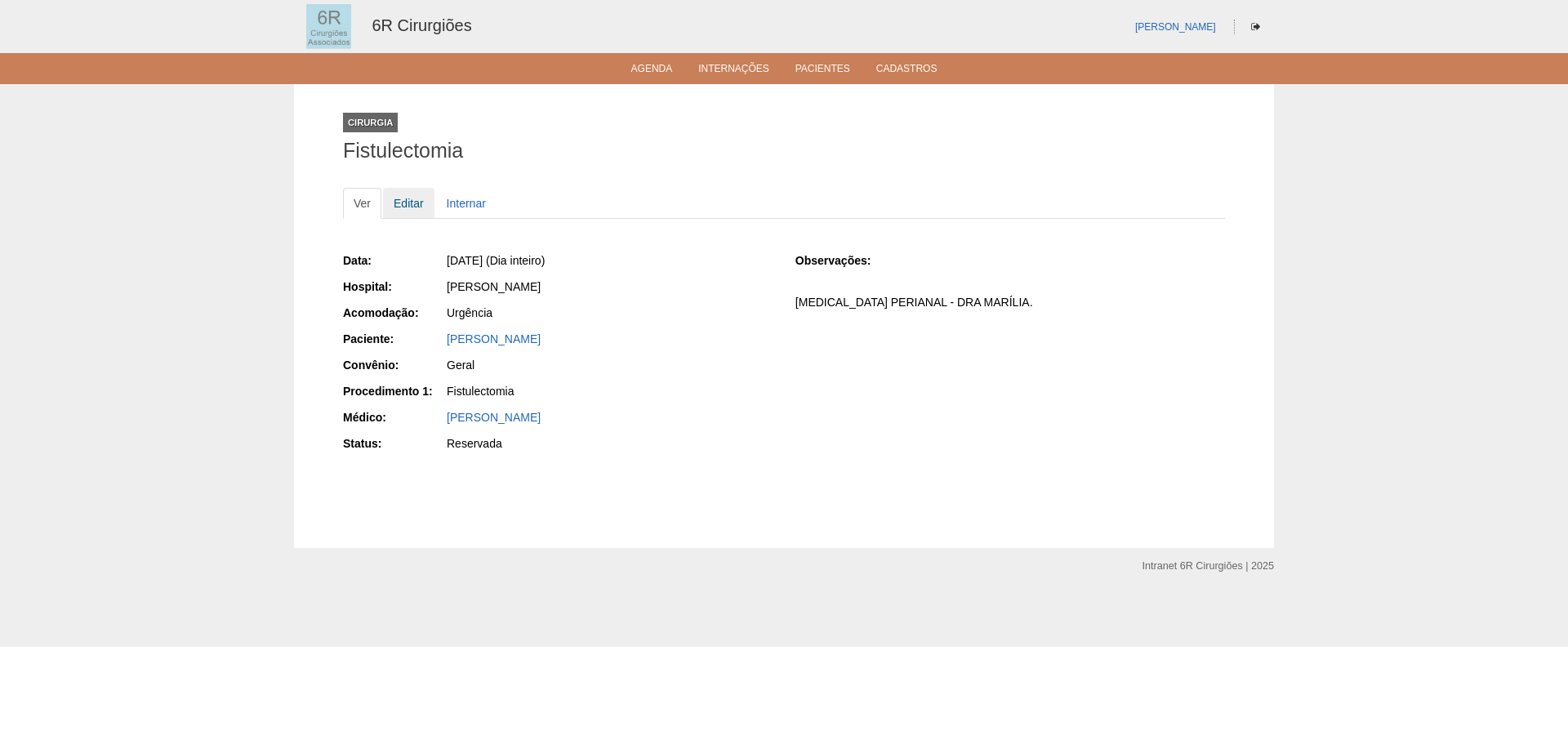
click at [416, 208] on link "Editar" at bounding box center [408, 202] width 52 height 31
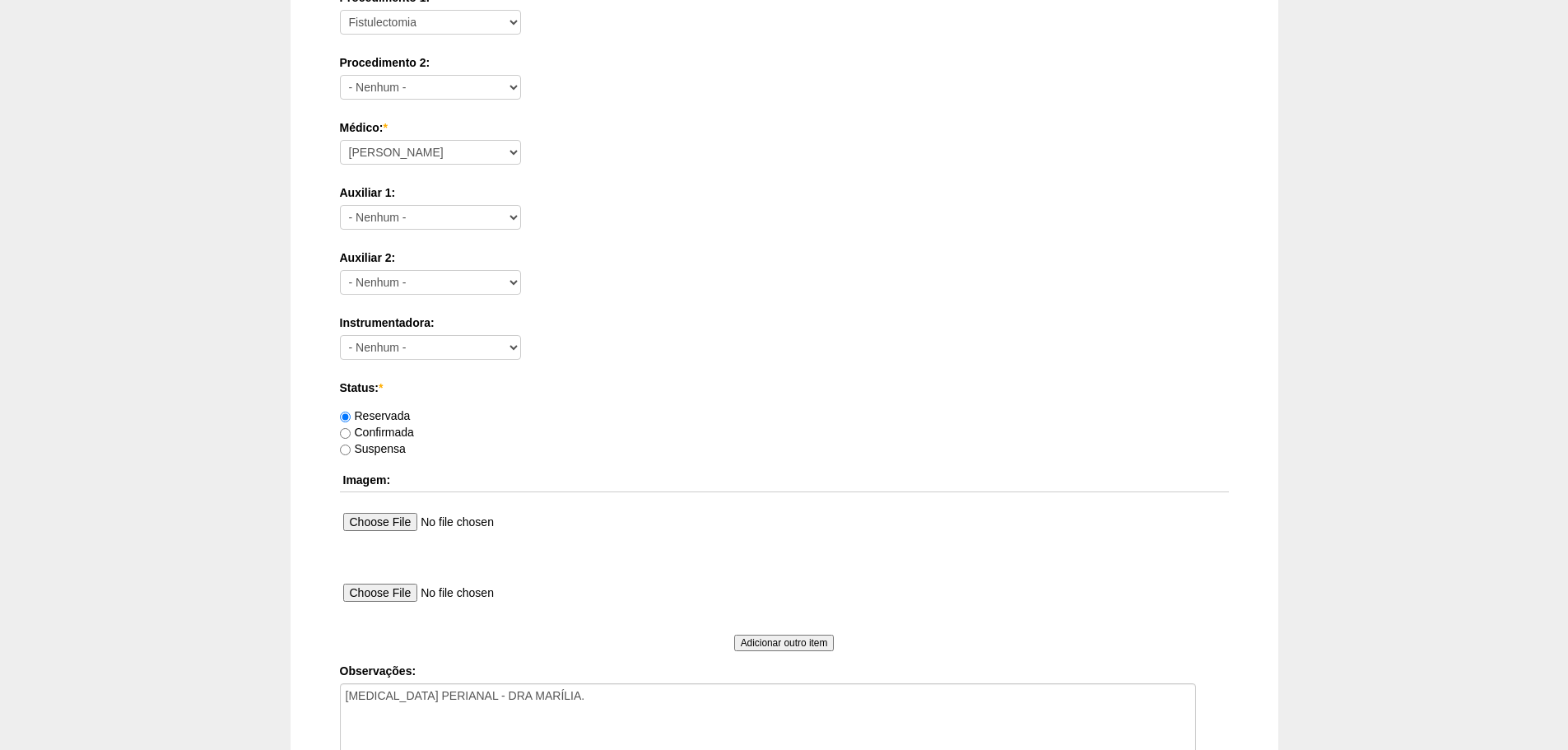
scroll to position [891, 0]
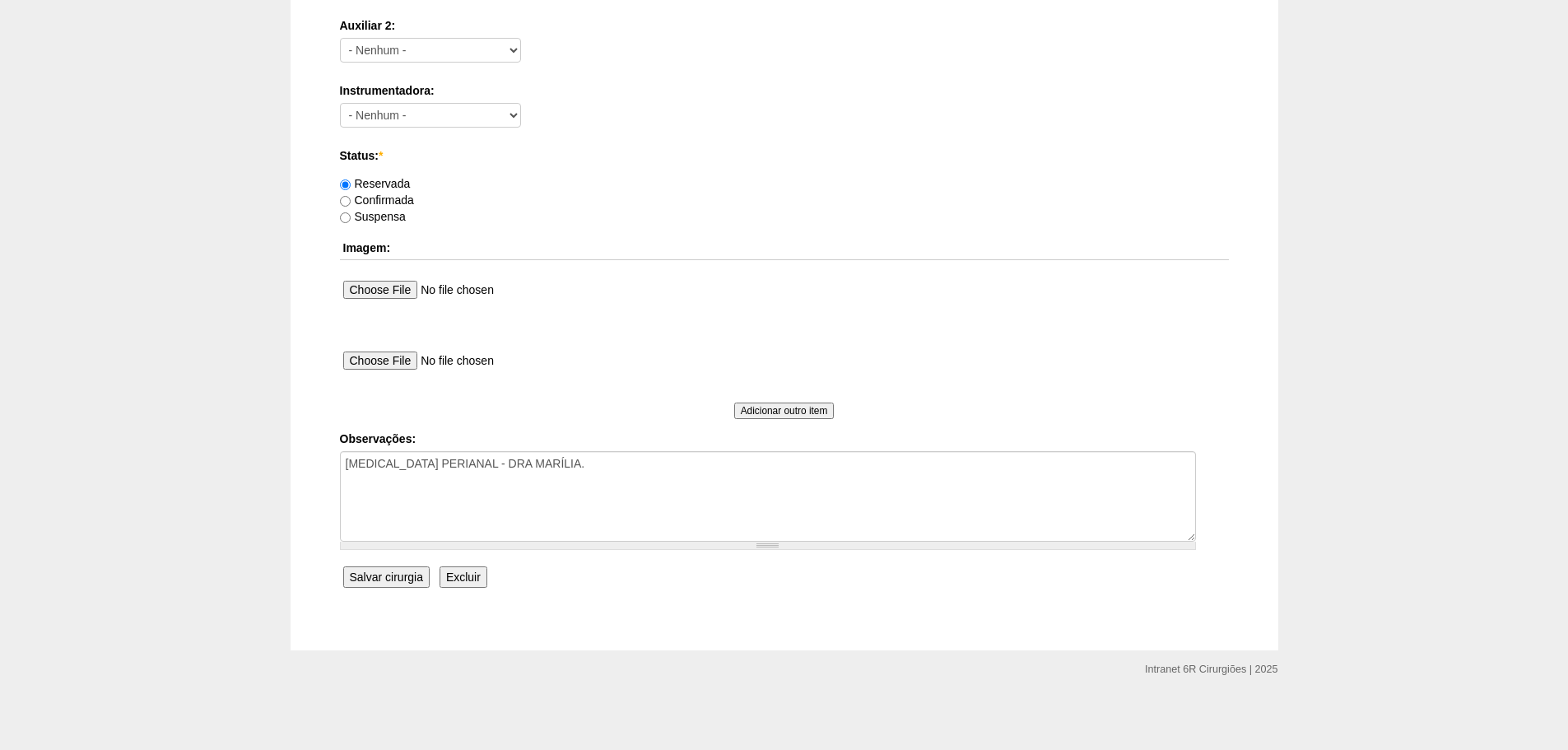
click at [474, 577] on input "Excluir" at bounding box center [463, 577] width 48 height 22
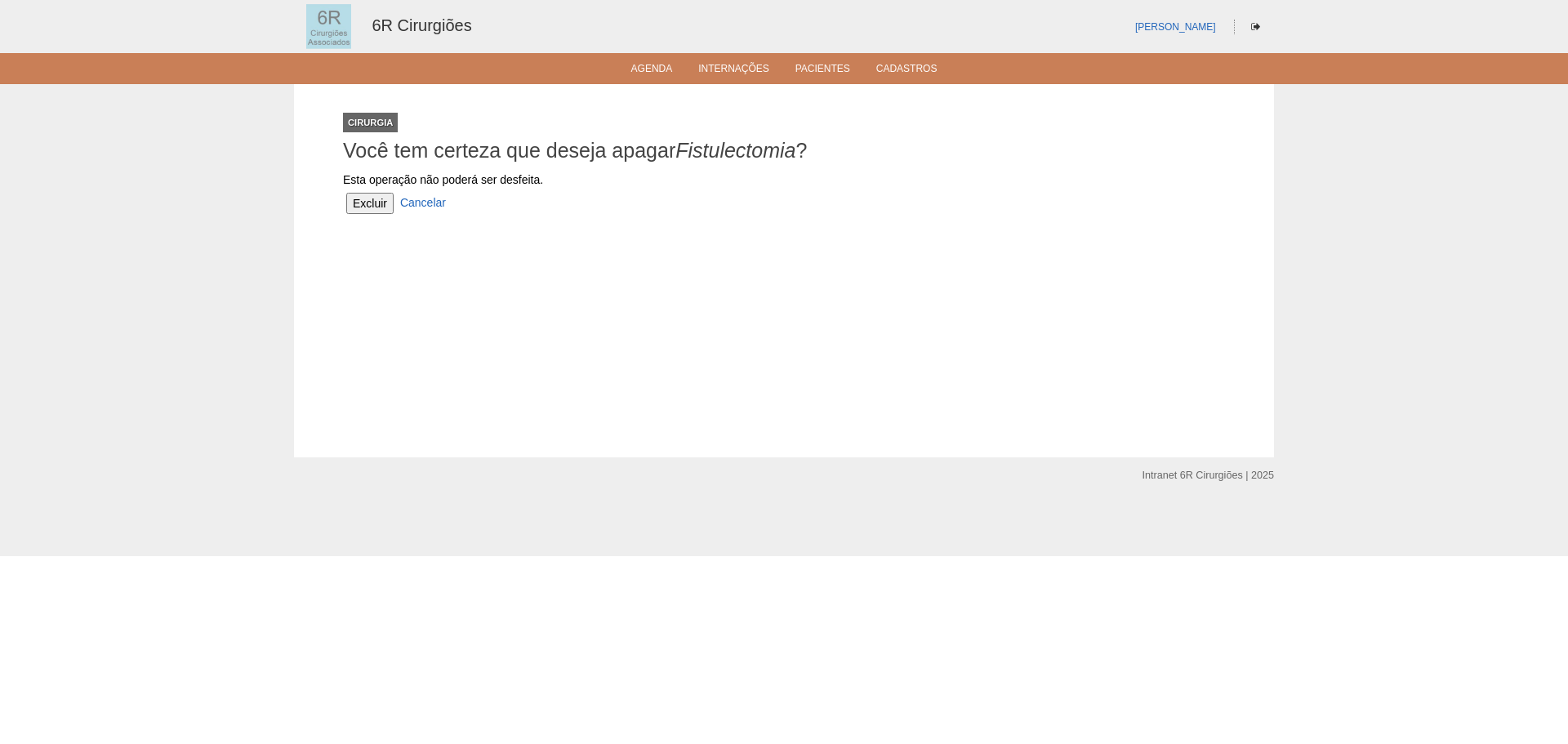
click at [378, 204] on input "Excluir" at bounding box center [370, 203] width 48 height 22
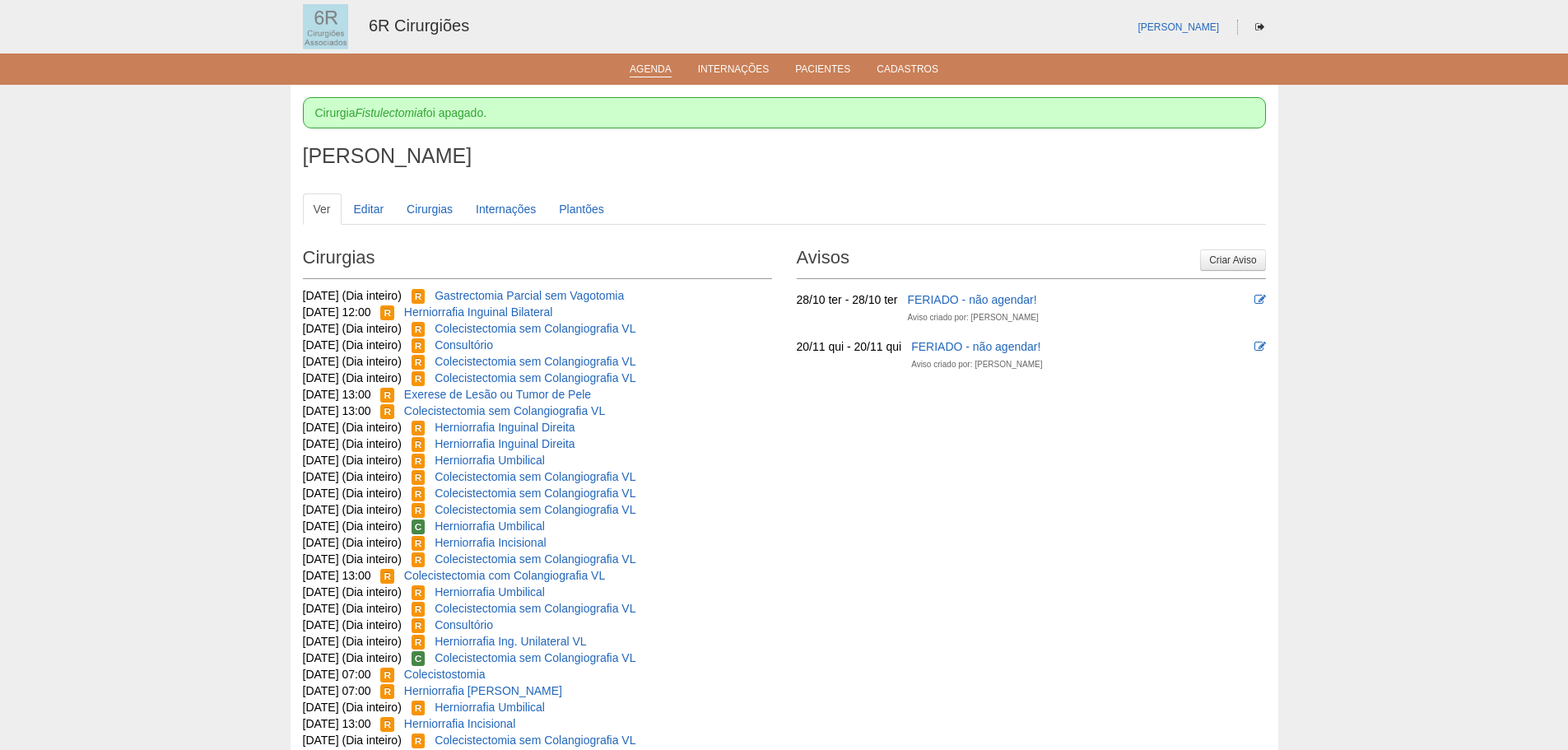
click at [663, 71] on link "Agenda" at bounding box center [650, 70] width 42 height 14
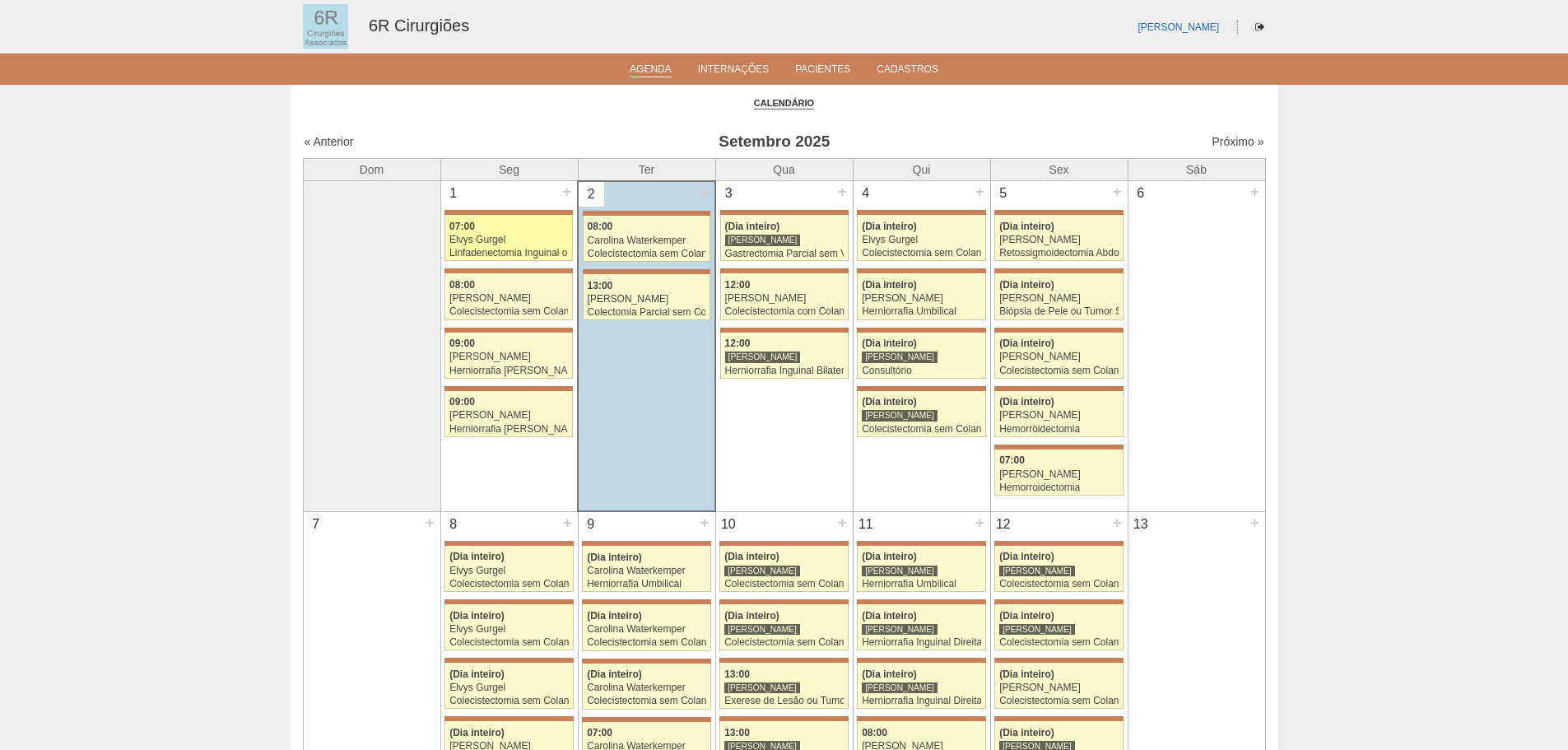
click at [547, 248] on div "Linfadenectomia Inguinal ou Íliaca" at bounding box center [509, 252] width 119 height 10
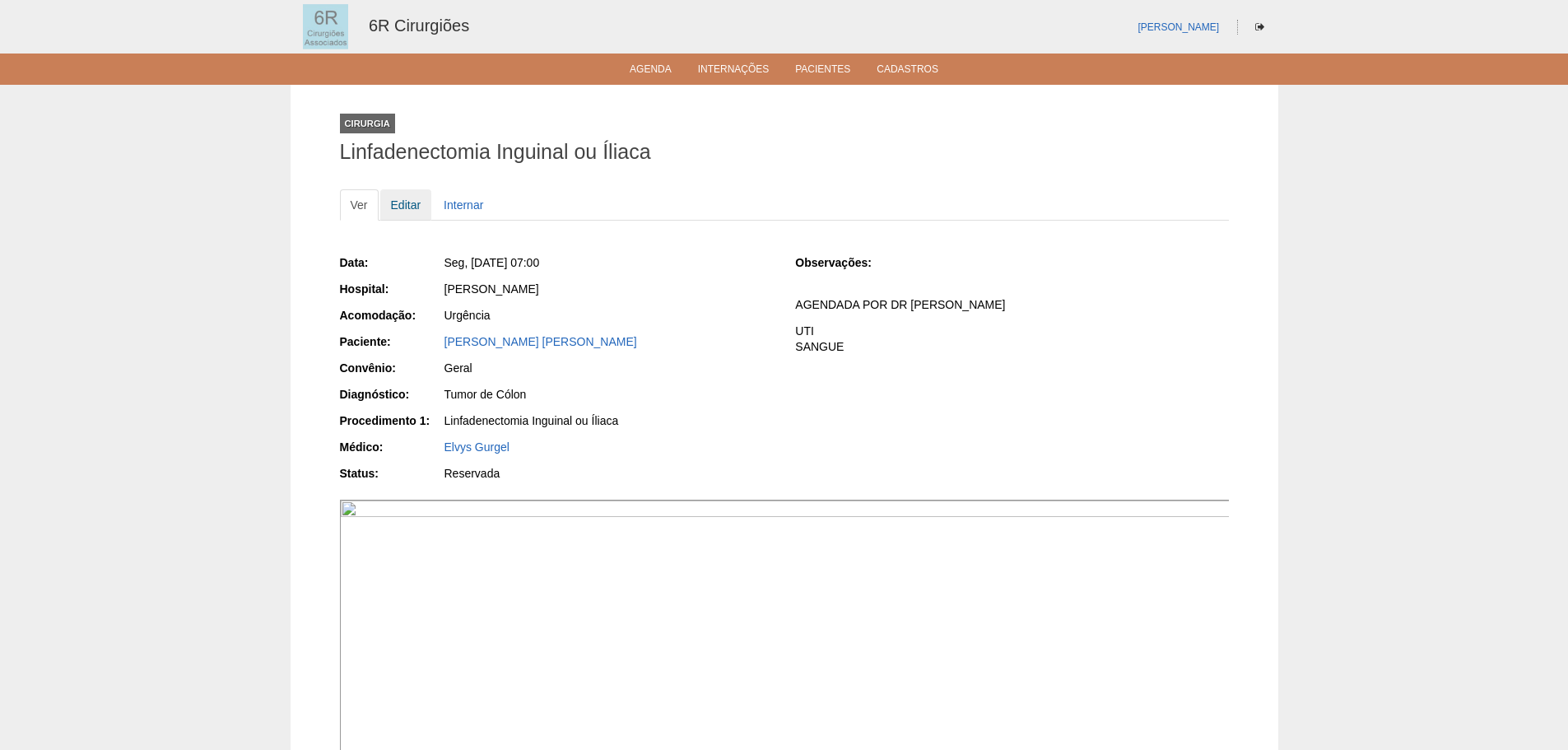
click at [420, 204] on link "Editar" at bounding box center [406, 204] width 52 height 31
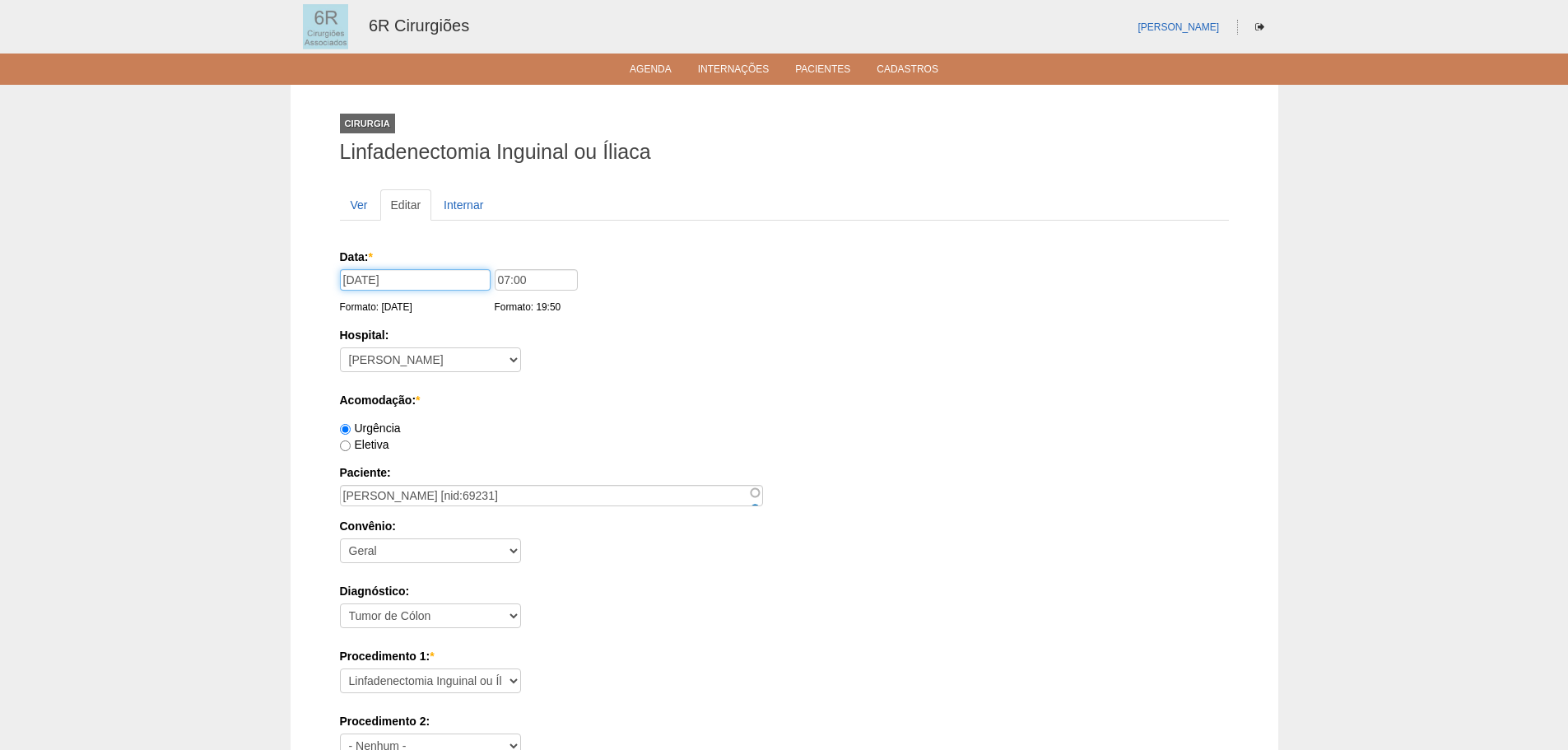
click at [377, 273] on input "01/09/2025" at bounding box center [415, 280] width 151 height 22
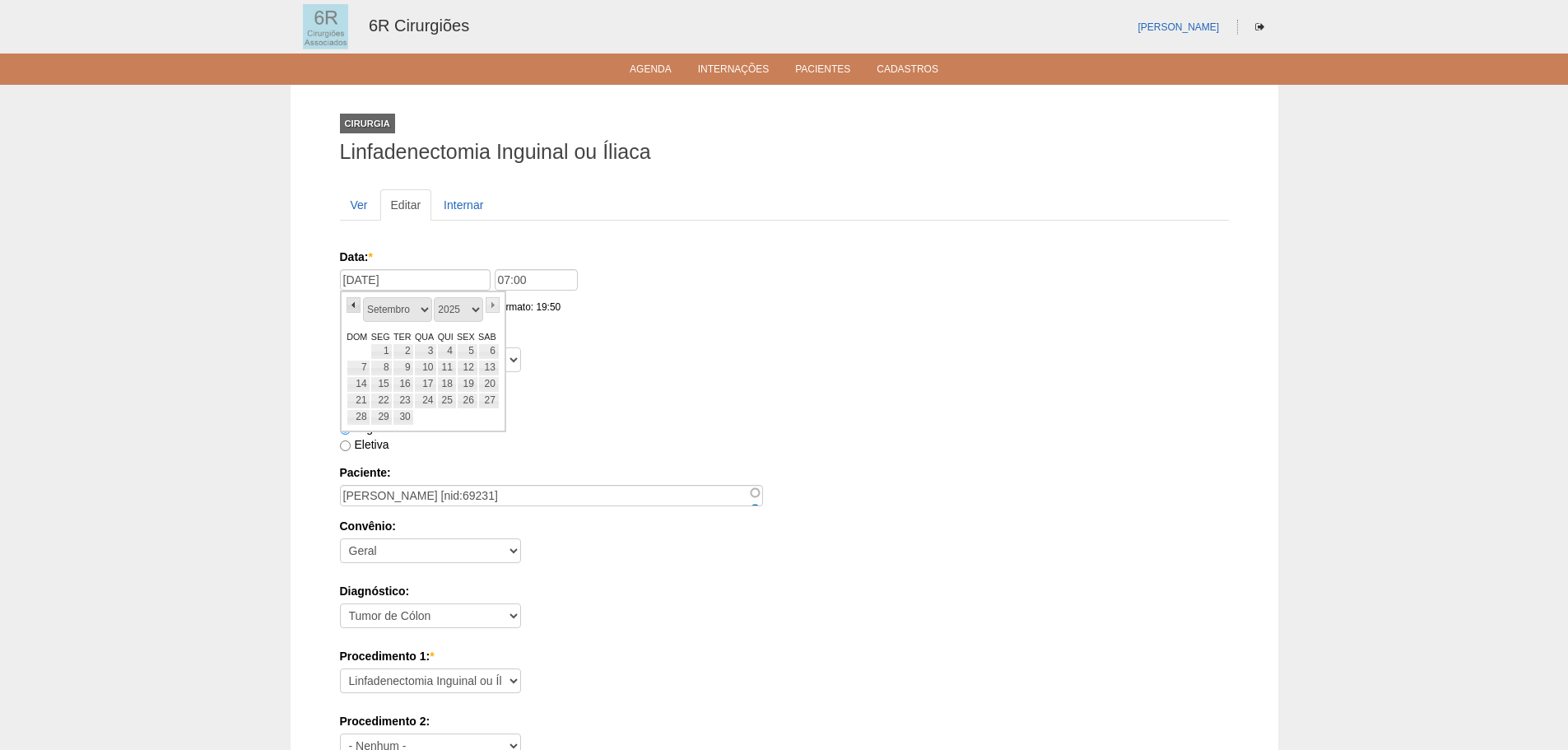
click at [349, 301] on link "«" at bounding box center [354, 305] width 15 height 16
click at [362, 431] on link "31" at bounding box center [359, 434] width 25 height 16
type input "31/08/2025"
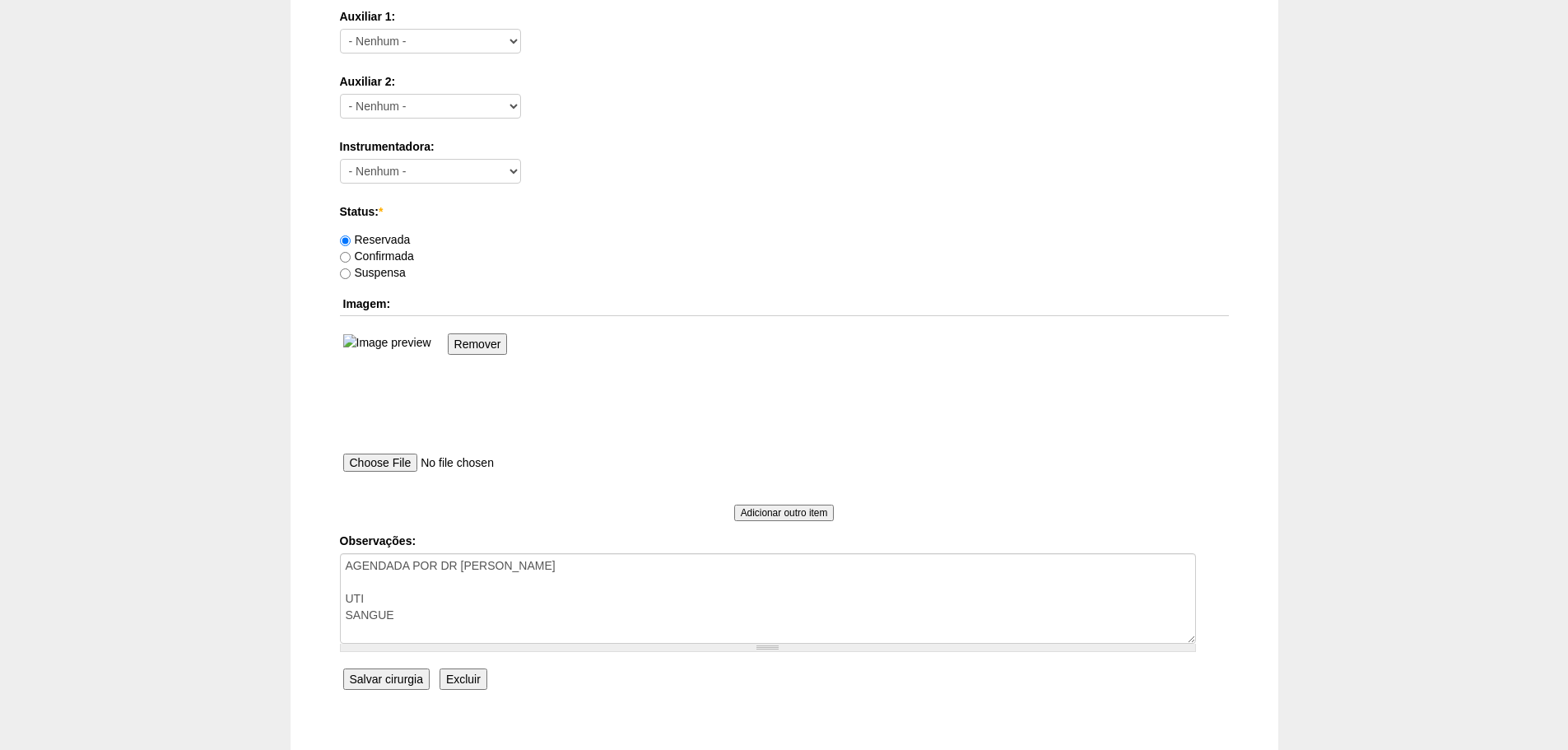
scroll to position [937, 0]
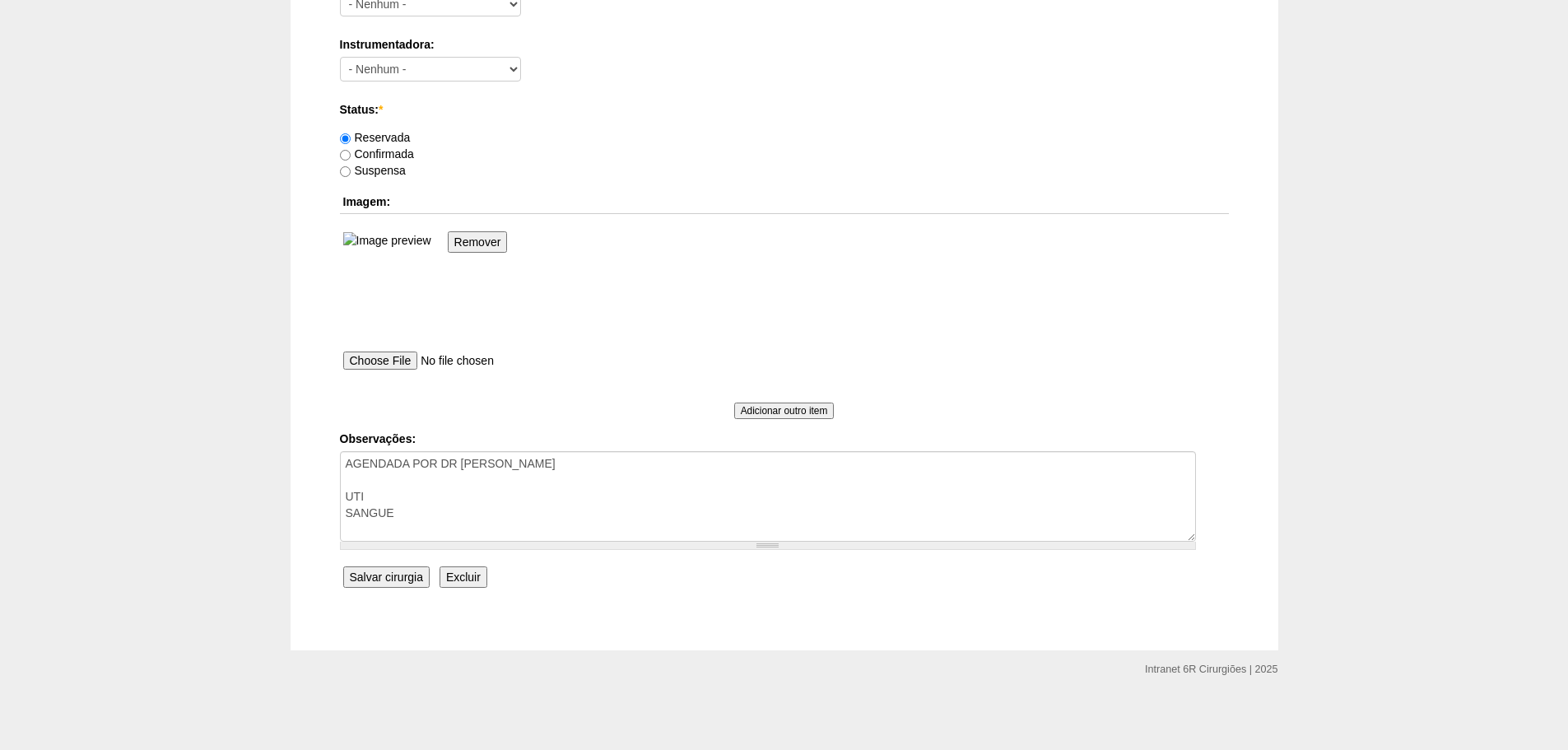
click at [376, 588] on input "Salvar cirurgia" at bounding box center [386, 577] width 87 height 22
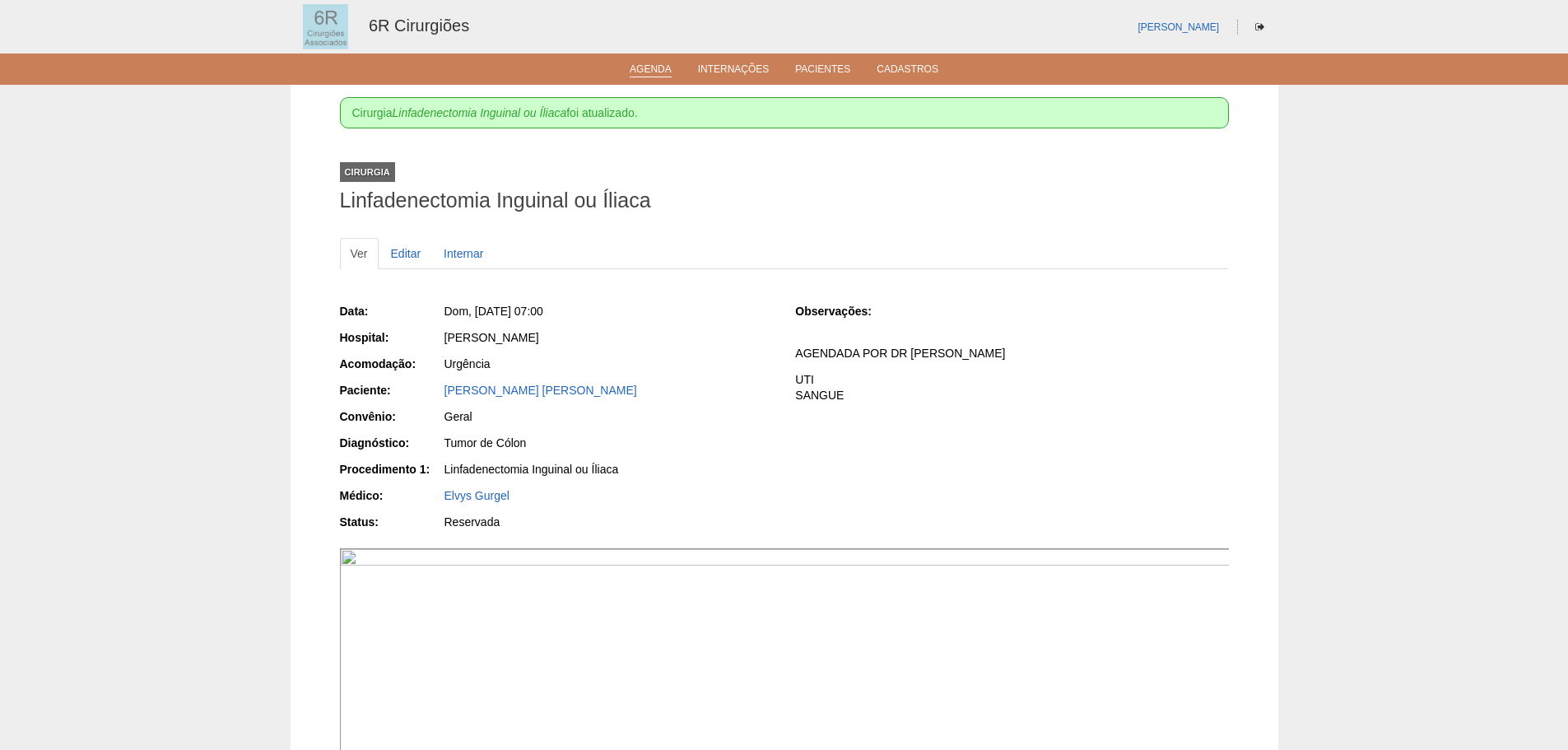
click at [638, 63] on link "Agenda" at bounding box center [650, 70] width 42 height 14
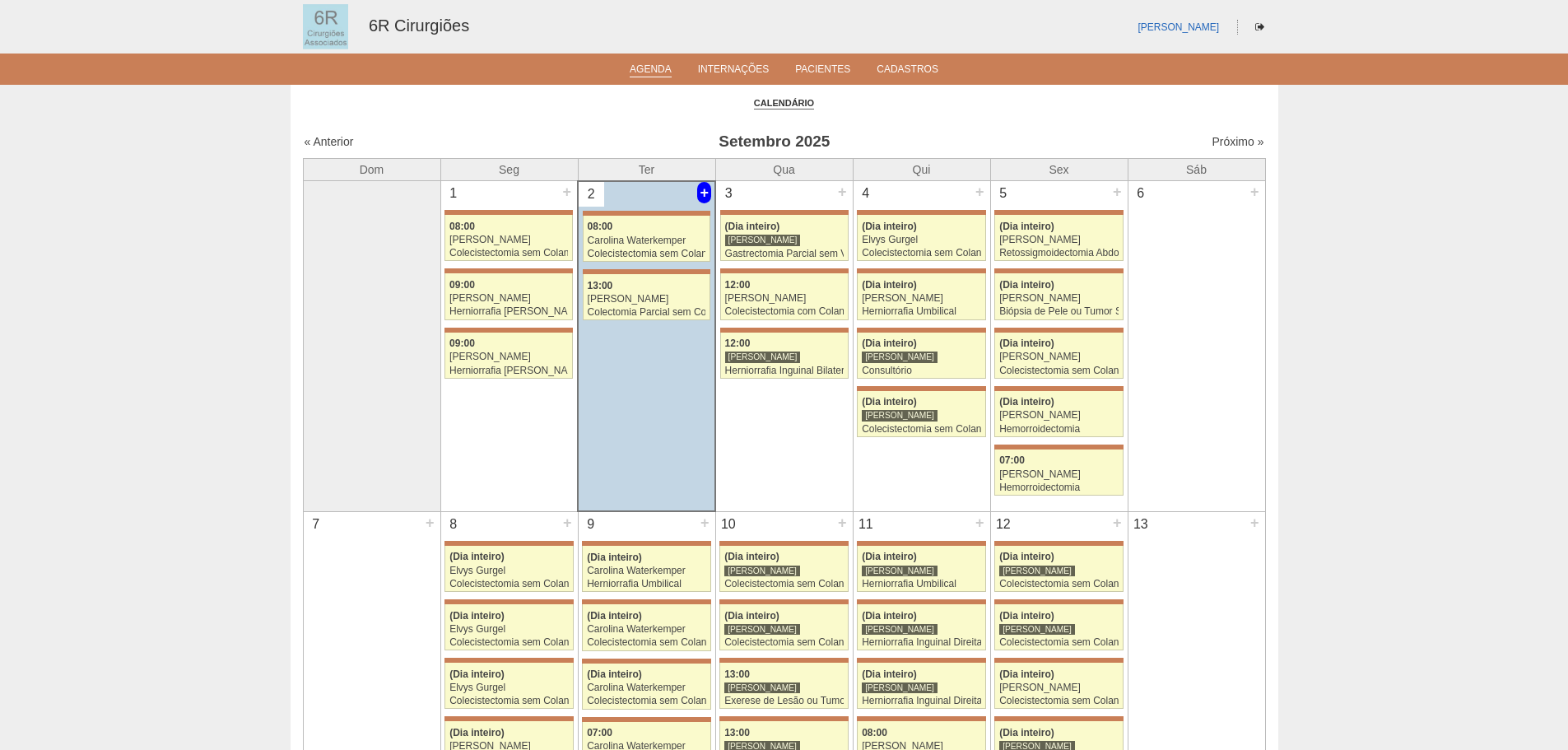
click at [697, 189] on div "+" at bounding box center [703, 193] width 14 height 22
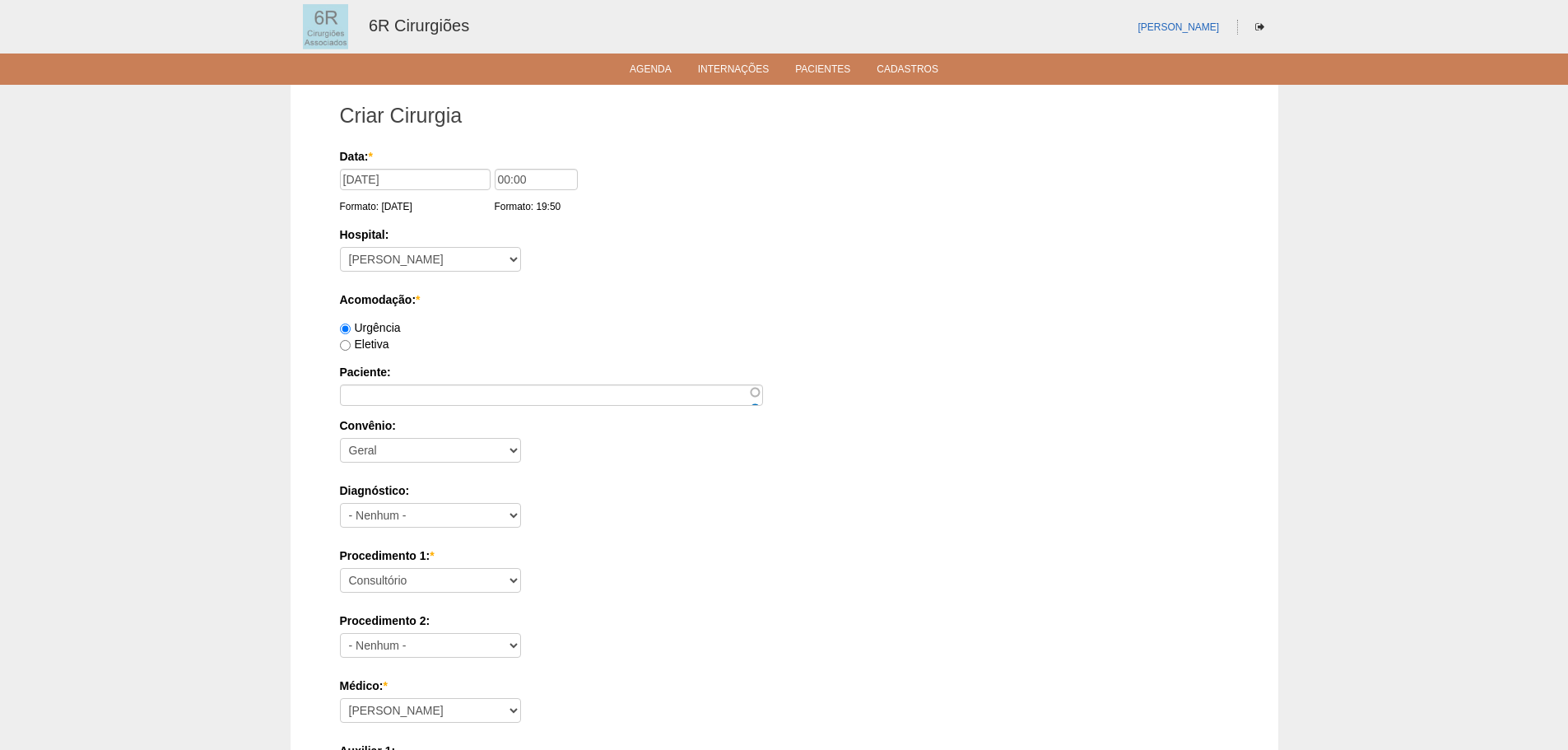
click at [377, 383] on div "Paciente:" at bounding box center [784, 384] width 888 height 42
click at [383, 401] on input "Paciente:" at bounding box center [551, 395] width 423 height 22
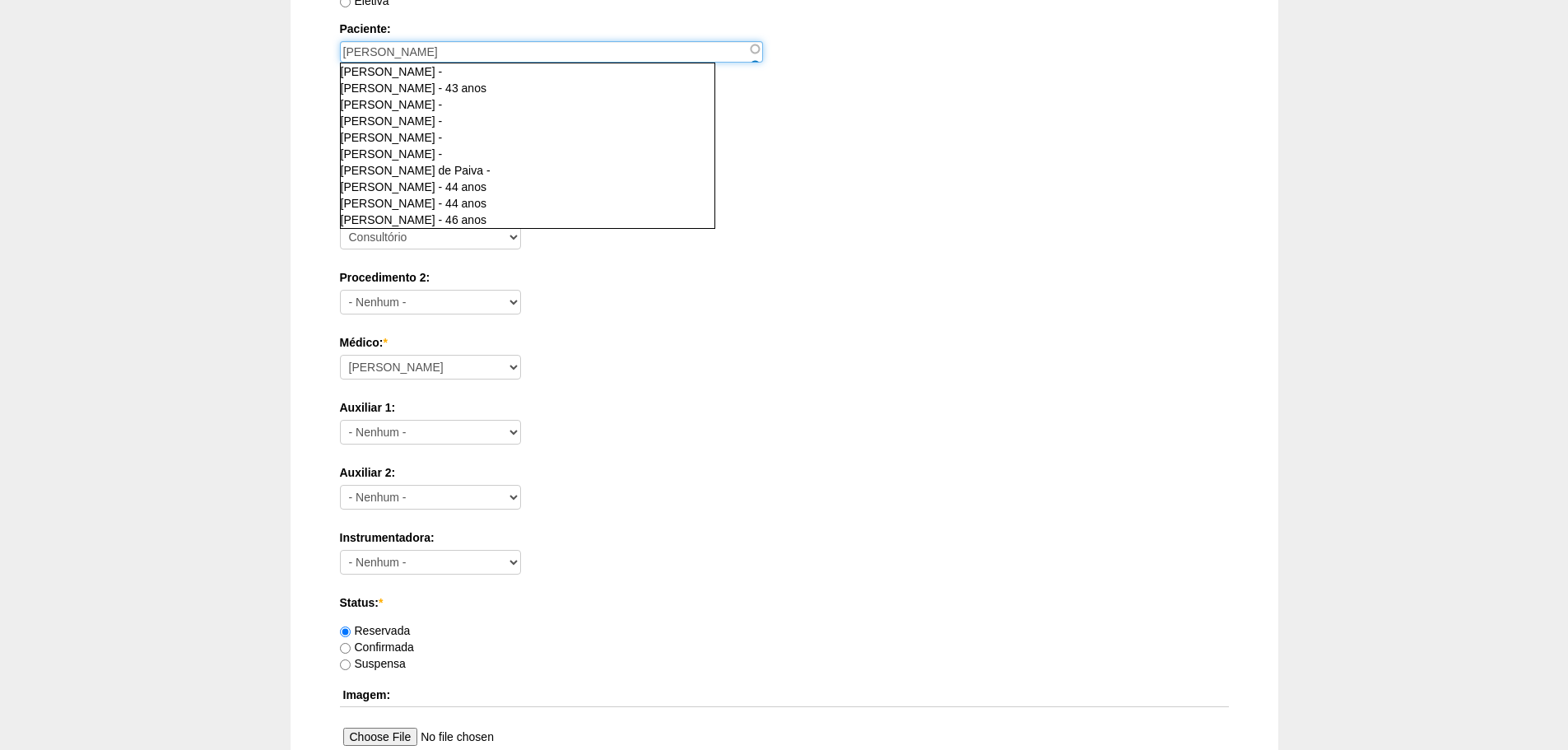
scroll to position [330, 0]
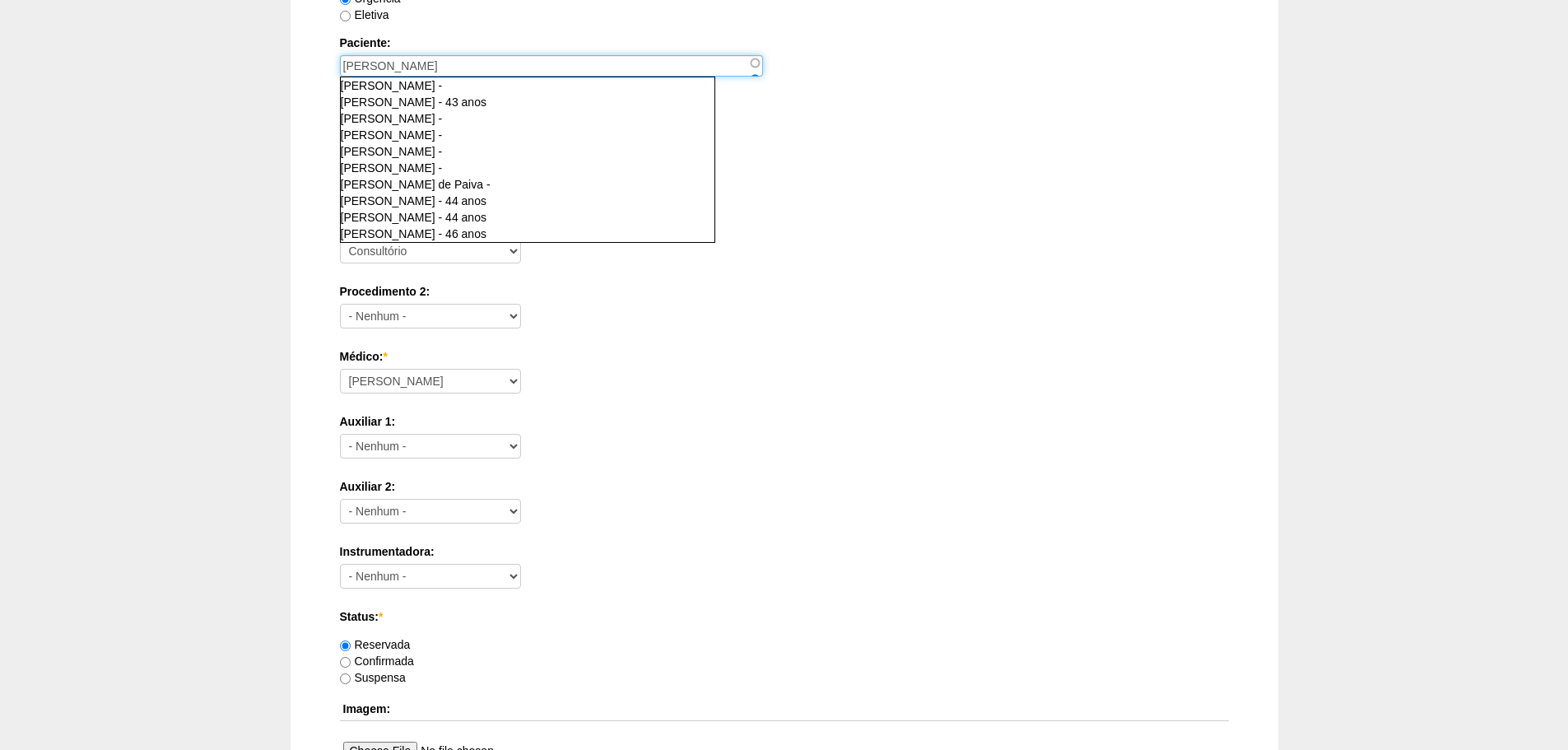
type input "[PERSON_NAME]"
click at [413, 396] on div "Médico: * [PERSON_NAME] Bariatricas [PERSON_NAME] [PERSON_NAME] [PERSON_NAME] […" at bounding box center [784, 375] width 888 height 54
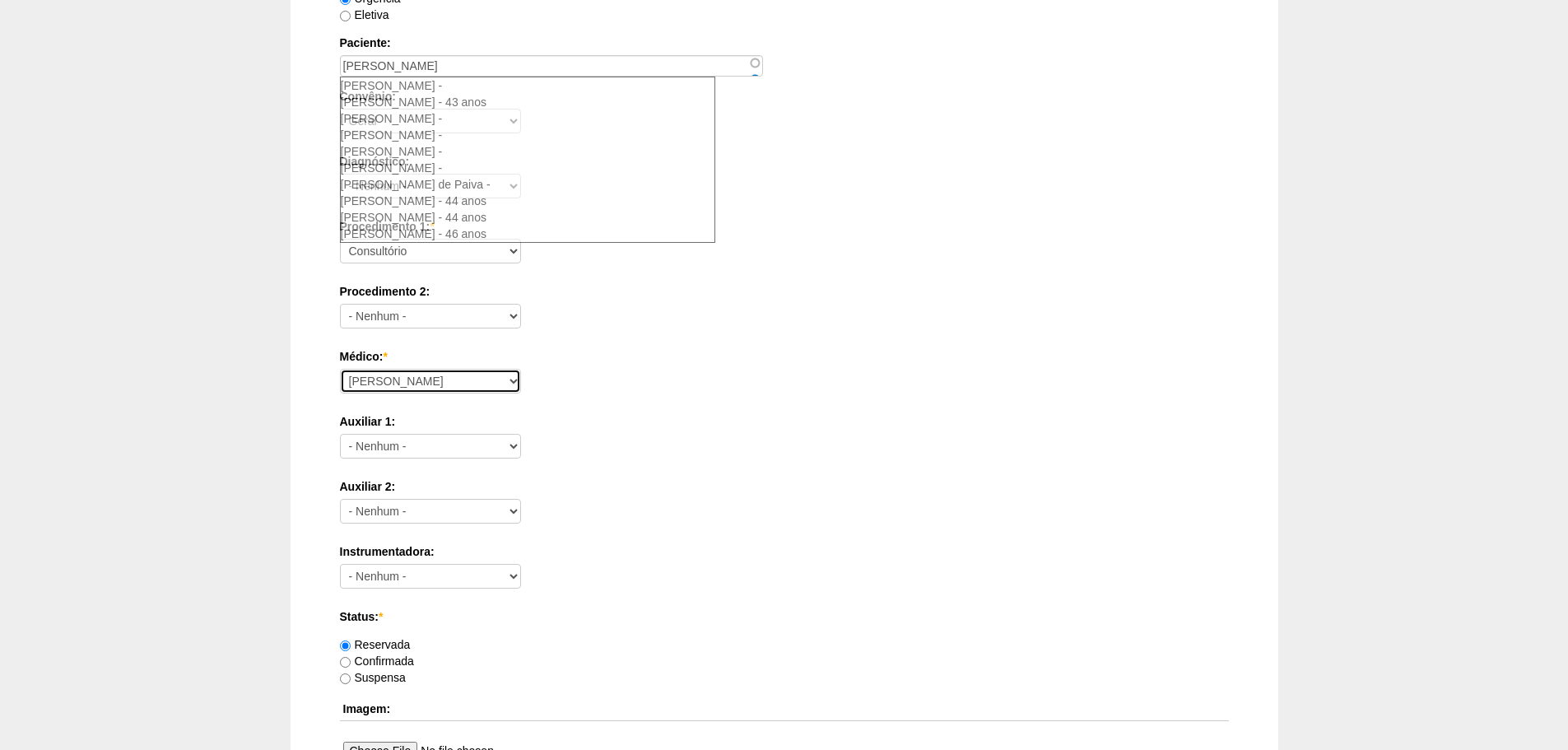
click at [427, 380] on select "[PERSON_NAME] Bariatricas [PERSON_NAME] [PERSON_NAME] [PERSON_NAME] [PERSON_NAM…" at bounding box center [430, 382] width 181 height 25
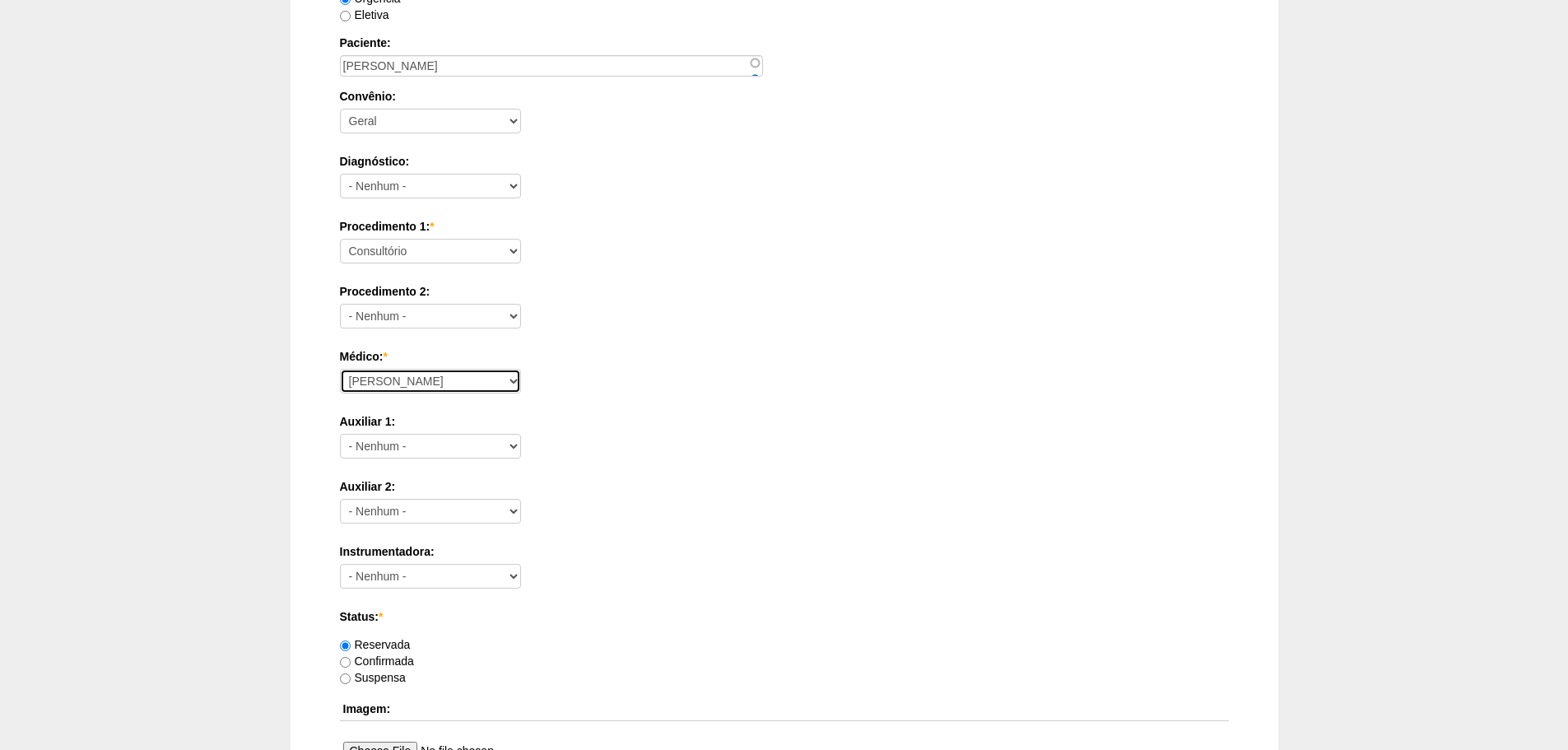
click at [340, 369] on select "[PERSON_NAME] Bariatricas [PERSON_NAME] [PERSON_NAME] [PERSON_NAME] [PERSON_NAM…" at bounding box center [430, 382] width 181 height 25
click at [438, 376] on select "[PERSON_NAME] Bariatricas [PERSON_NAME] [PERSON_NAME] [PERSON_NAME] [PERSON_NAM…" at bounding box center [430, 382] width 181 height 25
select select "72"
click at [340, 369] on select "[PERSON_NAME] Bariatricas [PERSON_NAME] [PERSON_NAME] [PERSON_NAME] [PERSON_NAM…" at bounding box center [430, 382] width 181 height 25
click at [477, 261] on select "Consultório Abscesso Hepático - Drenagem Abscesso perianal Amputação Abdômino P…" at bounding box center [430, 251] width 181 height 25
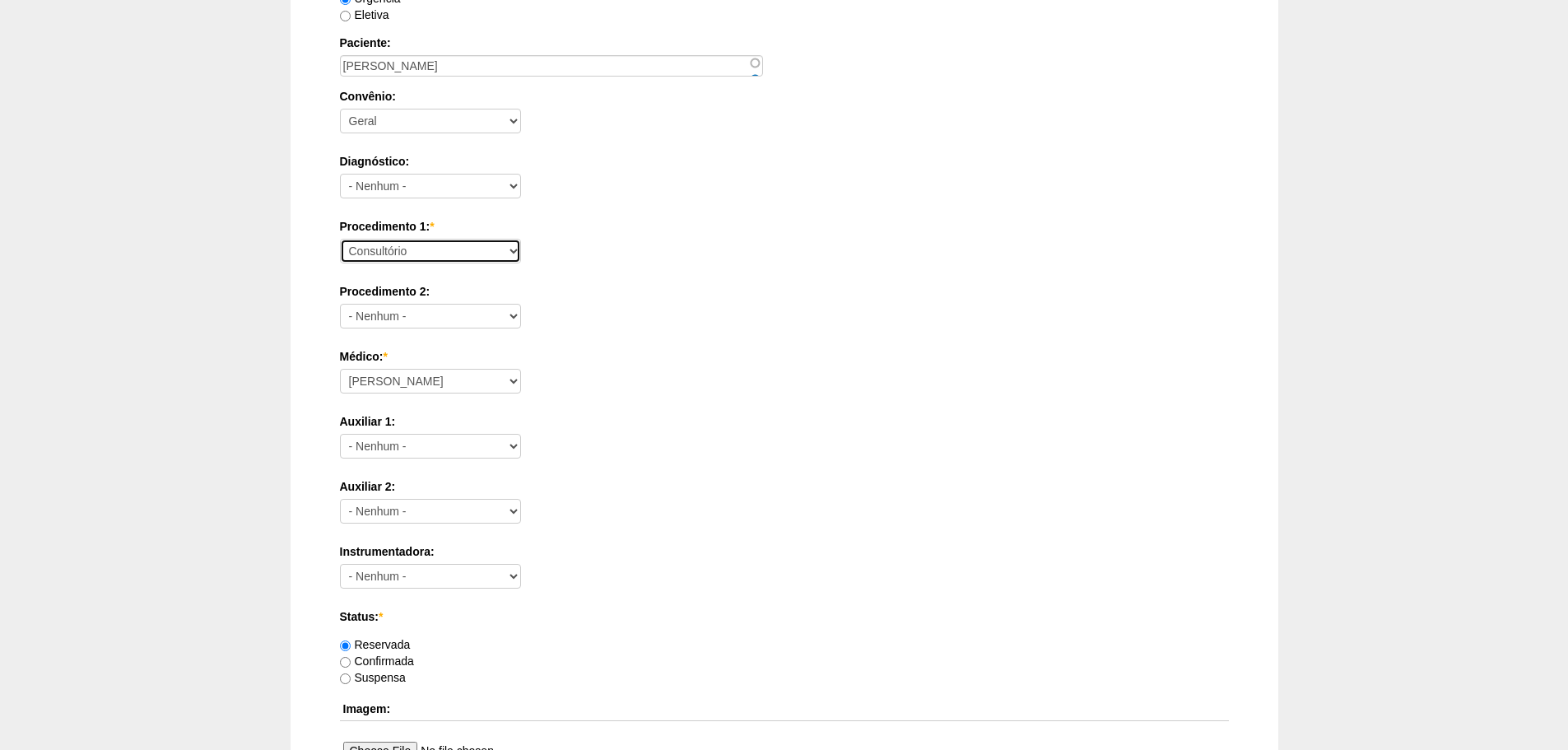
select select "66613"
click at [340, 239] on select "Consultório Abscesso Hepático - Drenagem Abscesso perianal Amputação Abdômino P…" at bounding box center [430, 251] width 181 height 25
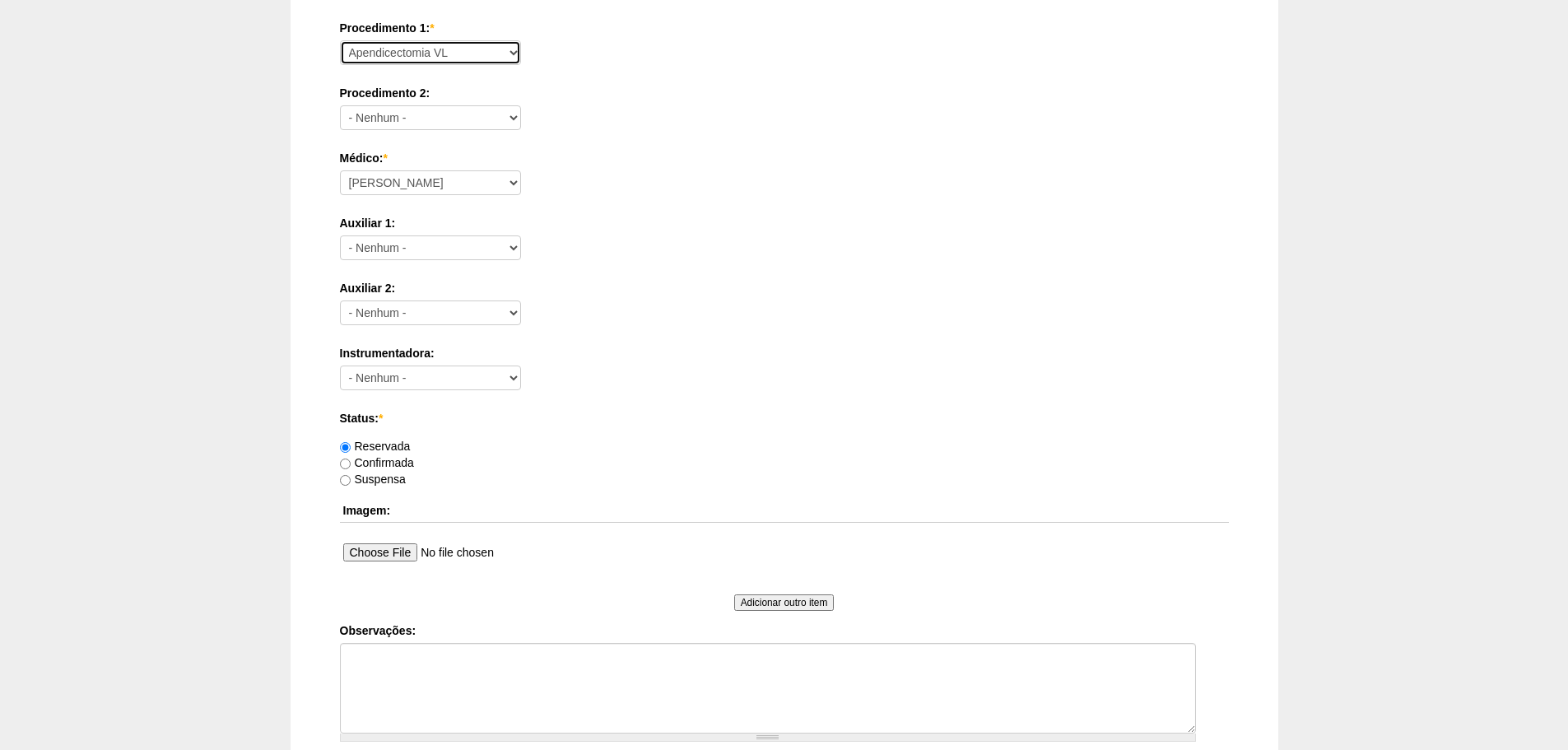
scroll to position [720, 0]
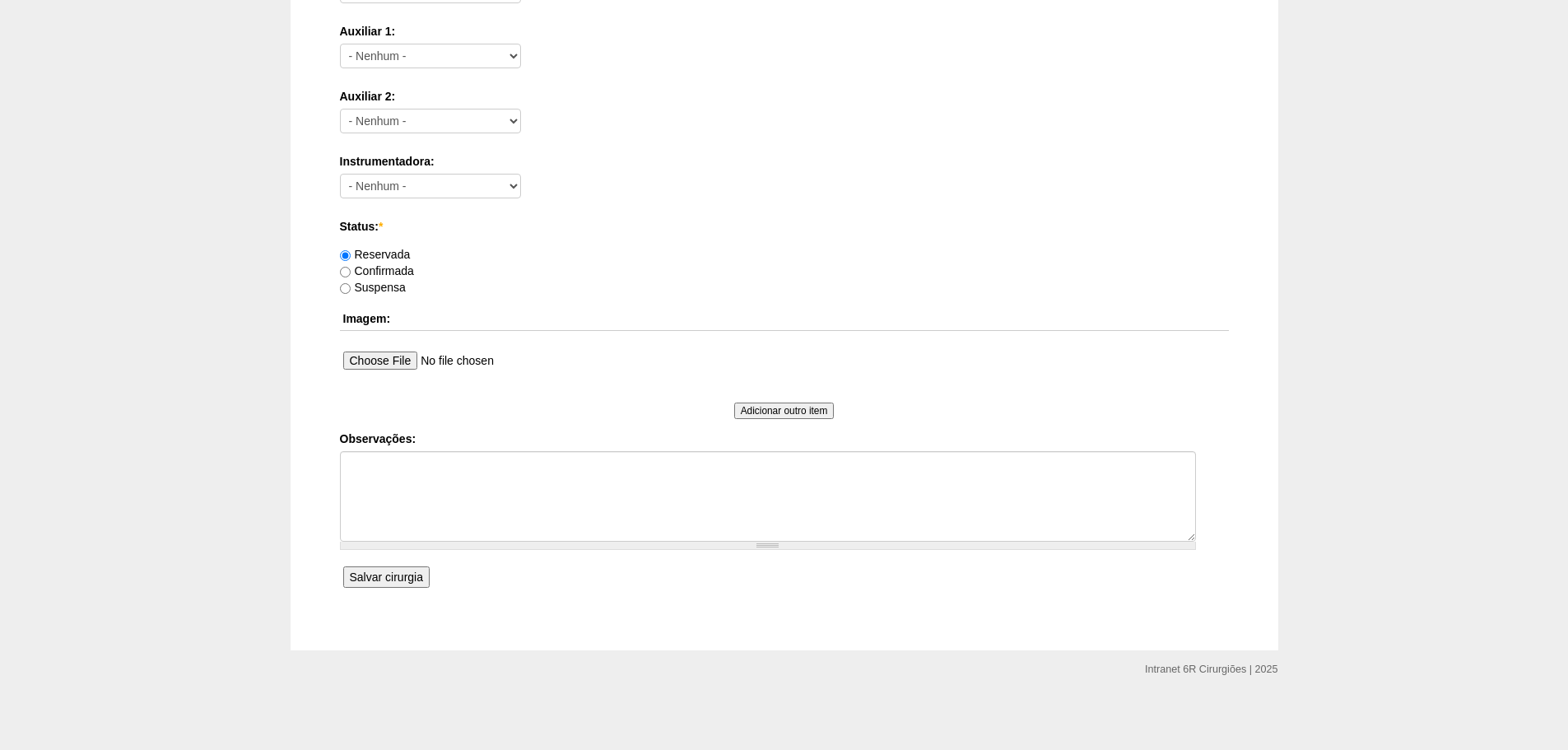
click at [403, 574] on input "Salvar cirurgia" at bounding box center [386, 577] width 87 height 22
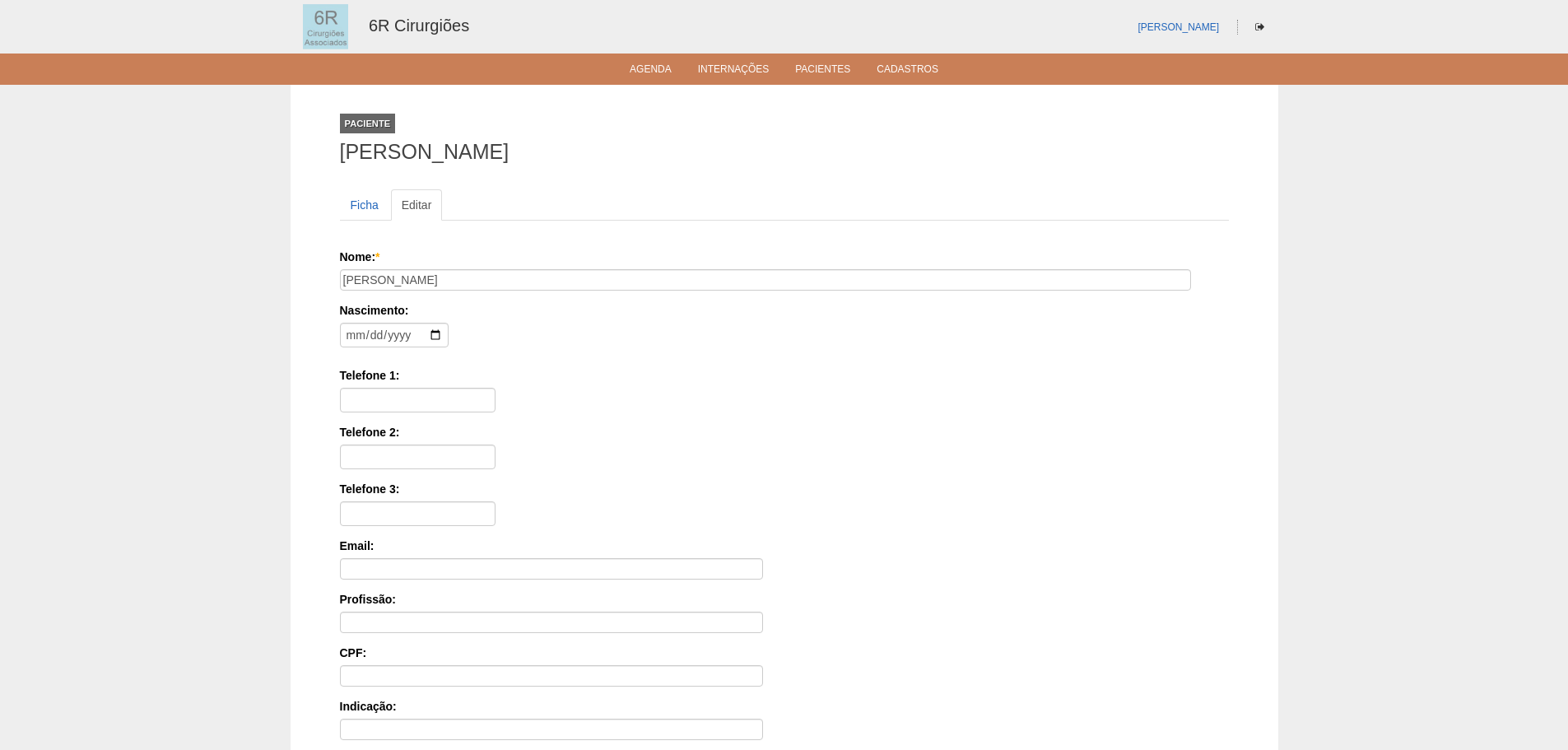
scroll to position [255, 0]
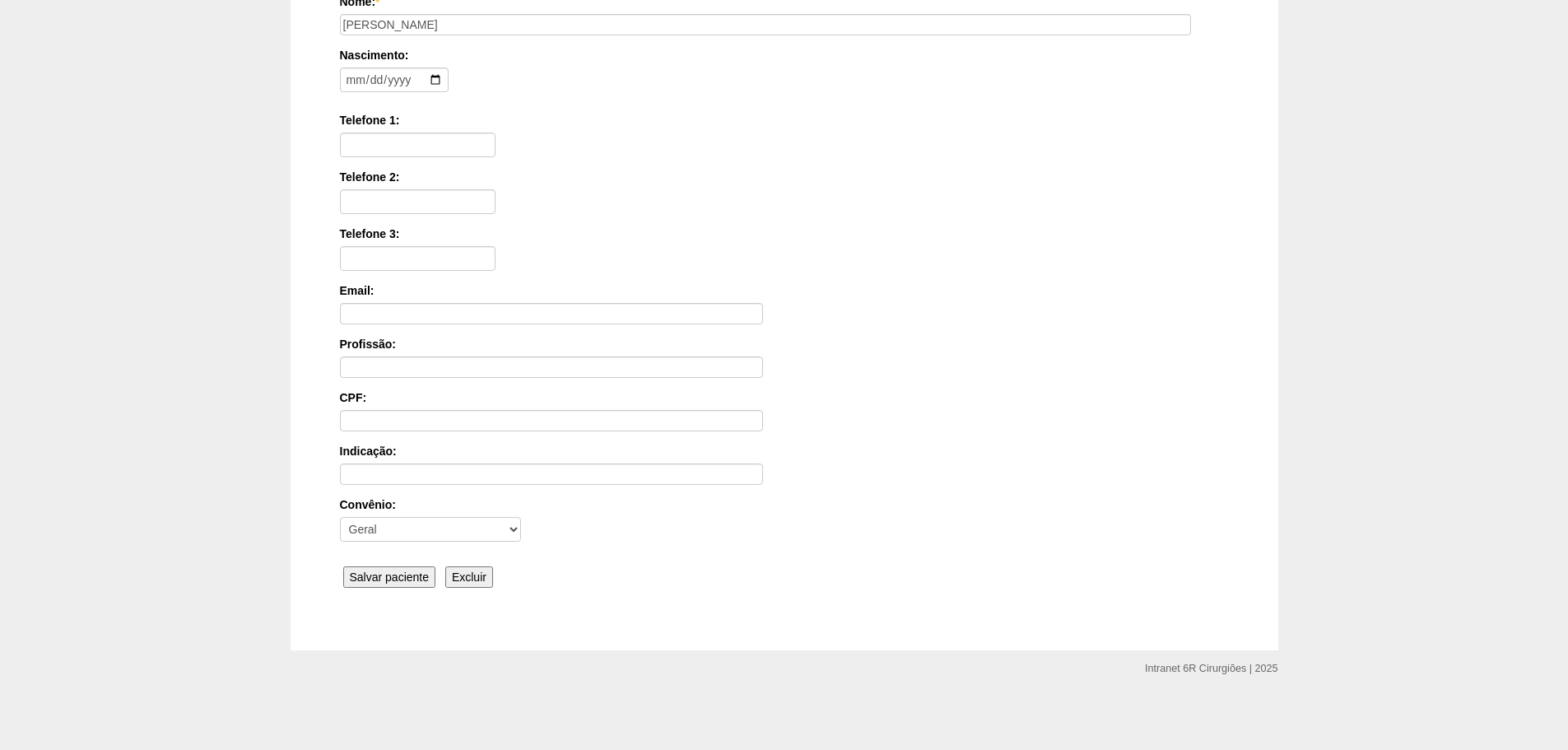
click at [402, 598] on div "Ficha Editar Nome: * [PERSON_NAME] Nascimento: Formato: [DATE] Telefone 1: Tele…" at bounding box center [784, 264] width 888 height 691
click at [411, 580] on input "Salvar paciente" at bounding box center [389, 577] width 93 height 22
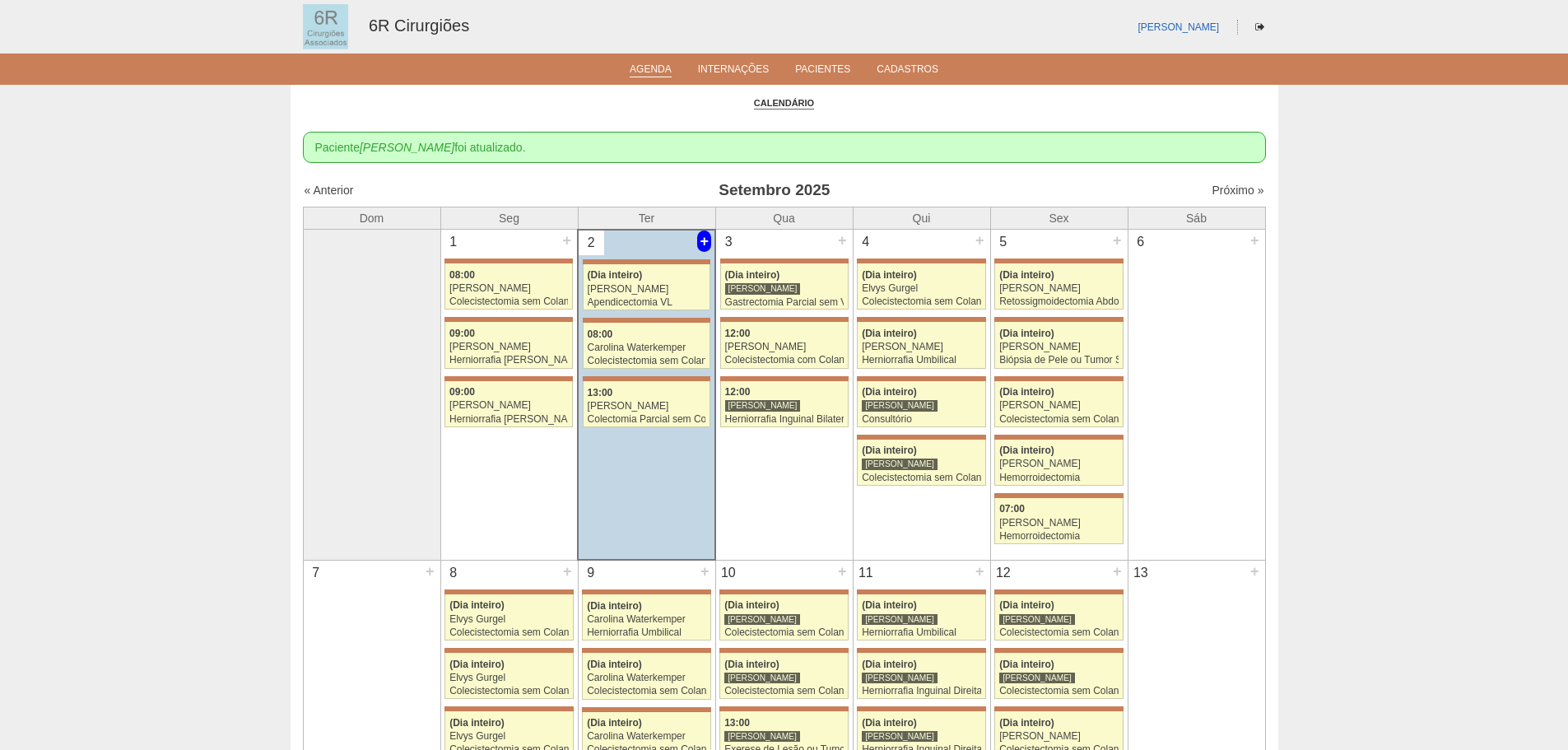
click at [704, 239] on div "+" at bounding box center [703, 241] width 14 height 22
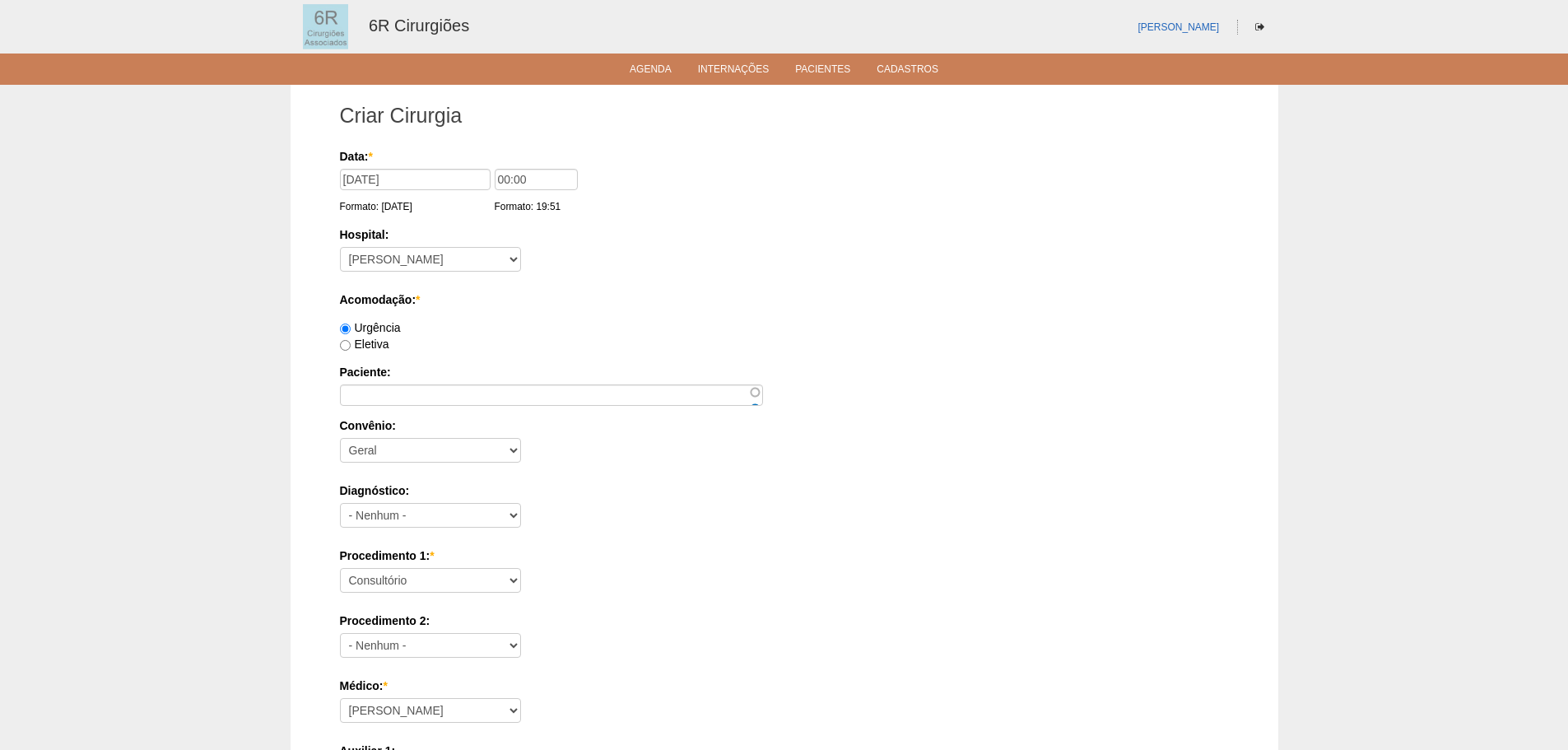
click at [376, 349] on label "Eletiva" at bounding box center [364, 344] width 49 height 13
click at [350, 349] on input "Eletiva" at bounding box center [345, 345] width 10 height 10
radio input "true"
click at [384, 391] on input "Paciente:" at bounding box center [551, 395] width 423 height 22
type input "ANDRE LUIZ"
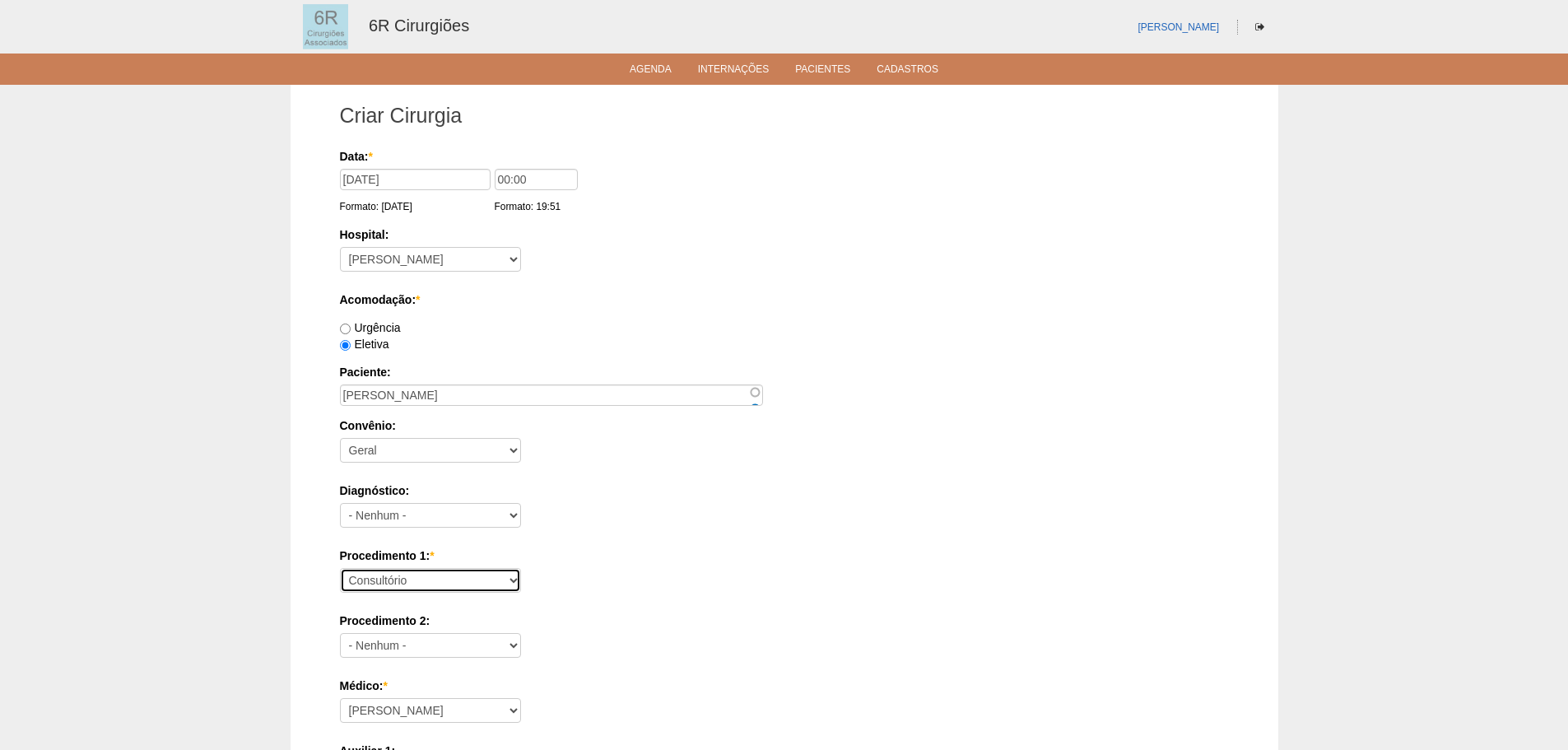
click at [381, 568] on select "Consultório Abscesso Hepático - Drenagem Abscesso perianal Amputação Abdômino P…" at bounding box center [430, 580] width 181 height 25
select select "66613"
click at [340, 568] on select "Consultório Abscesso Hepático - Drenagem Abscesso perianal Amputação Abdômino P…" at bounding box center [430, 580] width 181 height 25
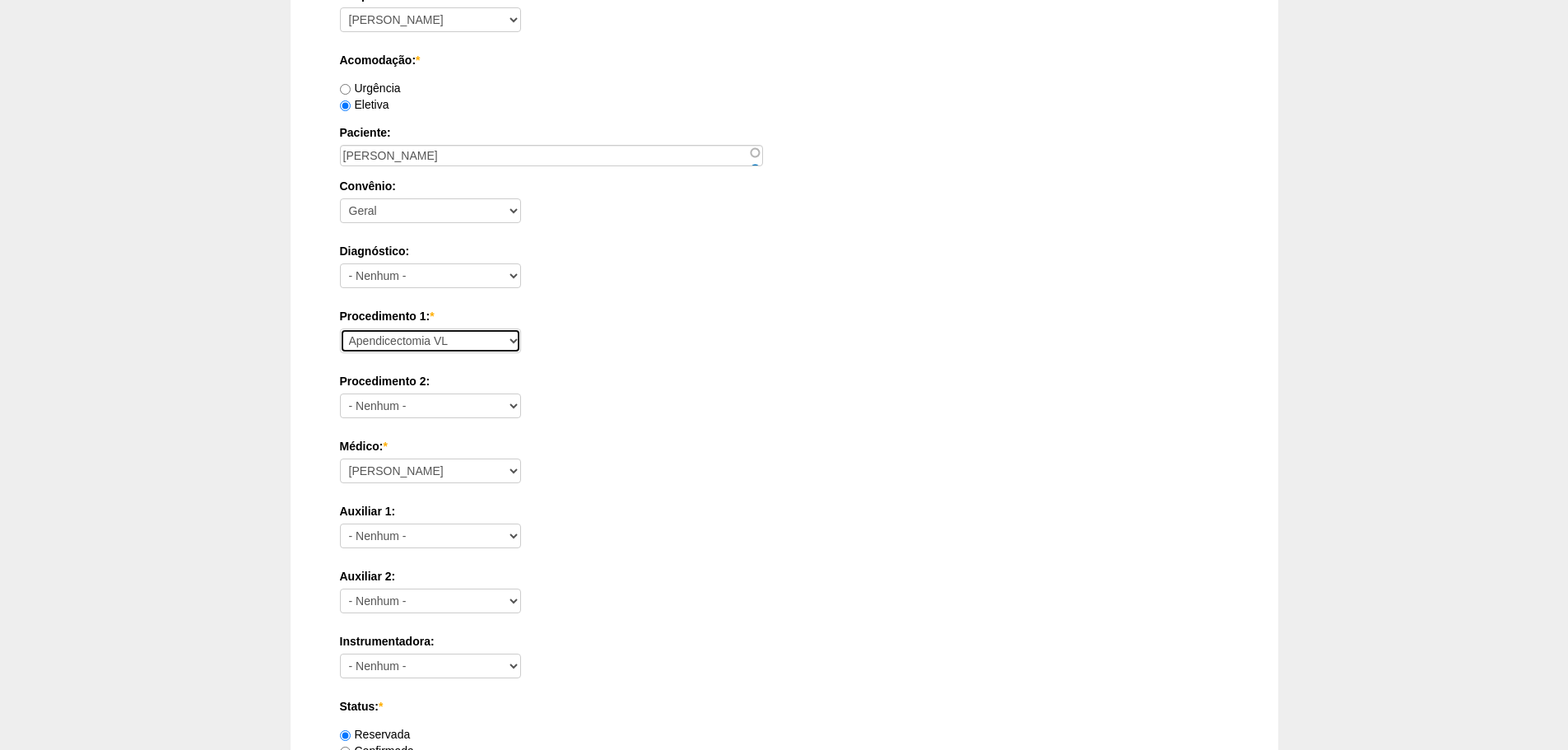
scroll to position [247, 0]
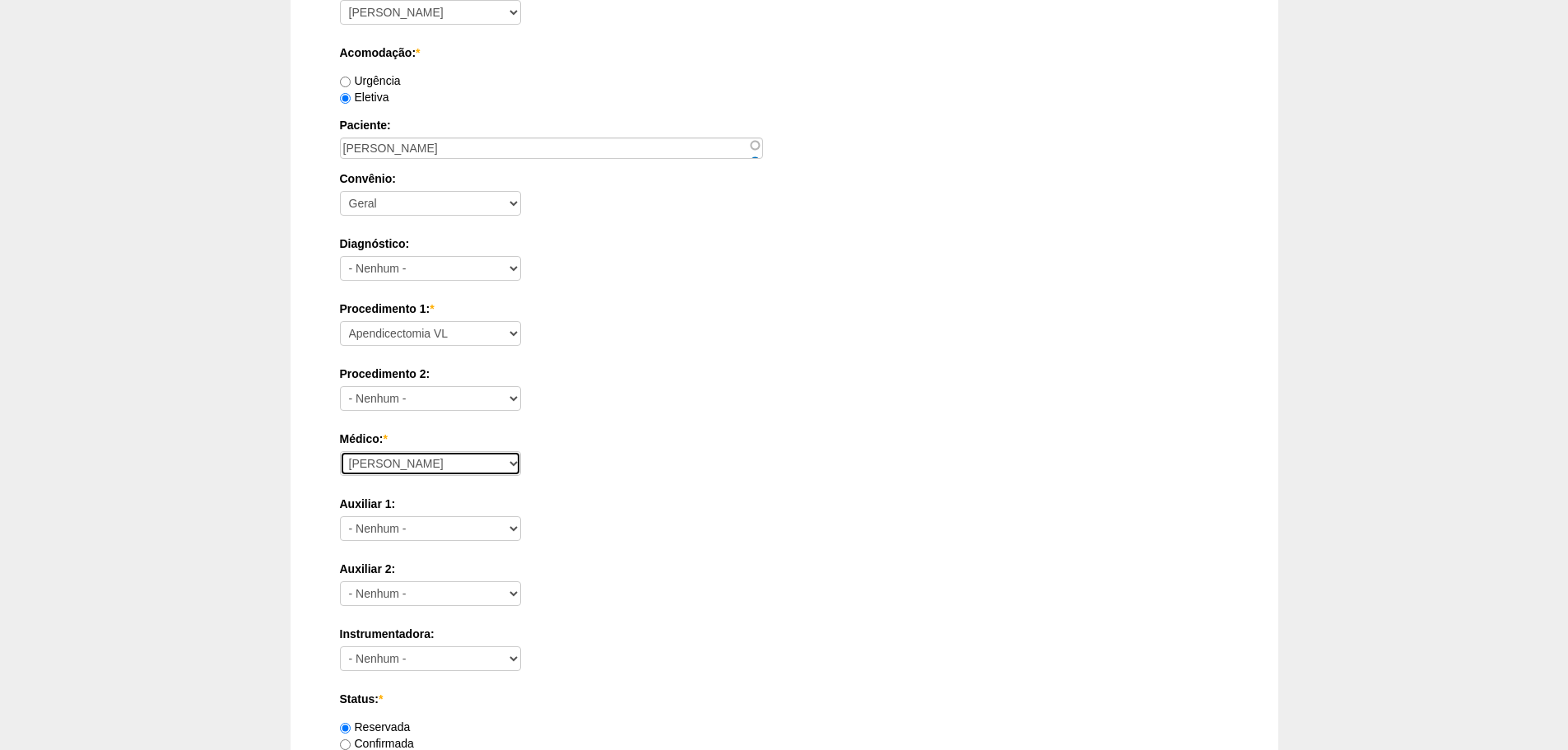
click at [435, 465] on select "Aline Zanon Bariatricas Bruno Bulisani Bruno Oliveira Carolina Waterkemper Elvy…" at bounding box center [430, 464] width 181 height 25
select select "72"
click at [340, 452] on select "Aline Zanon Bariatricas Bruno Bulisani Bruno Oliveira Carolina Waterkemper Elvy…" at bounding box center [430, 464] width 181 height 25
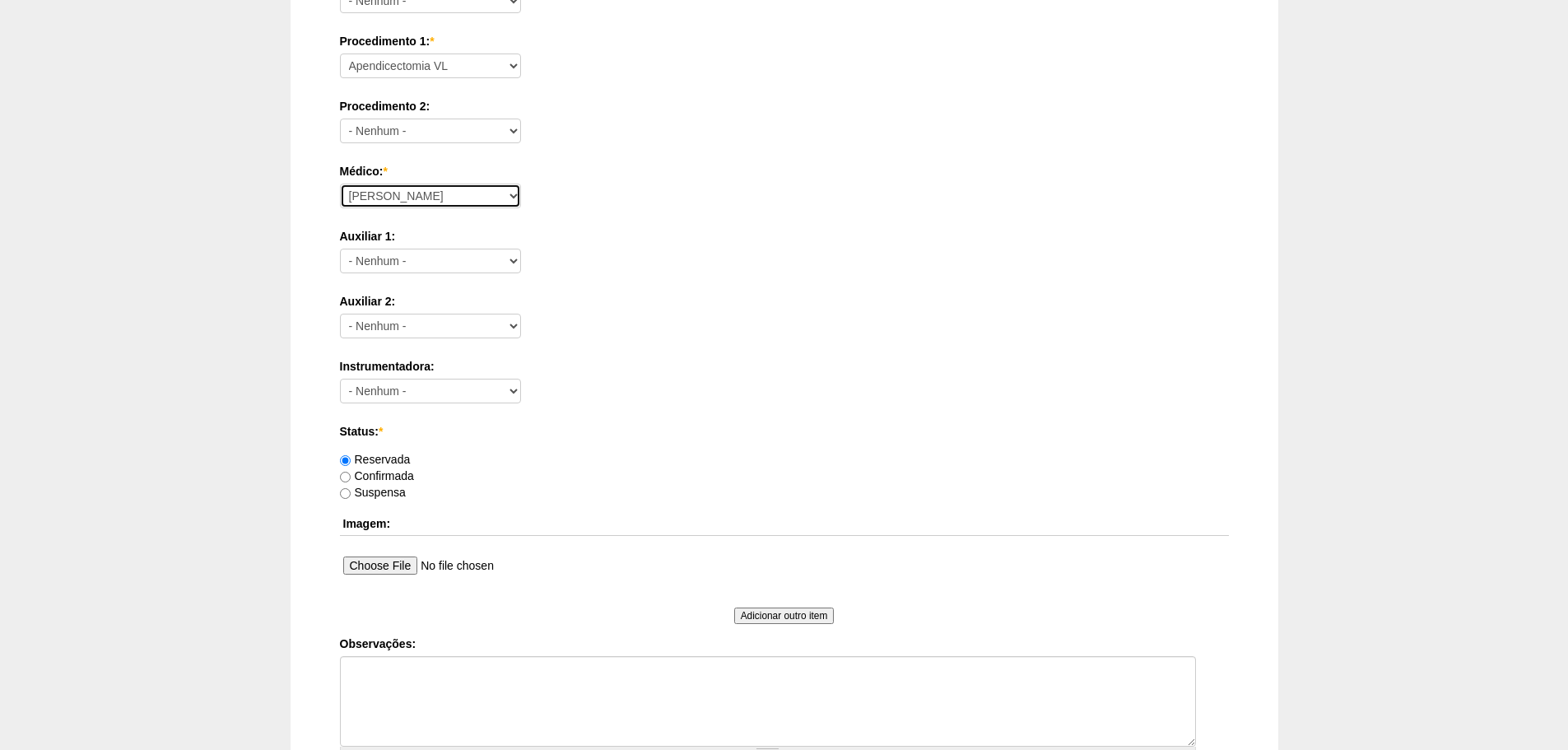
scroll to position [720, 0]
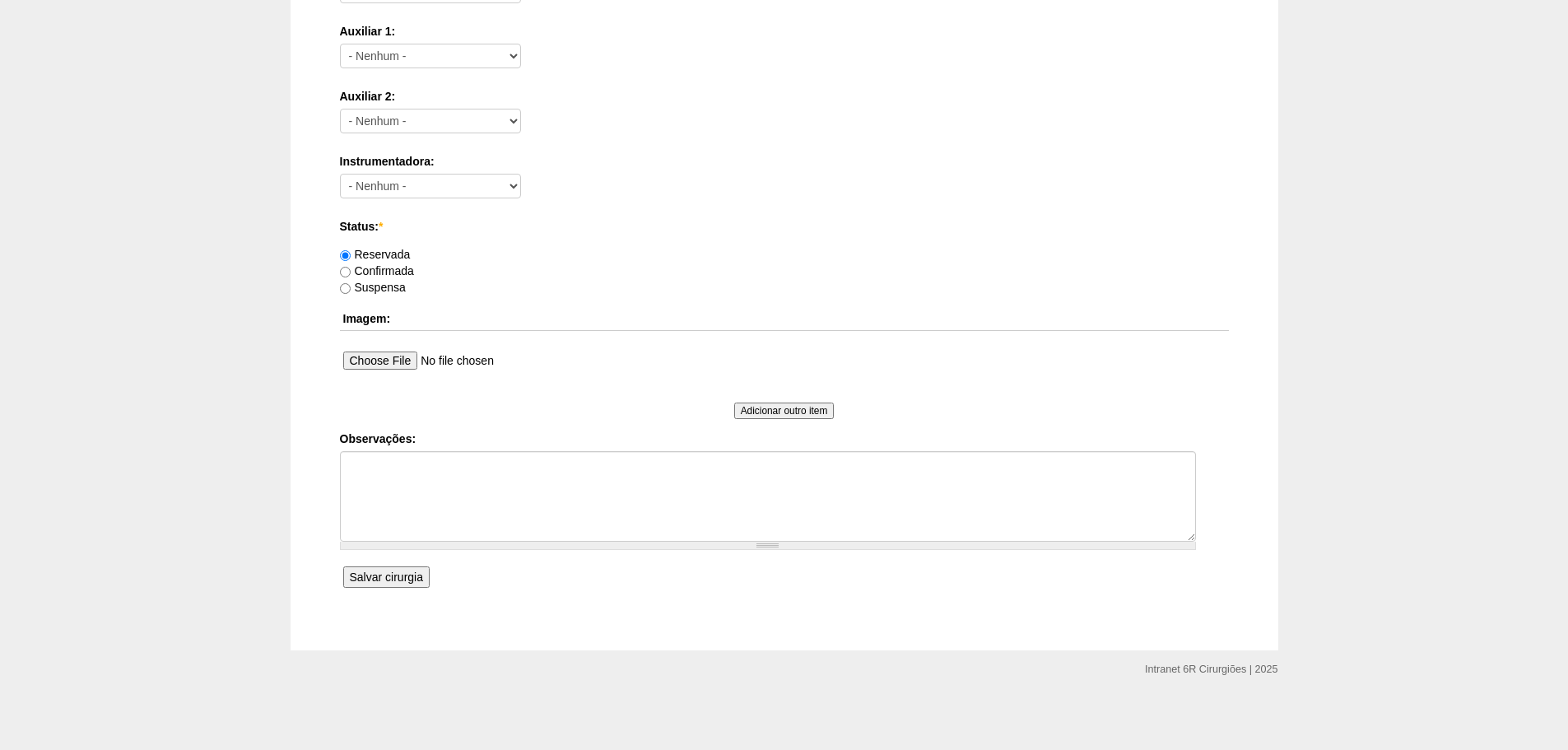
click at [392, 574] on input "Salvar cirurgia" at bounding box center [386, 577] width 87 height 22
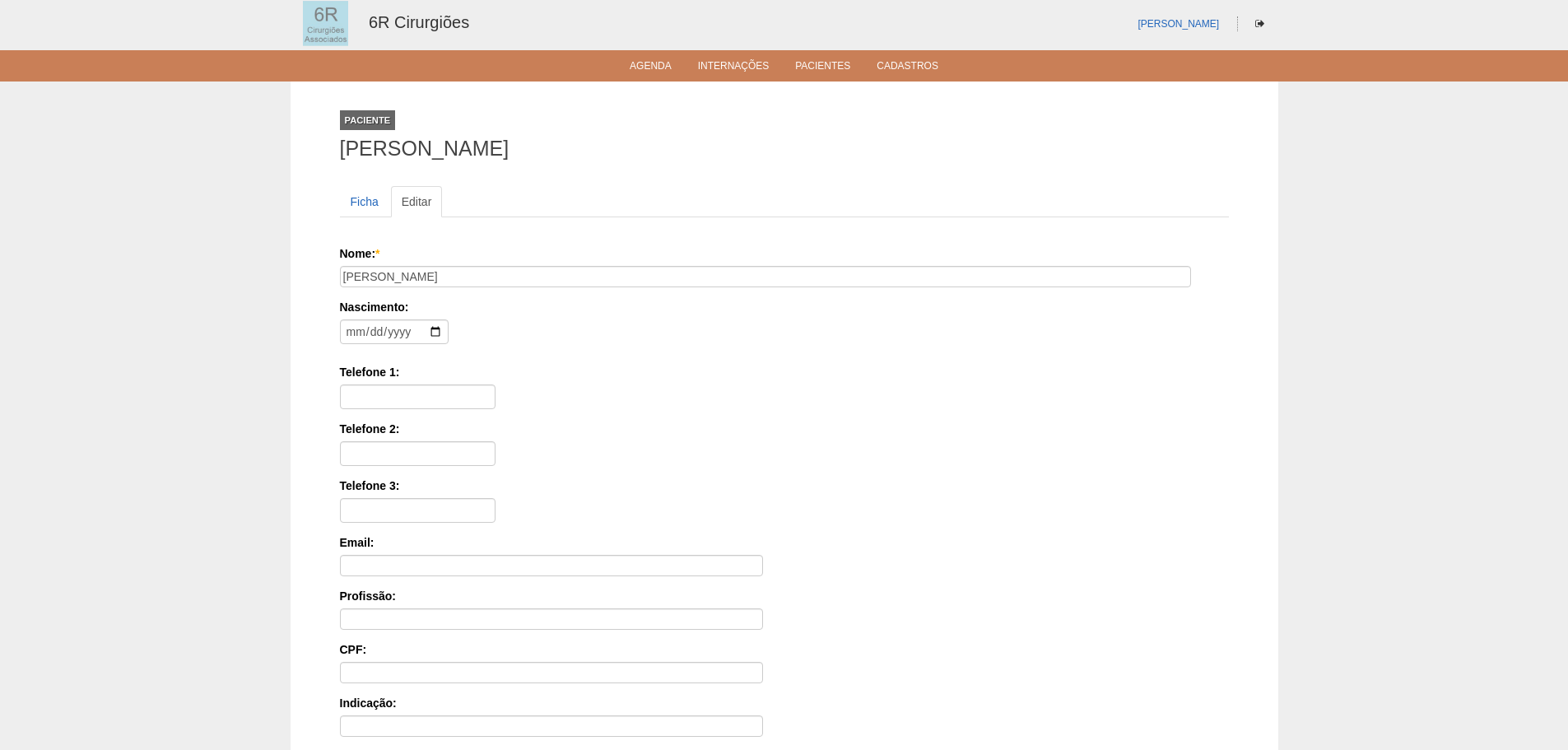
scroll to position [255, 0]
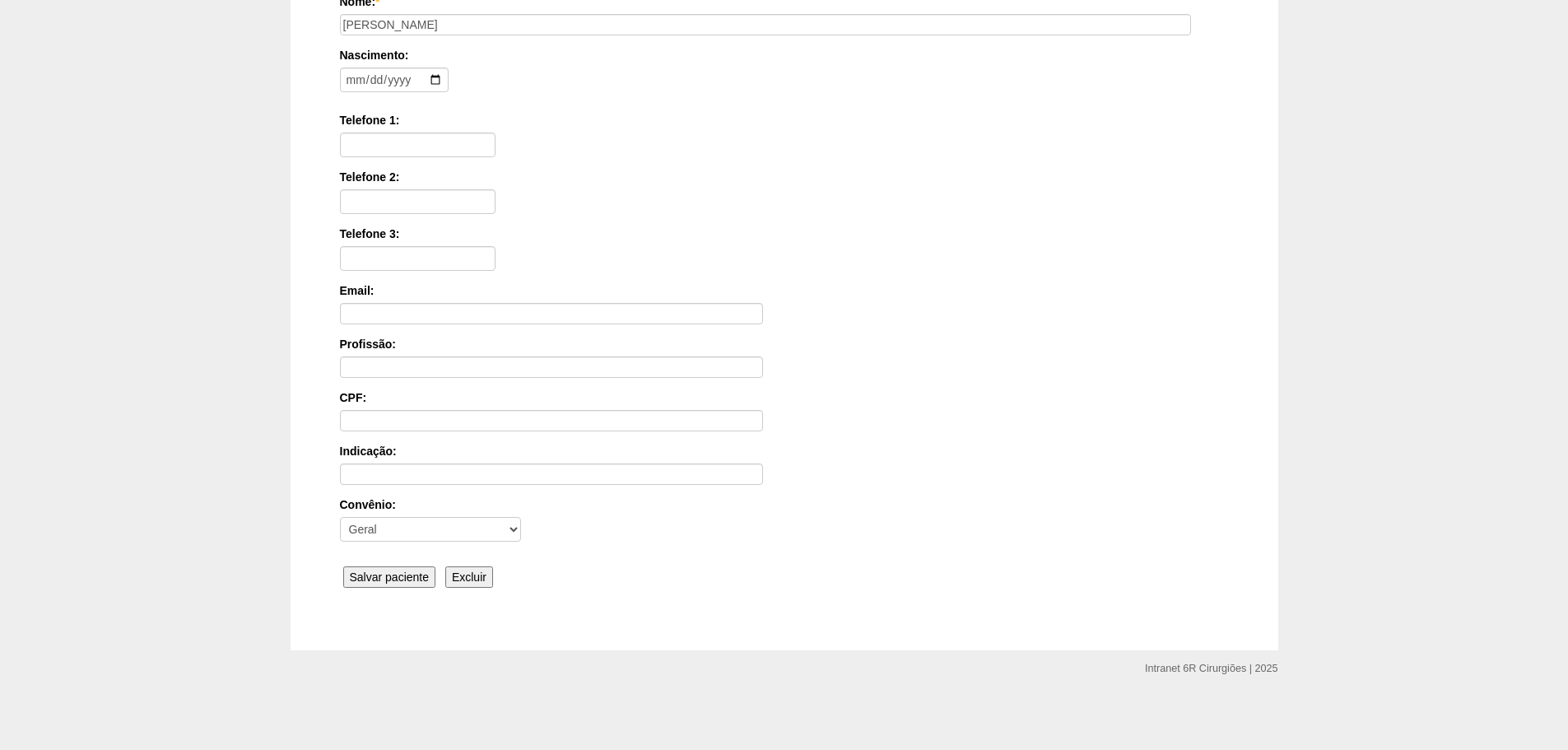
click at [394, 581] on input "Salvar paciente" at bounding box center [389, 577] width 93 height 22
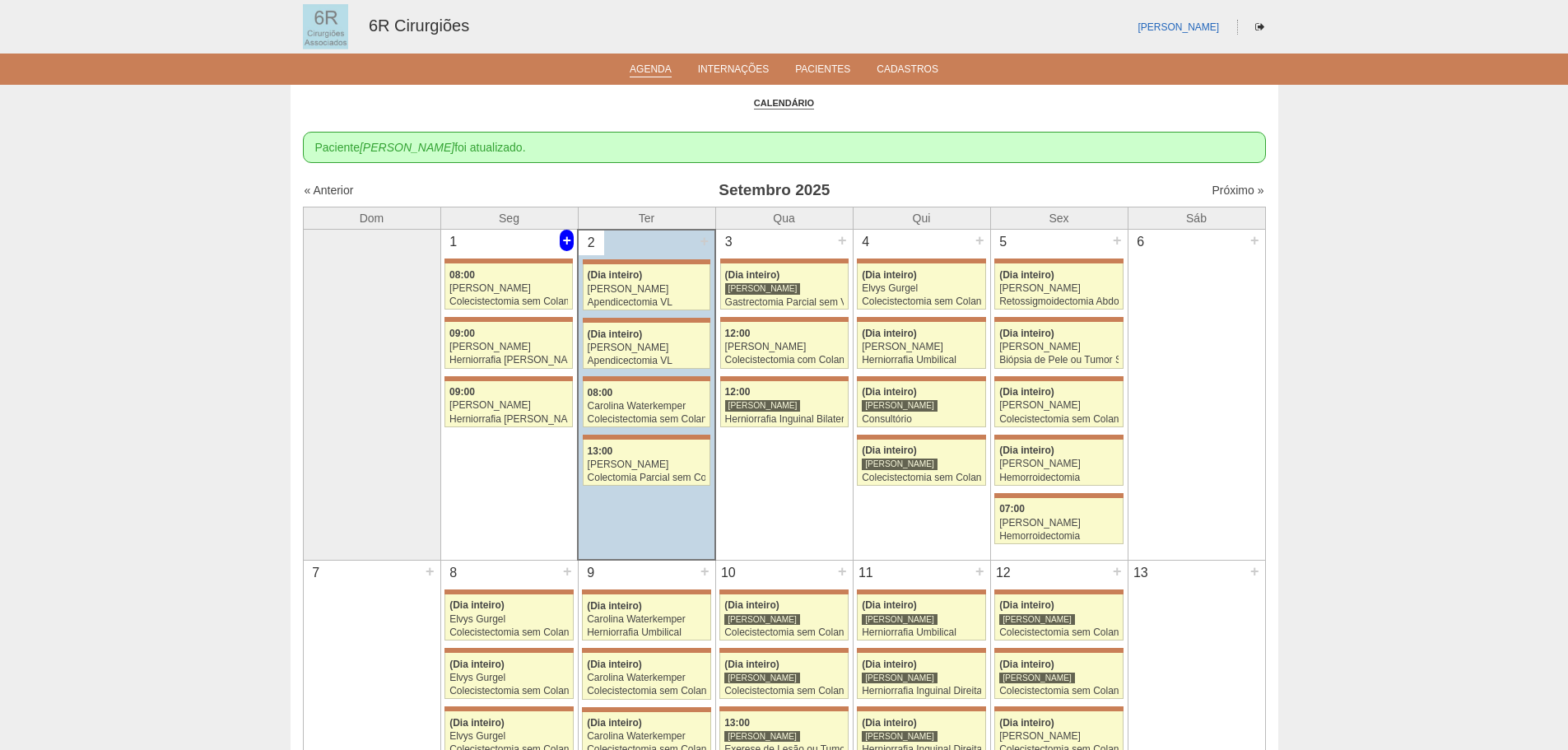
click at [560, 239] on div "+" at bounding box center [566, 240] width 14 height 22
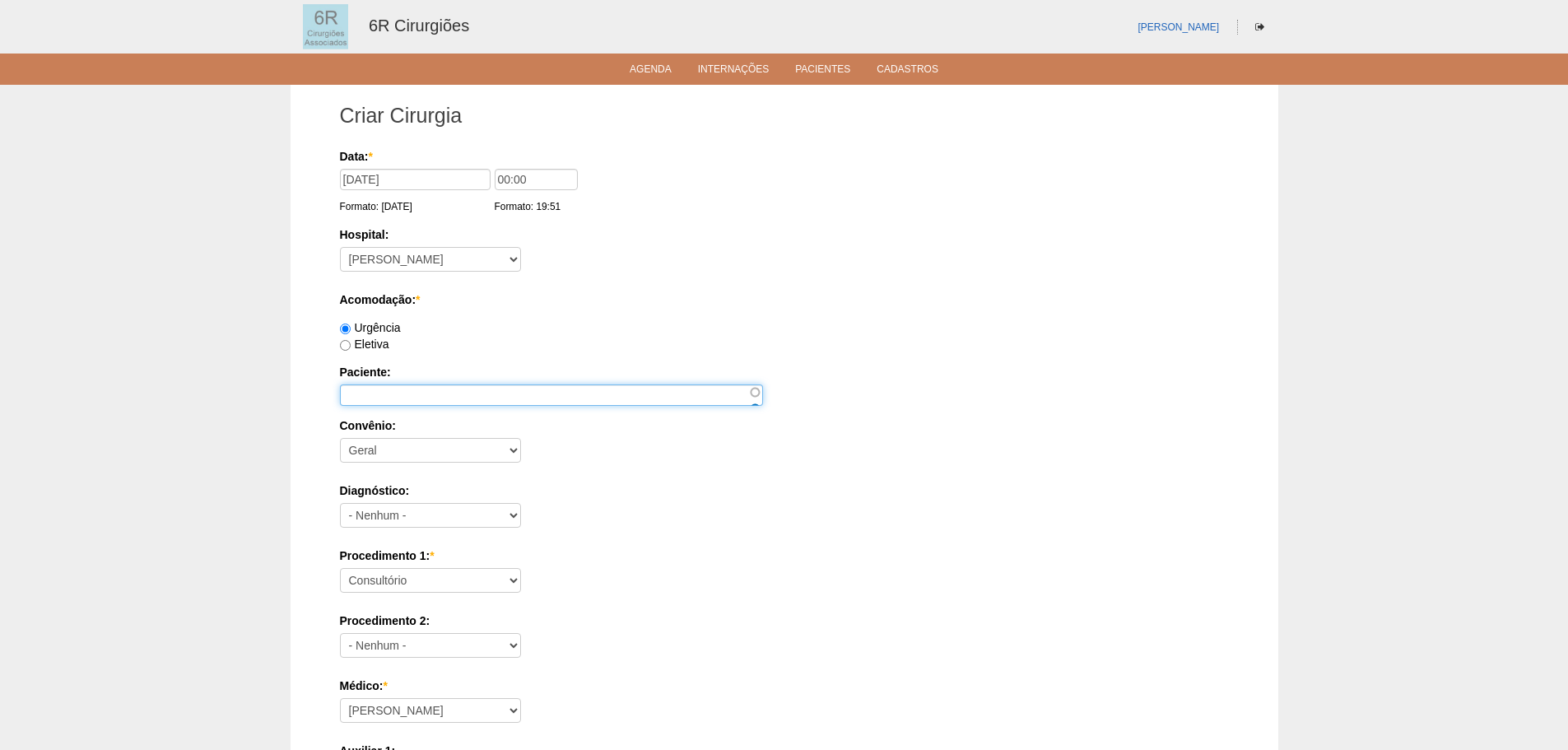
click at [397, 387] on input "Paciente:" at bounding box center [551, 395] width 423 height 22
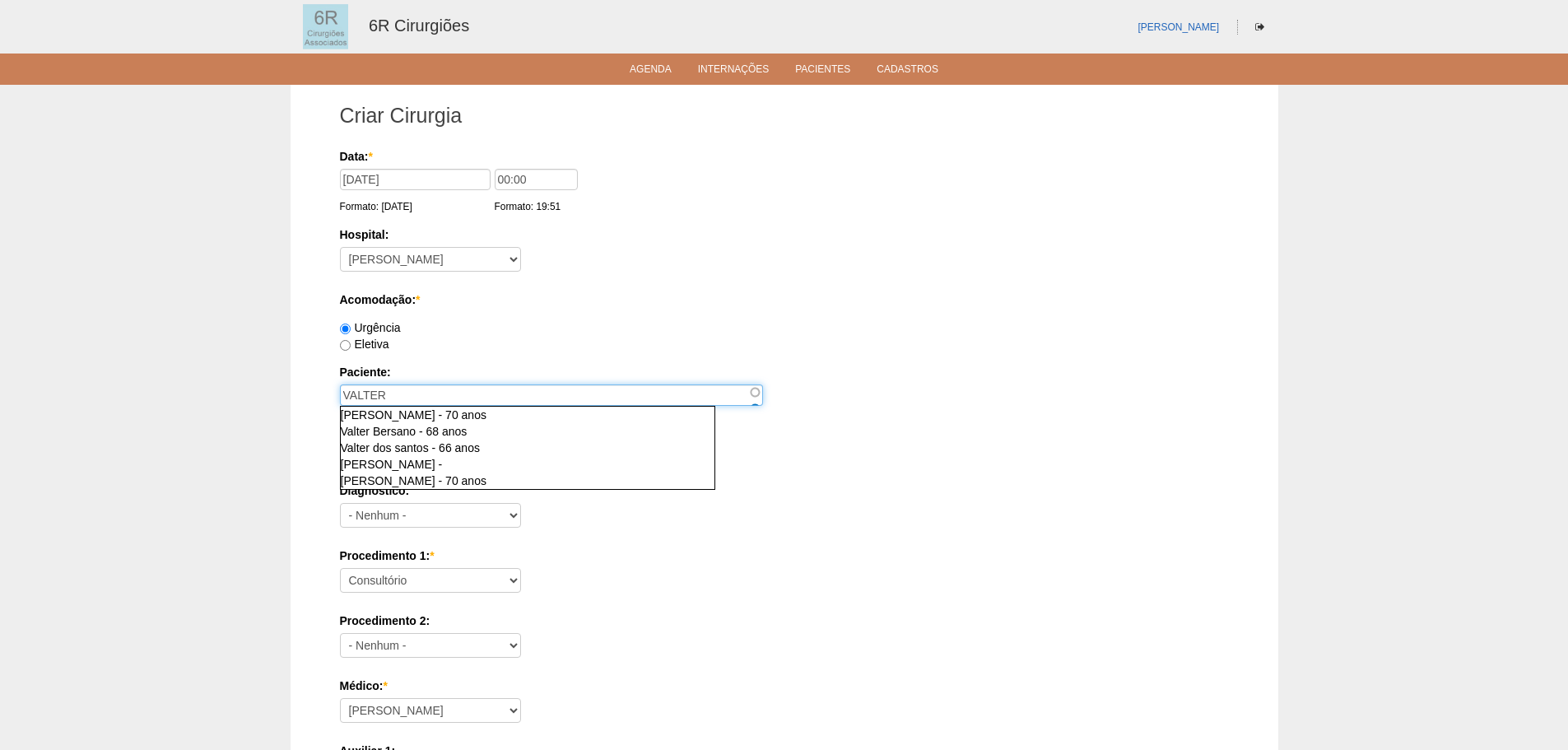
type input "VALTER"
click at [371, 345] on label "Eletiva" at bounding box center [364, 344] width 49 height 13
click at [350, 345] on input "Eletiva" at bounding box center [345, 345] width 10 height 10
radio input "true"
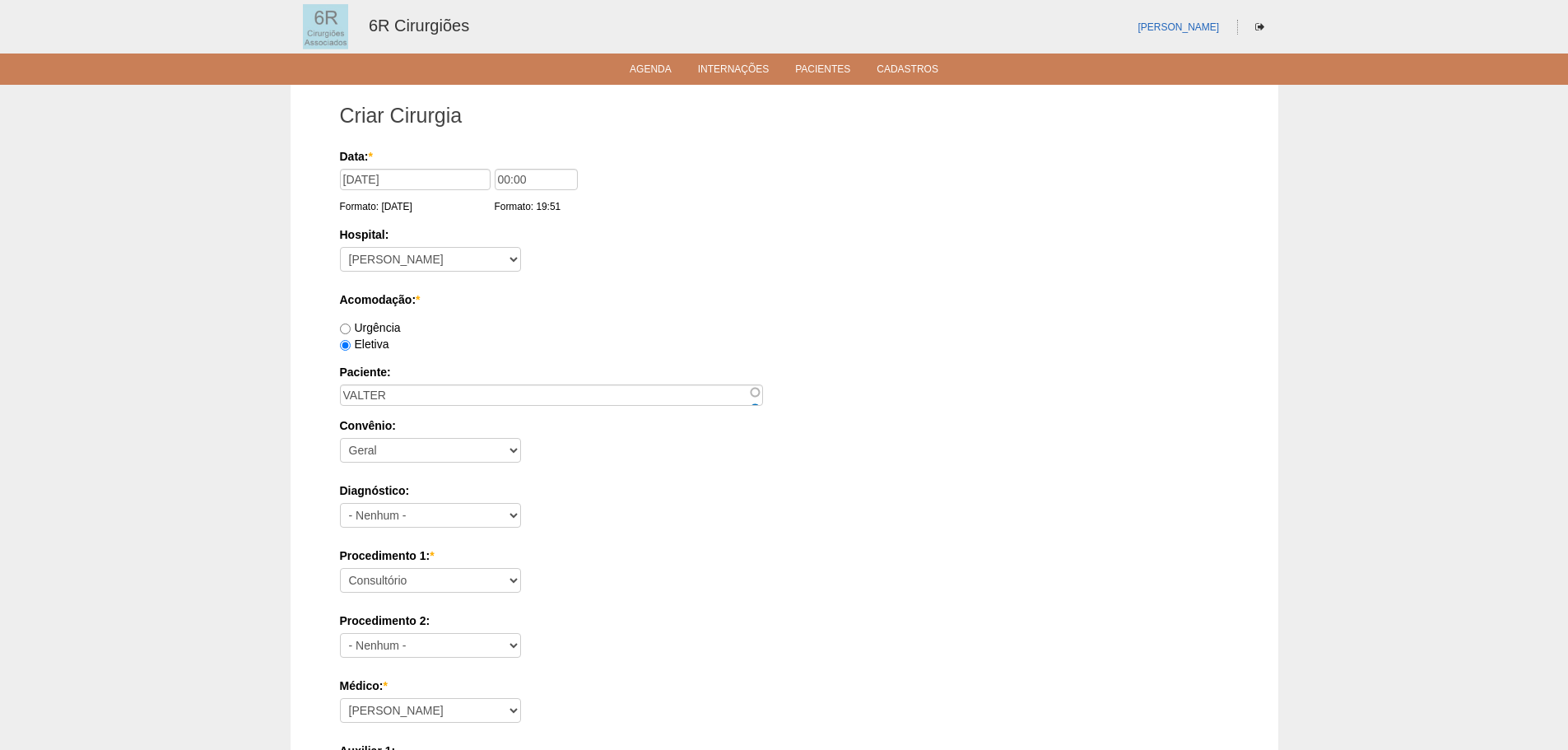
click at [390, 331] on label "Urgência" at bounding box center [370, 328] width 61 height 13
click at [350, 331] on input "Urgência" at bounding box center [345, 329] width 10 height 10
radio input "true"
click at [413, 574] on select "Consultório Abscesso Hepático - Drenagem Abscesso perianal Amputação Abdômino P…" at bounding box center [430, 580] width 181 height 25
select select "66621"
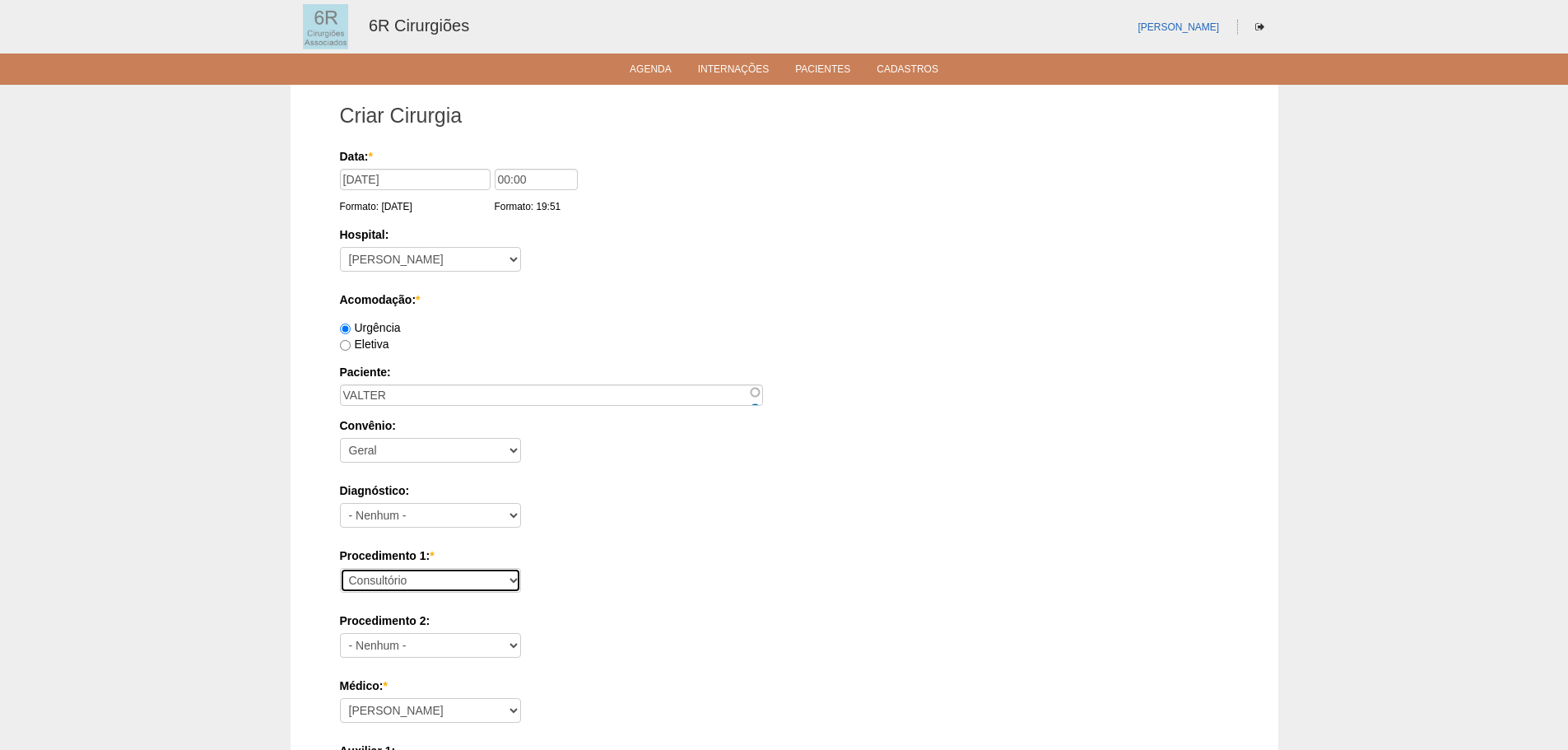
click at [340, 568] on select "Consultório Abscesso Hepático - Drenagem Abscesso perianal Amputação Abdômino P…" at bounding box center [430, 580] width 181 height 25
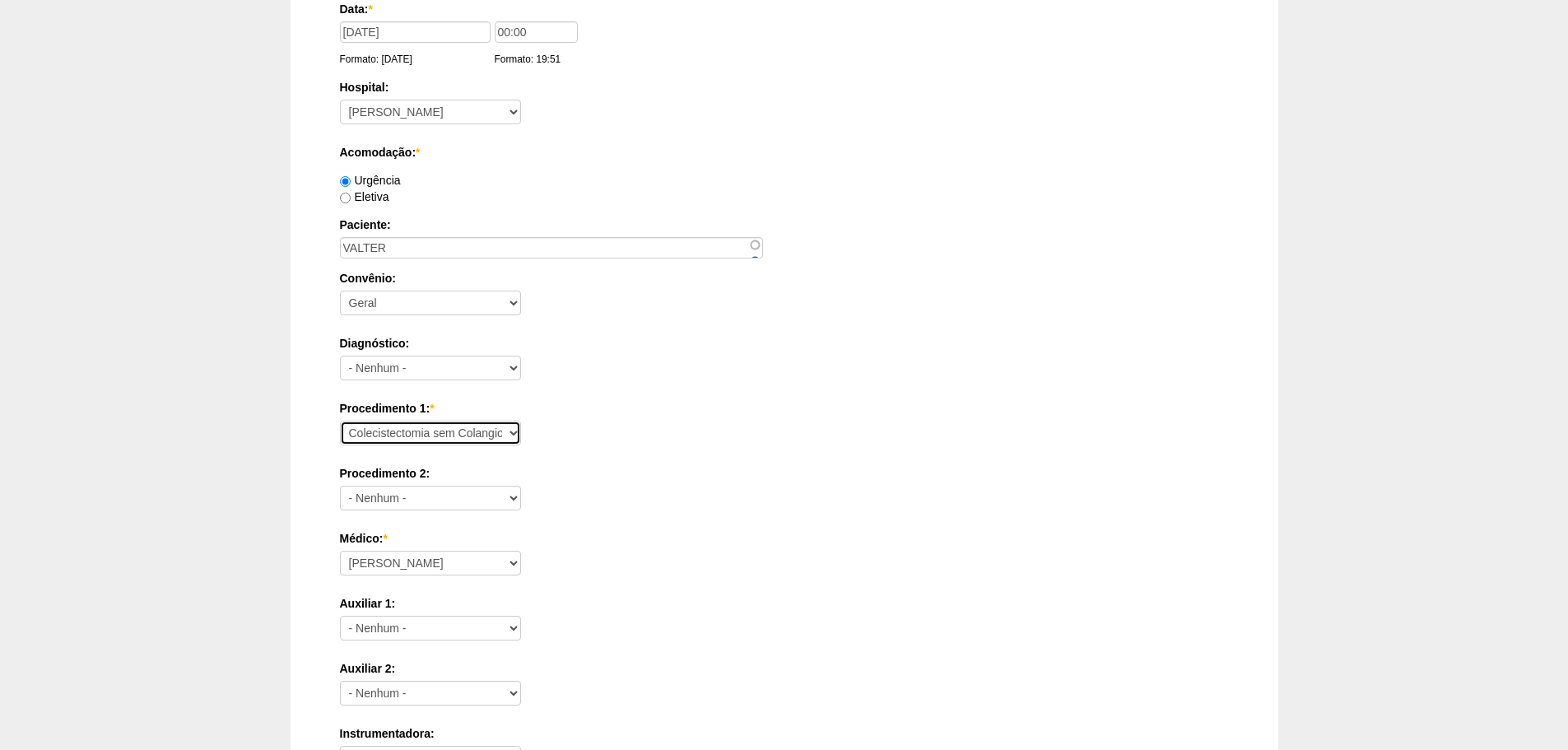
scroll to position [164, 0]
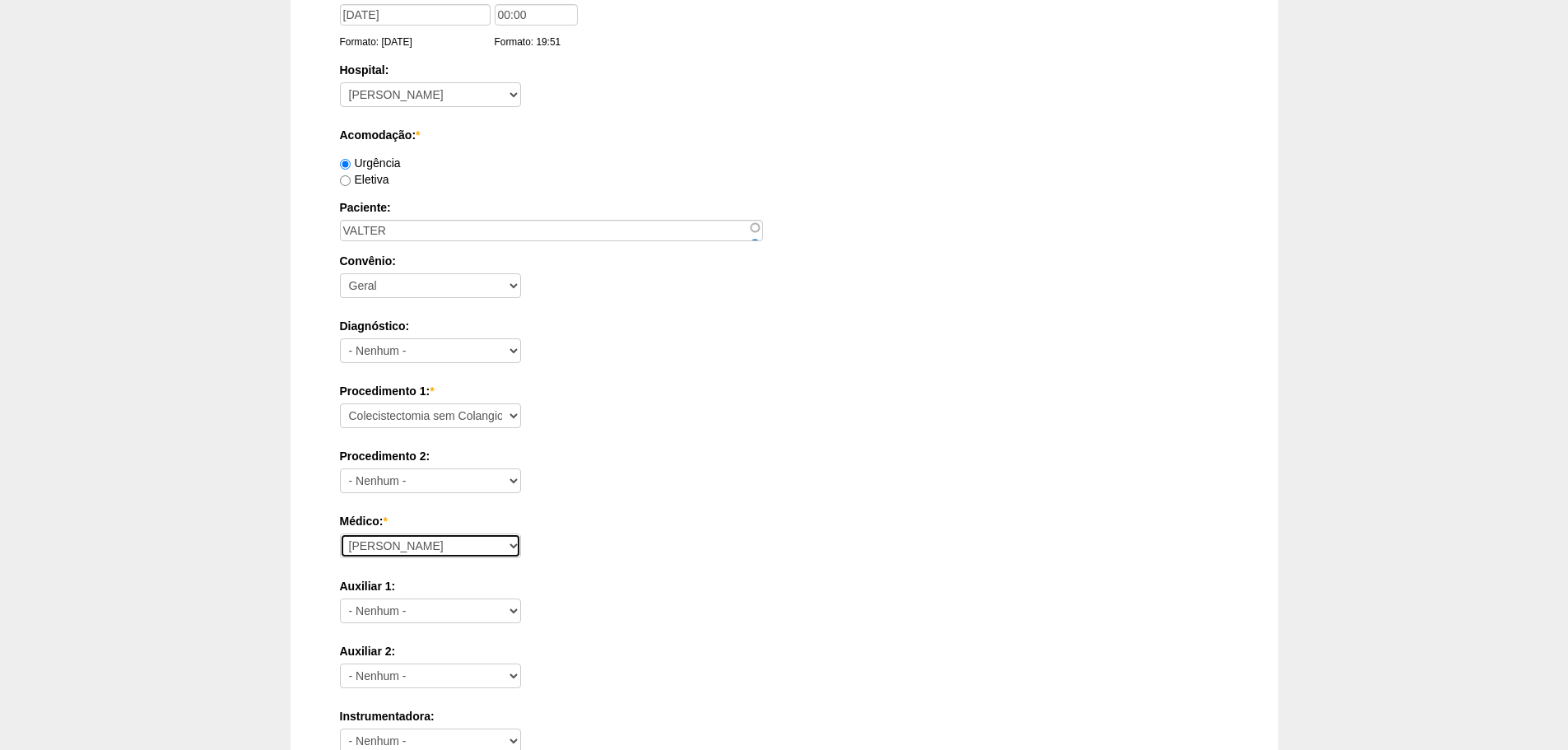
click at [470, 539] on select "Aline Zanon Bariatricas Bruno Bulisani Bruno Oliveira Carolina Waterkemper Elvy…" at bounding box center [430, 546] width 181 height 25
click at [469, 536] on select "Aline Zanon Bariatricas Bruno Bulisani Bruno Oliveira Carolina Waterkemper Elvy…" at bounding box center [430, 546] width 181 height 25
select select "70"
click at [340, 534] on select "Aline Zanon Bariatricas Bruno Bulisani Bruno Oliveira Carolina Waterkemper Elvy…" at bounding box center [430, 546] width 181 height 25
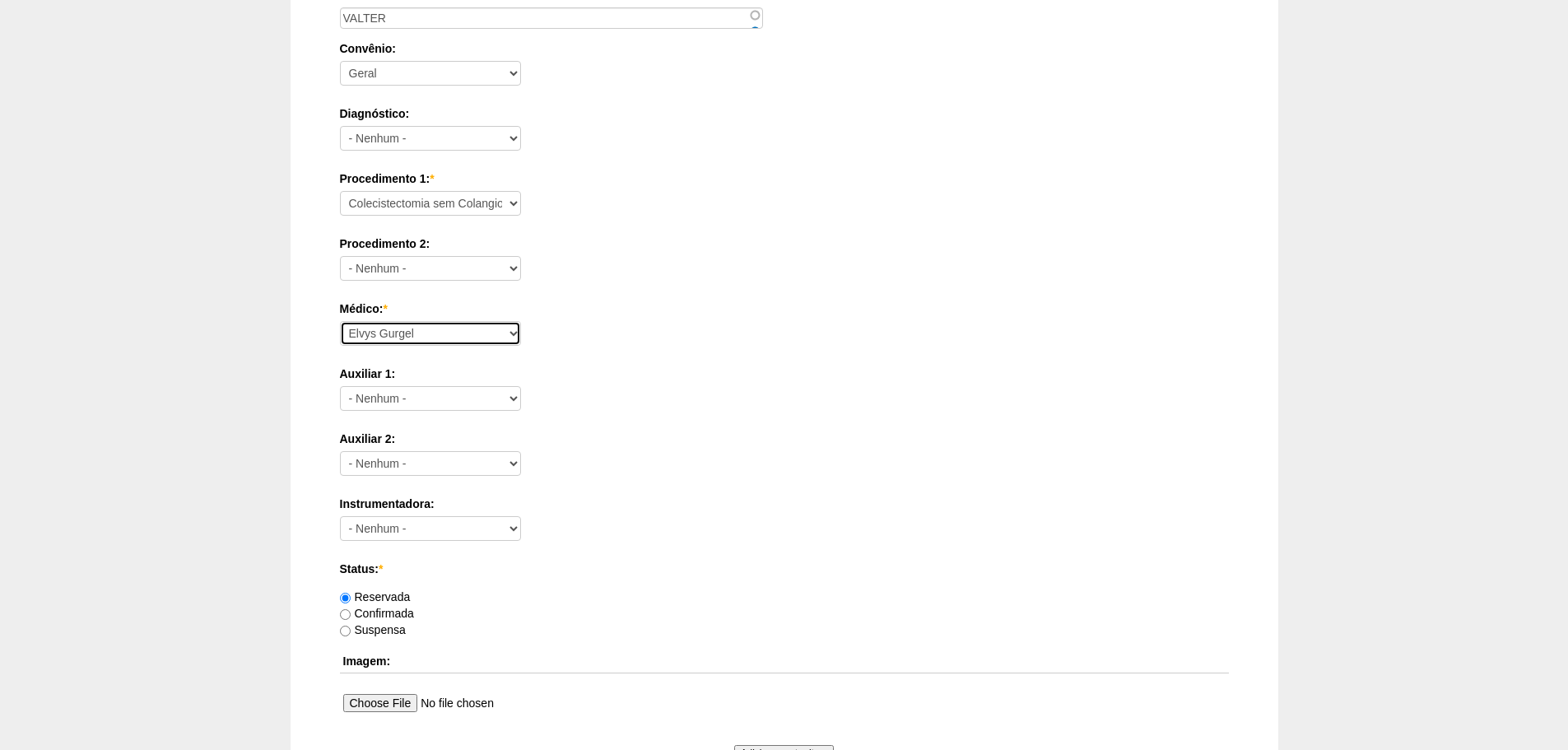
scroll to position [576, 0]
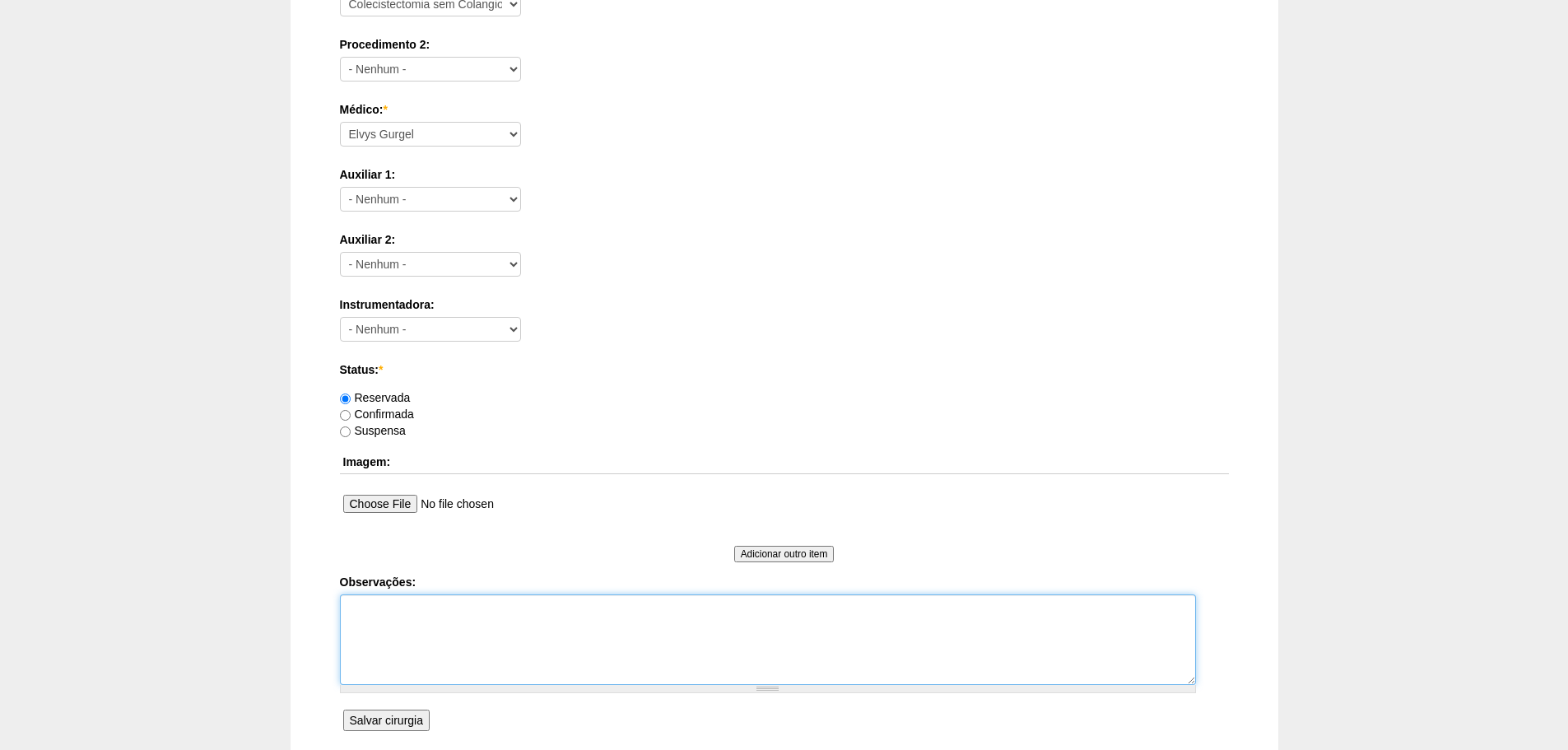
click at [548, 632] on textarea "Observações:" at bounding box center [767, 639] width 856 height 91
type textarea "URGENCIA"
click at [379, 709] on div "Data: * 01/09/2025 Formato: 02/09/2025 00:00 Formato: 19:51 Hospital: - Nenhum …" at bounding box center [784, 154] width 888 height 1165
click at [380, 714] on input "Salvar cirurgia" at bounding box center [386, 720] width 87 height 22
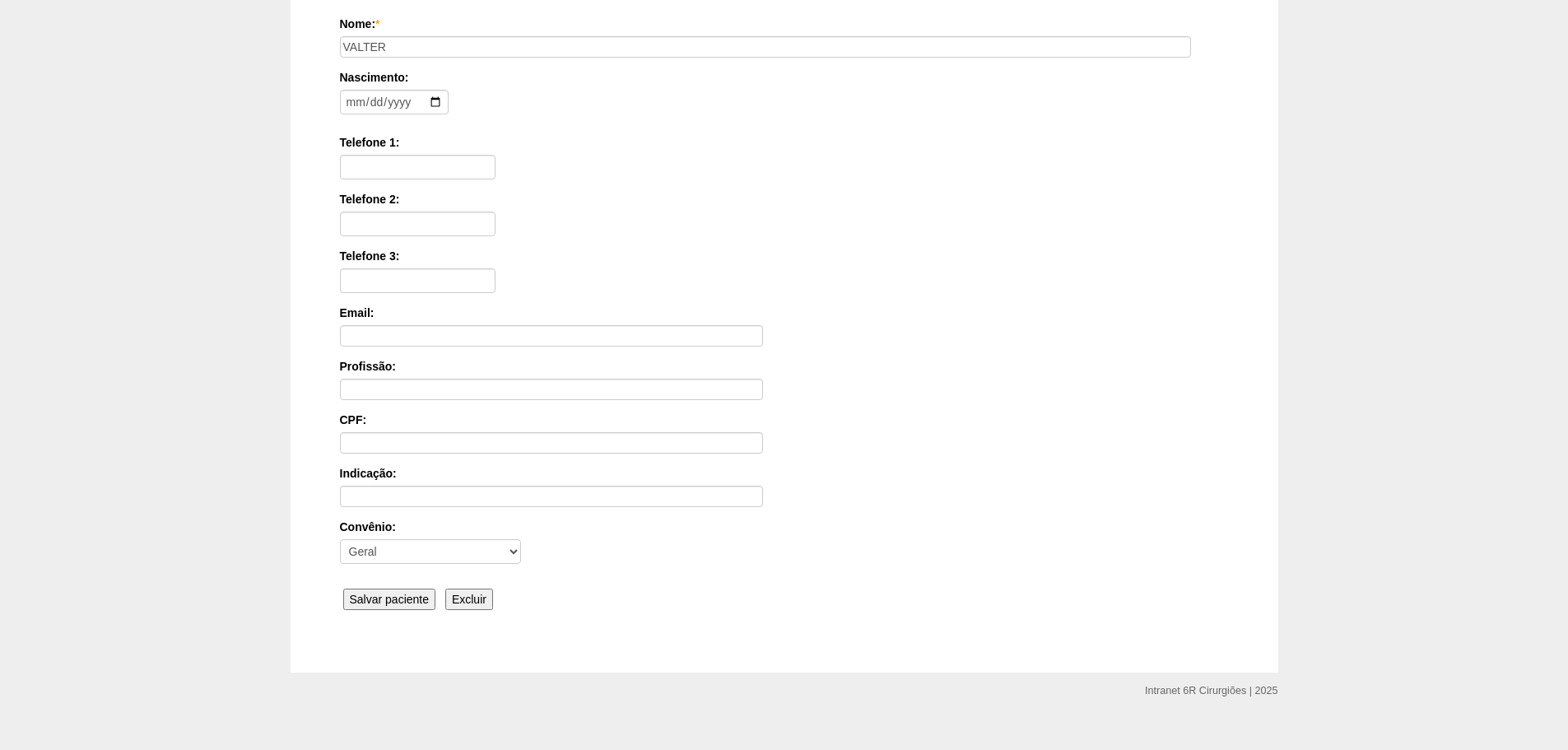
scroll to position [255, 0]
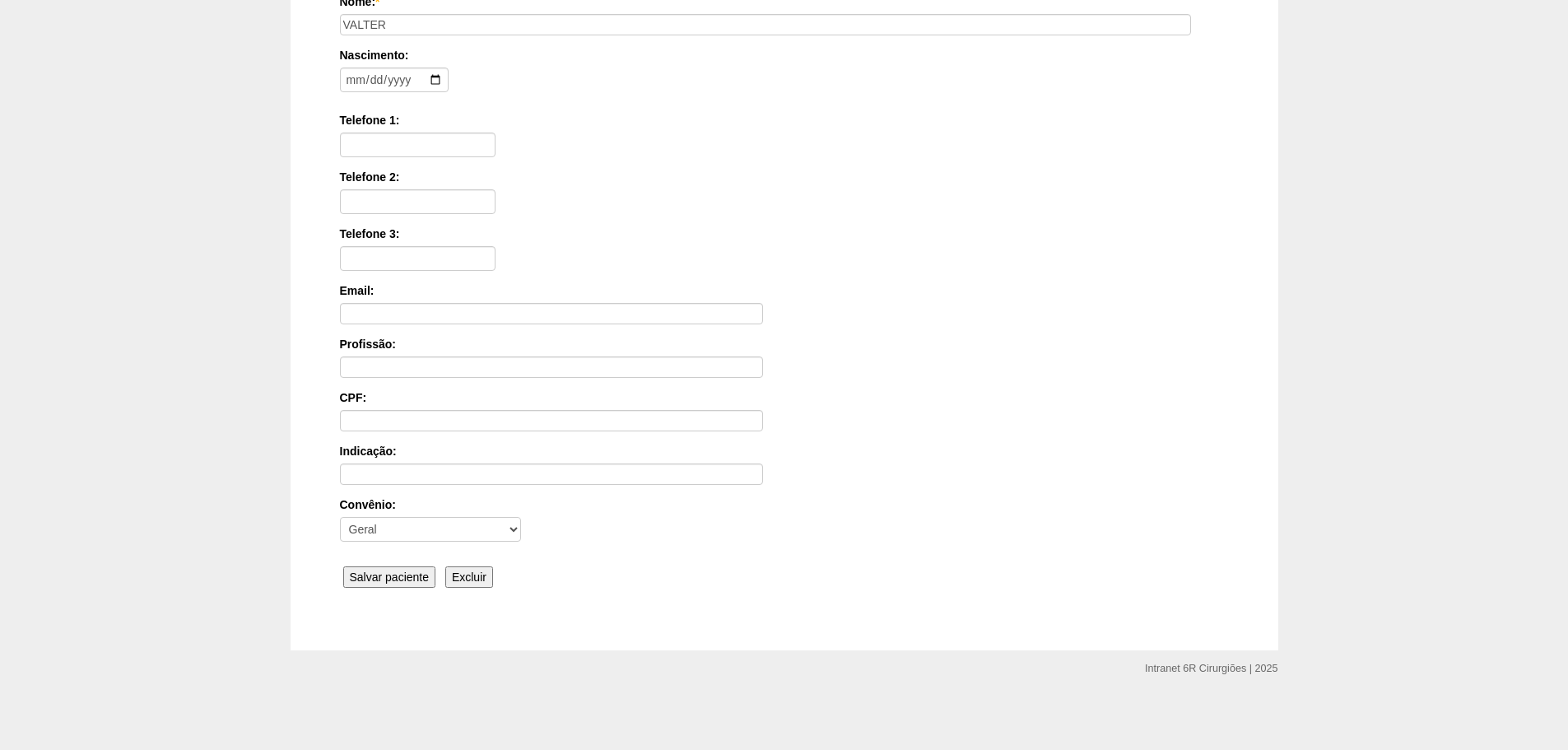
click at [383, 588] on div "Nome: * VALTER Nascimento: Formato: [DATE] Telefone 1: Telefone 2: Telefone 3: …" at bounding box center [784, 293] width 888 height 600
click at [388, 580] on input "Salvar paciente" at bounding box center [389, 577] width 93 height 22
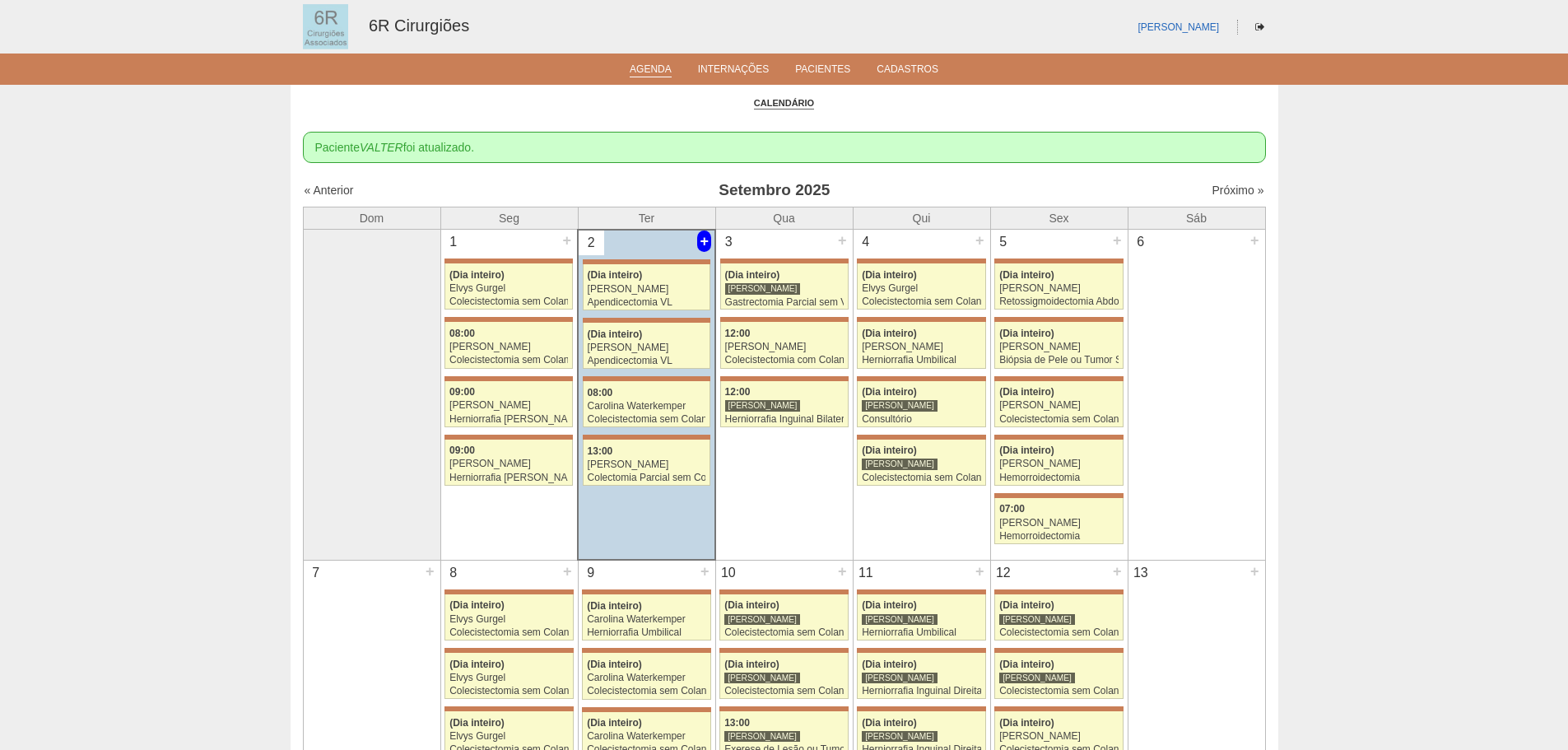
click at [706, 237] on div "+" at bounding box center [703, 241] width 14 height 22
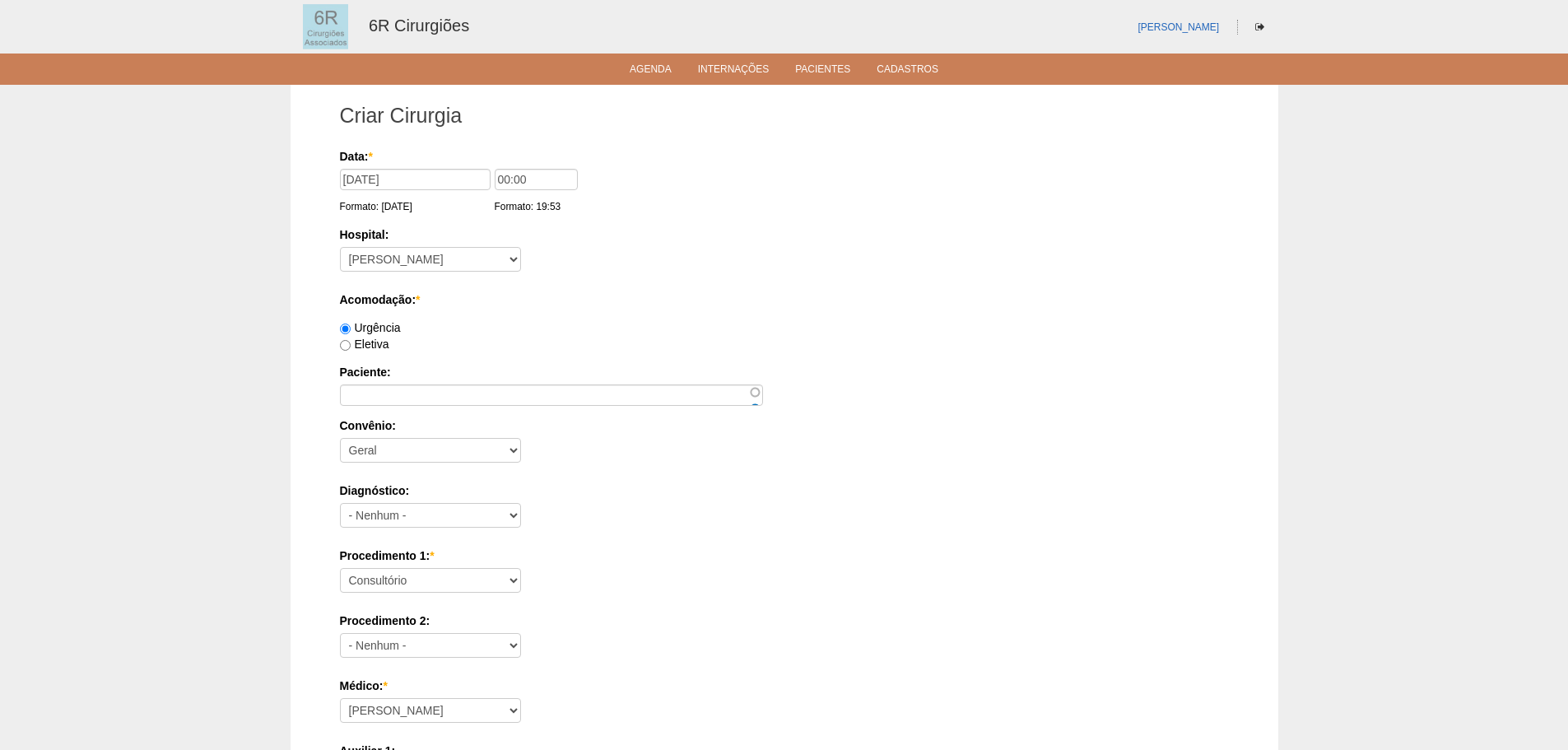
click at [363, 351] on div "Eletiva" at bounding box center [784, 344] width 888 height 16
click at [363, 344] on label "Eletiva" at bounding box center [364, 344] width 49 height 13
click at [350, 344] on input "Eletiva" at bounding box center [345, 345] width 10 height 10
radio input "true"
click at [383, 401] on input "Paciente:" at bounding box center [551, 395] width 423 height 22
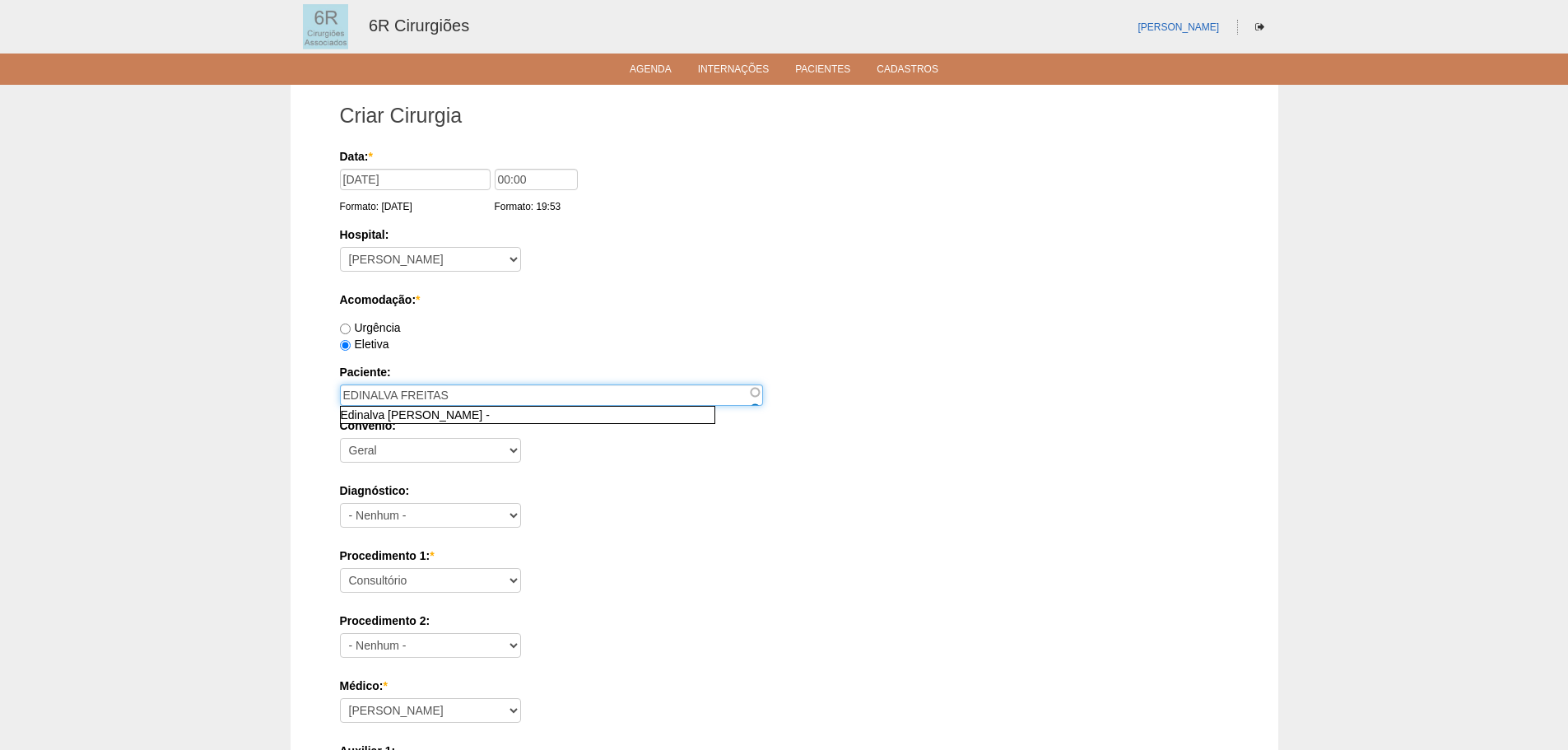
type input "EDINALVA FREITAS"
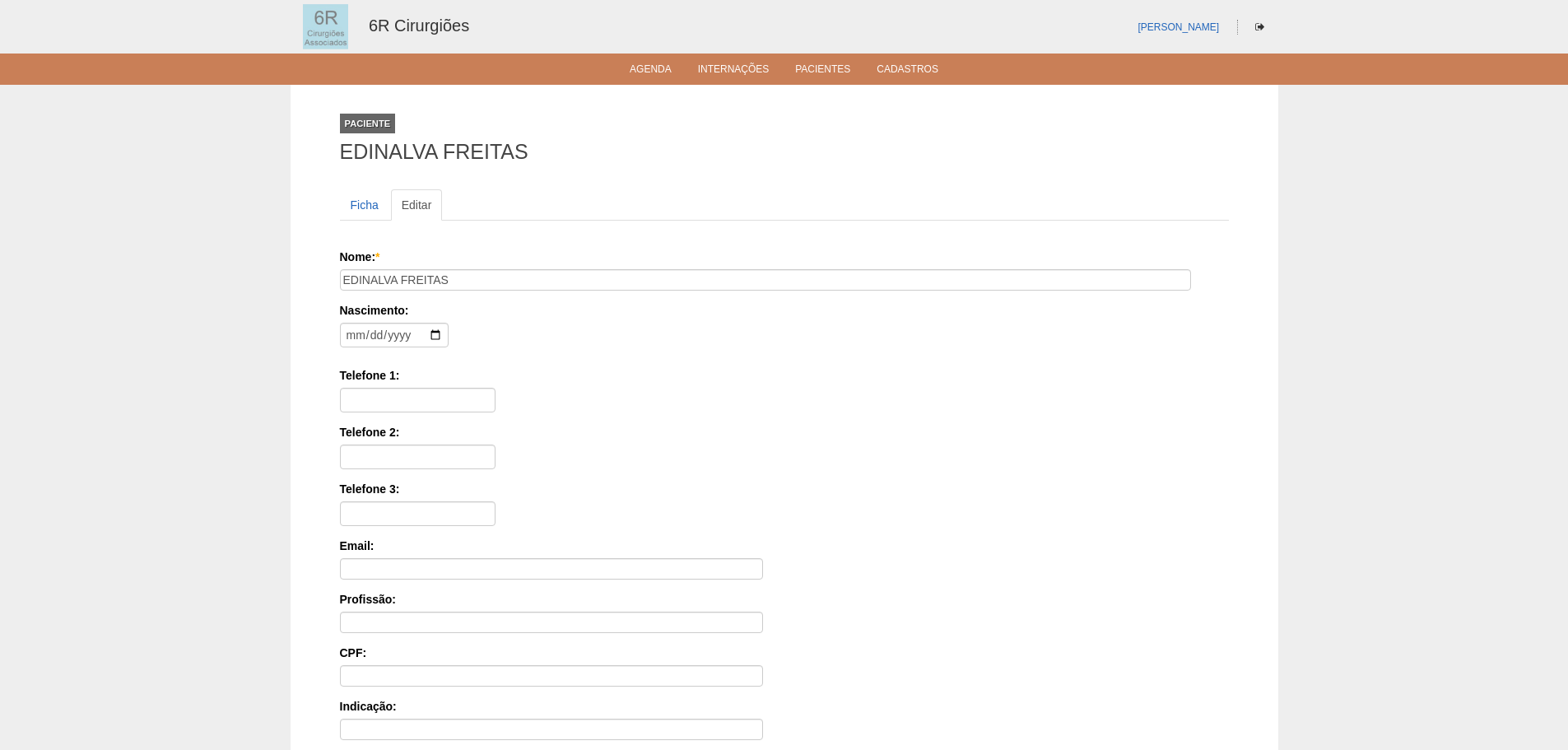
scroll to position [255, 0]
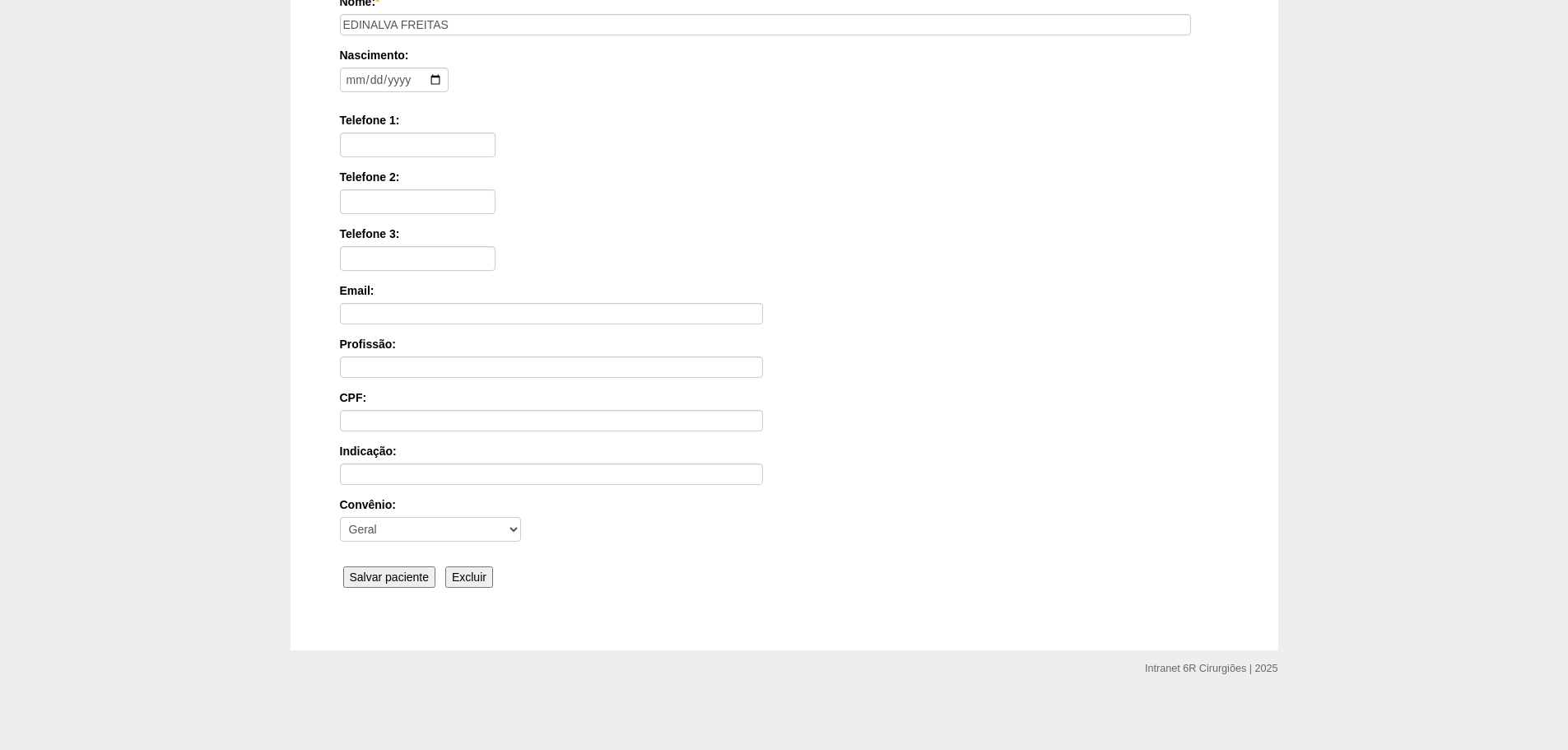
click at [425, 590] on div "Nome: * [PERSON_NAME] Nascimento: Formato: [DATE] Telefone 1: Telefone 2: Telef…" at bounding box center [784, 293] width 888 height 600
click at [425, 588] on div "Nome: * [PERSON_NAME] Nascimento: Formato: [DATE] Telefone 1: Telefone 2: Telef…" at bounding box center [784, 293] width 888 height 600
click at [425, 585] on input "Salvar paciente" at bounding box center [389, 577] width 93 height 22
click at [425, 581] on input "Salvar paciente" at bounding box center [389, 577] width 93 height 22
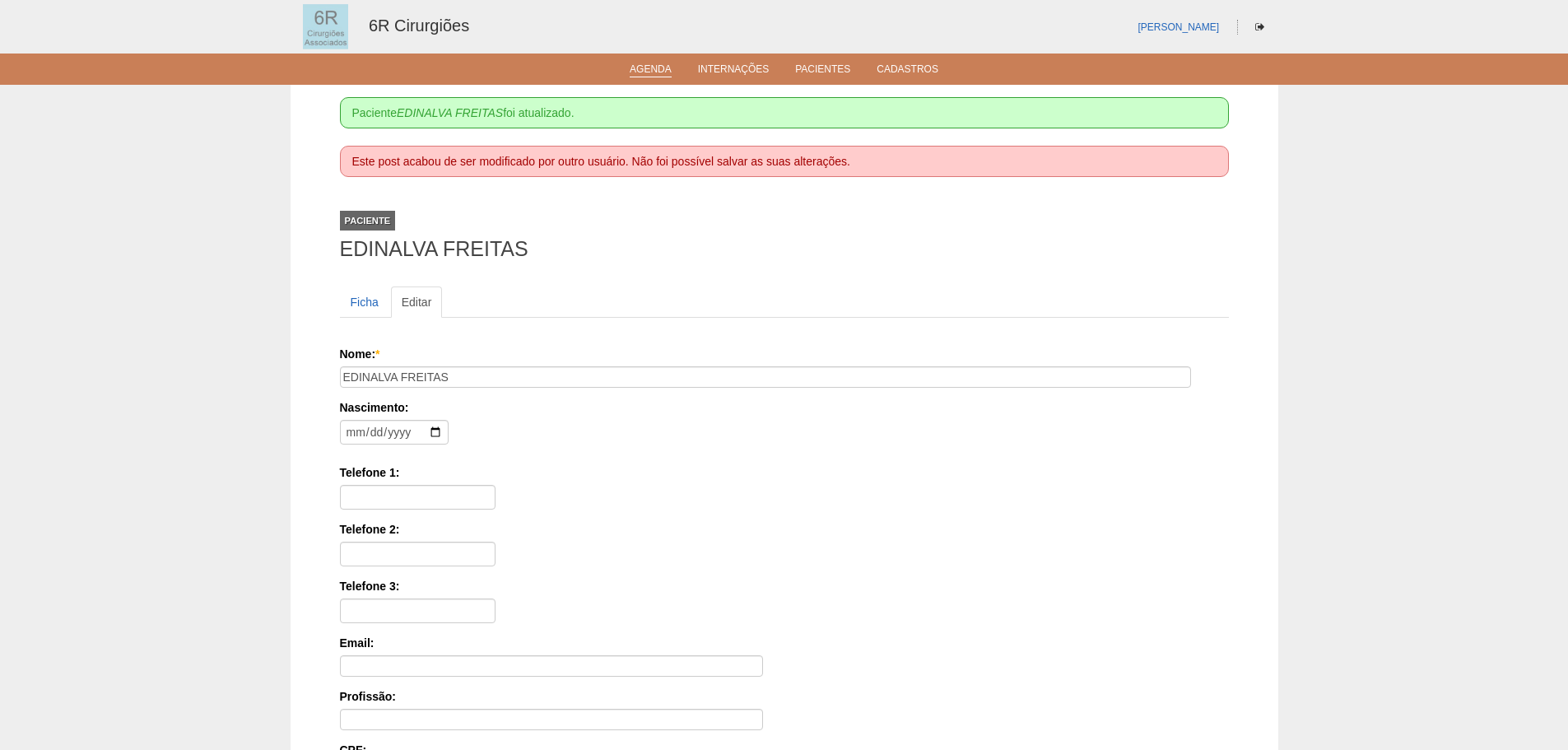
click at [651, 77] on link "Agenda" at bounding box center [650, 70] width 42 height 14
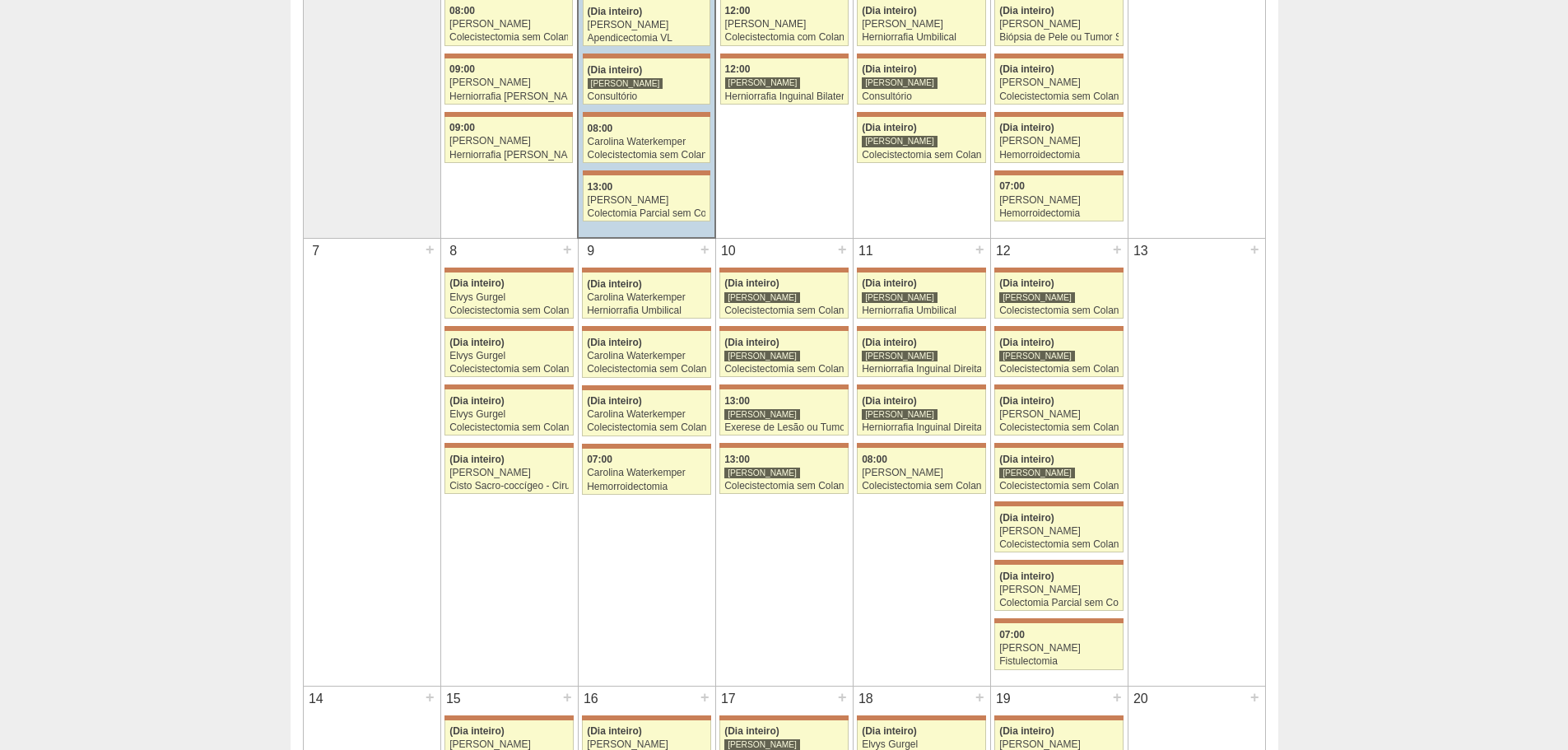
scroll to position [494, 0]
